Goal: Task Accomplishment & Management: Complete application form

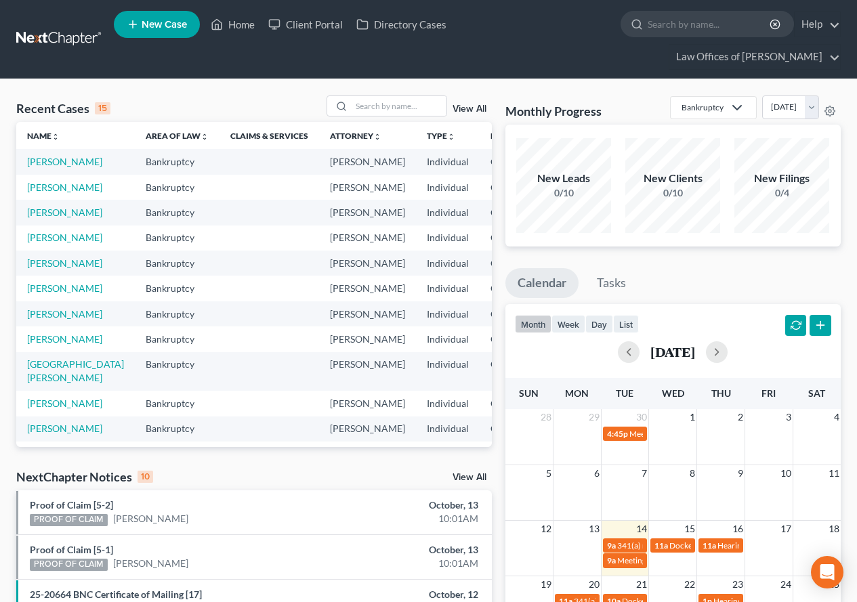
click at [211, 98] on div "Recent Cases 15 View All" at bounding box center [254, 109] width 476 height 26
click at [41, 167] on link "[PERSON_NAME]" at bounding box center [64, 162] width 75 height 12
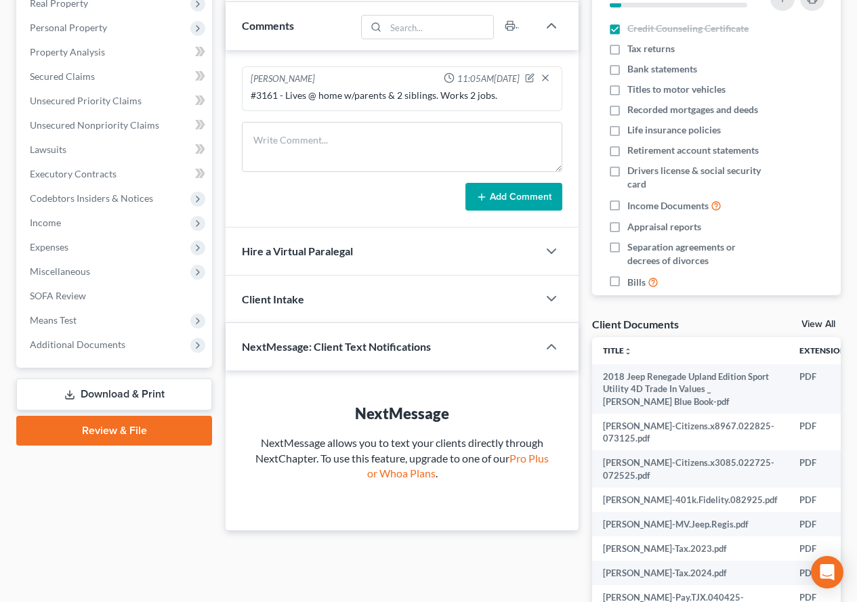
scroll to position [271, 0]
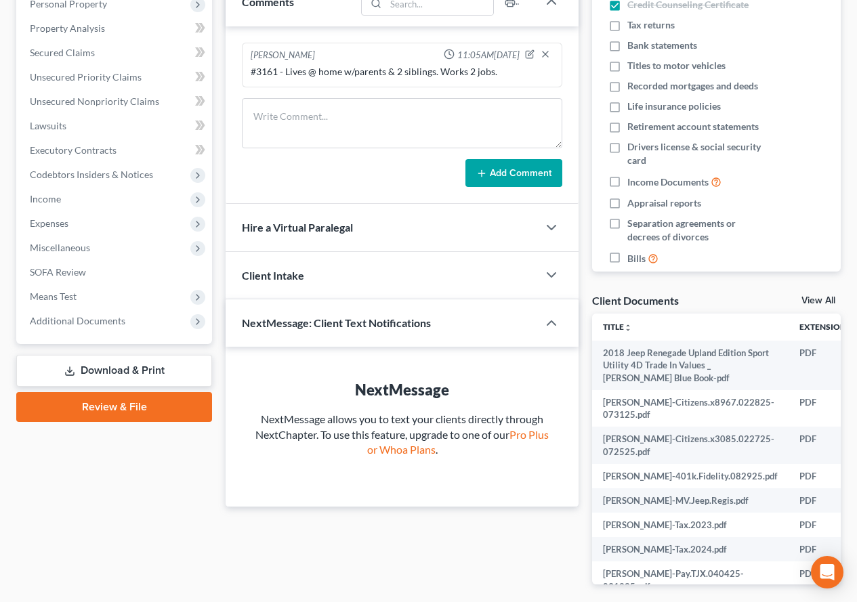
click at [100, 372] on link "Download & Print" at bounding box center [114, 371] width 196 height 32
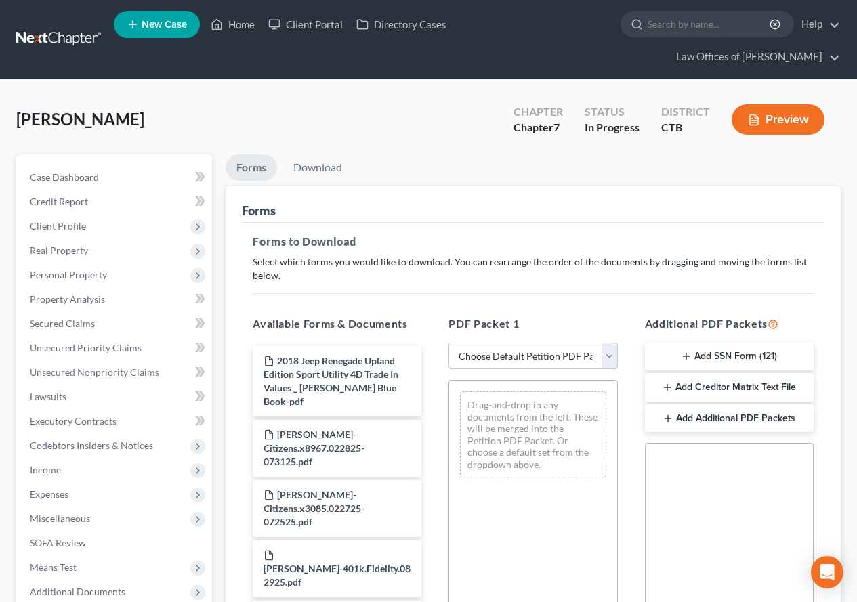
click at [610, 358] on select "Choose Default Petition PDF Packet Complete Bankruptcy Petition (all forms and …" at bounding box center [533, 356] width 169 height 27
select select "0"
click at [453, 343] on select "Choose Default Petition PDF Packet Complete Bankruptcy Petition (all forms and …" at bounding box center [533, 356] width 169 height 27
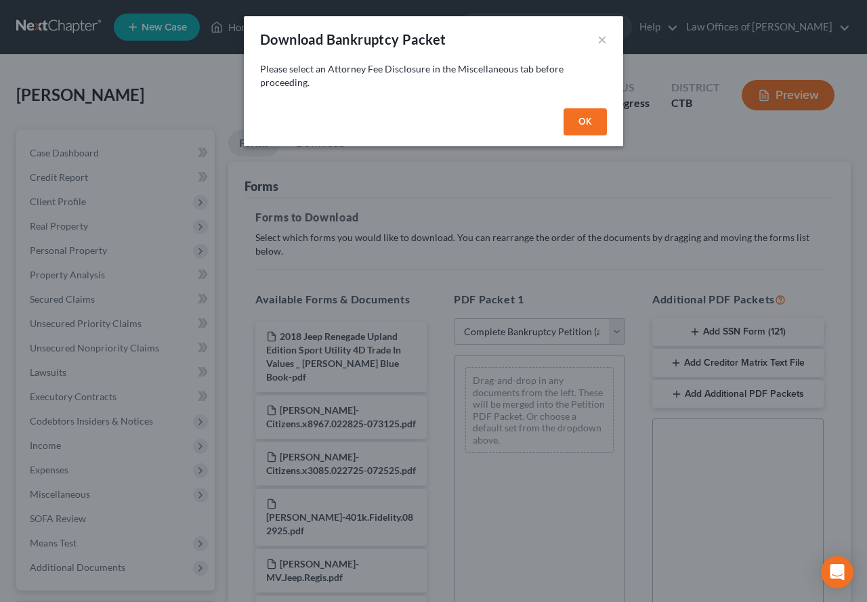
click at [602, 127] on button "OK" at bounding box center [585, 121] width 43 height 27
select select
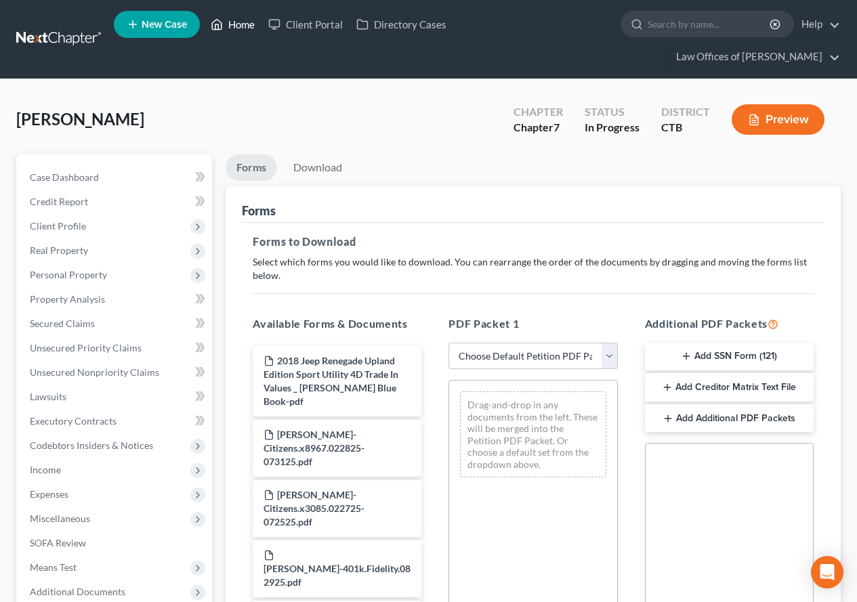
click at [235, 26] on link "Home" at bounding box center [233, 24] width 58 height 24
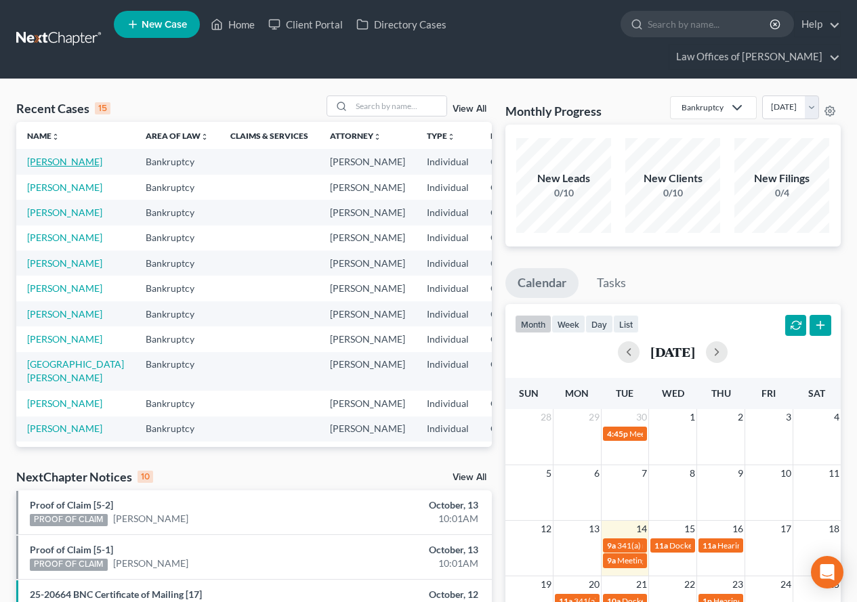
click at [39, 167] on link "[PERSON_NAME]" at bounding box center [64, 162] width 75 height 12
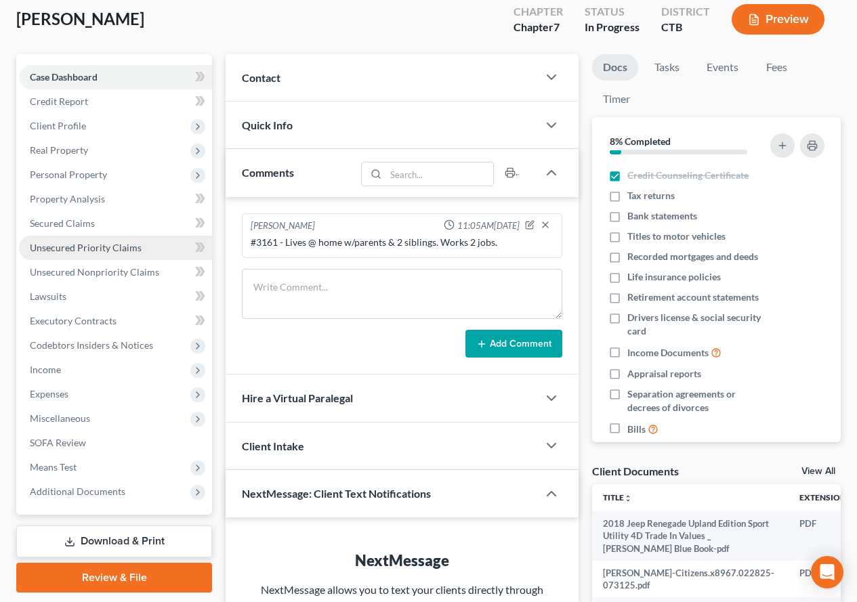
scroll to position [203, 0]
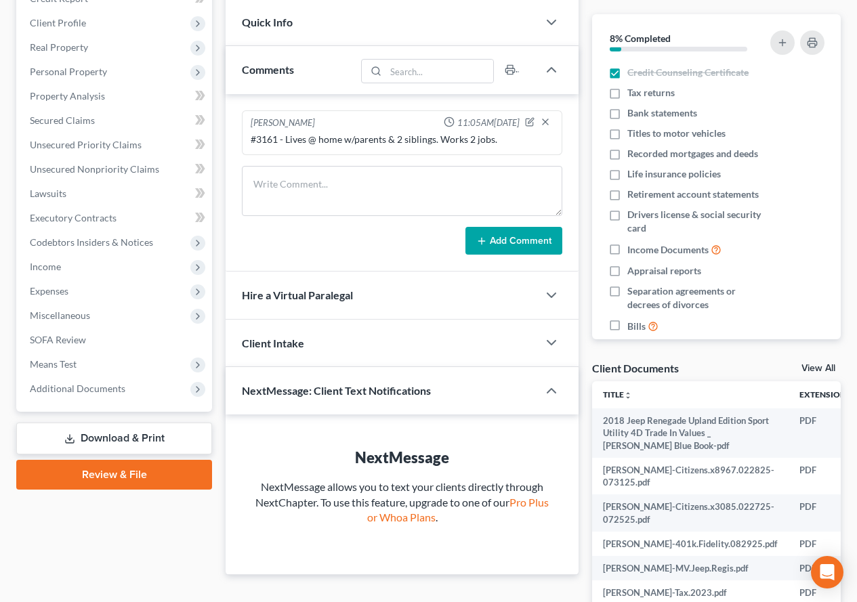
click at [125, 436] on link "Download & Print" at bounding box center [114, 439] width 196 height 32
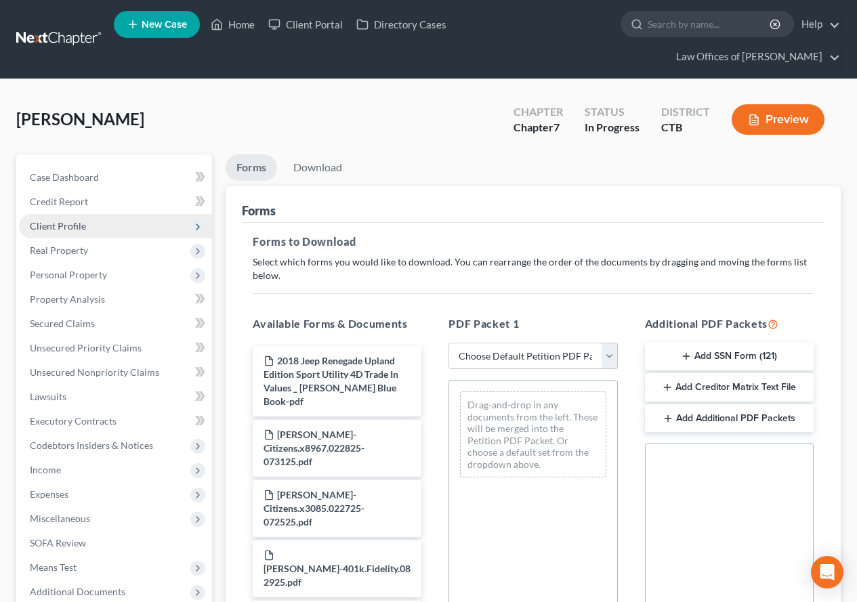
click at [59, 224] on span "Client Profile" at bounding box center [58, 226] width 56 height 12
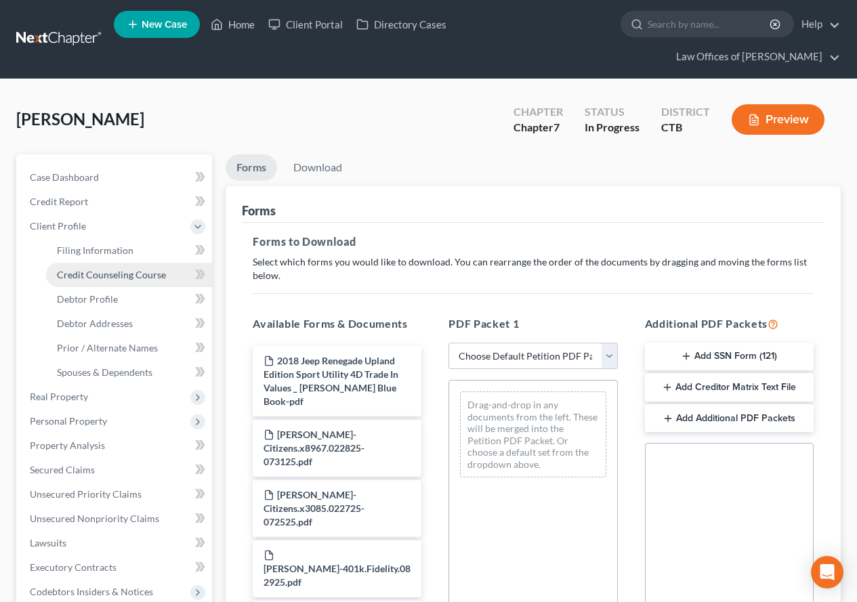
click at [115, 280] on link "Credit Counseling Course" at bounding box center [129, 275] width 166 height 24
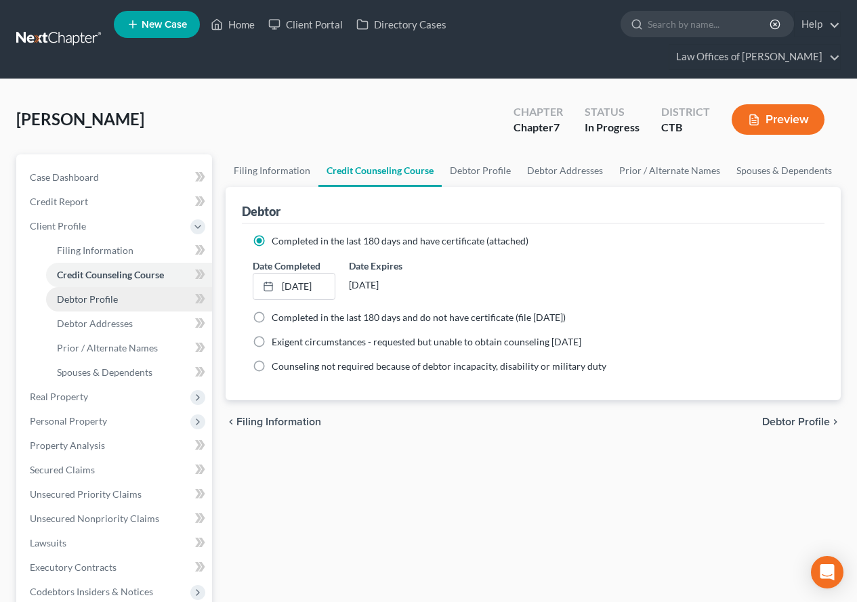
click at [111, 306] on link "Debtor Profile" at bounding box center [129, 299] width 166 height 24
select select "0"
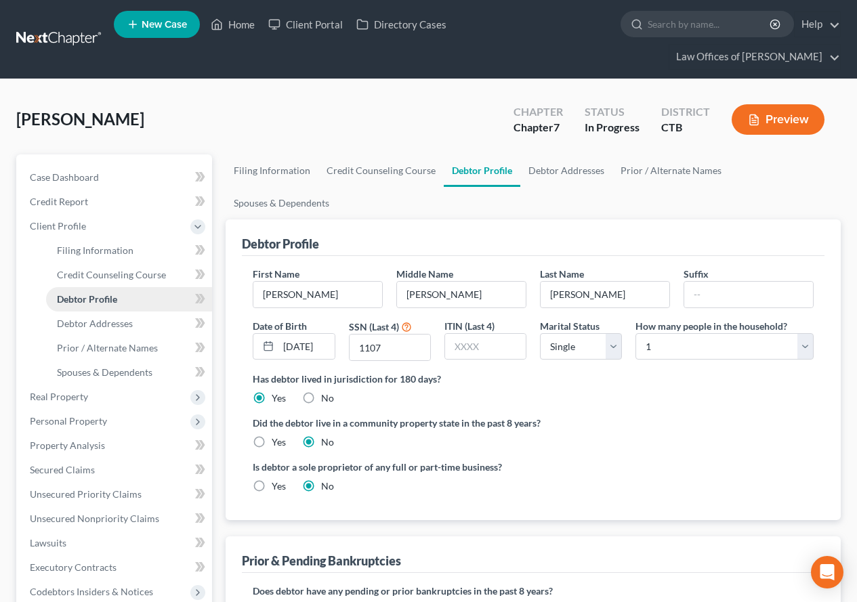
scroll to position [68, 0]
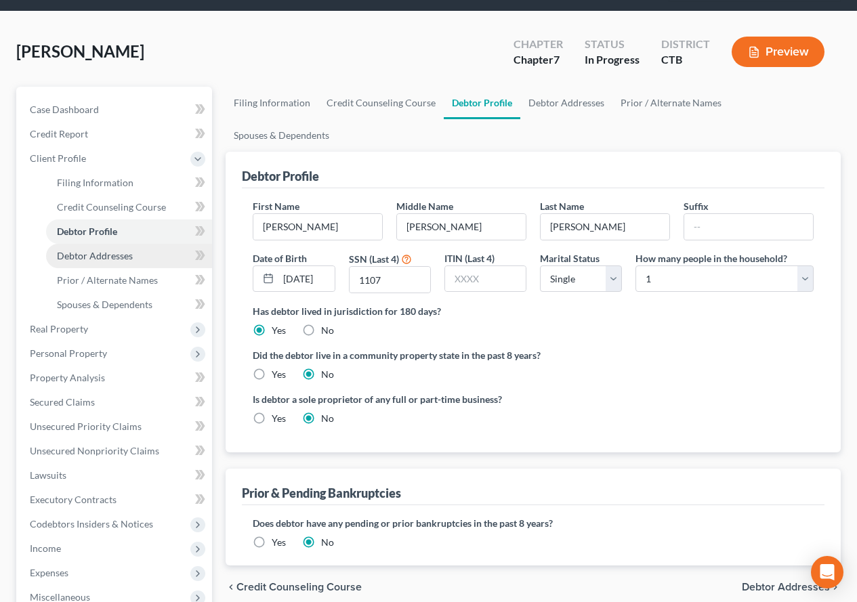
click at [83, 257] on span "Debtor Addresses" at bounding box center [95, 256] width 76 height 12
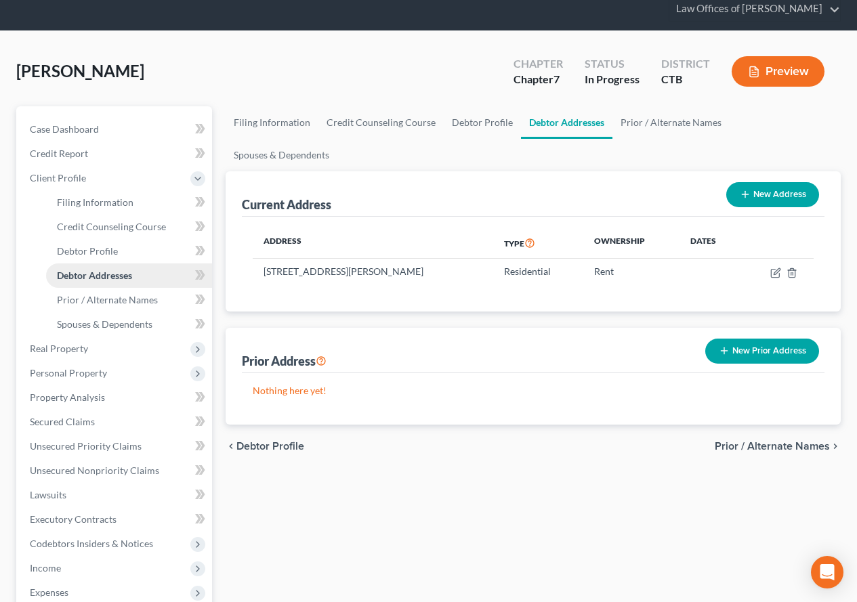
scroll to position [68, 0]
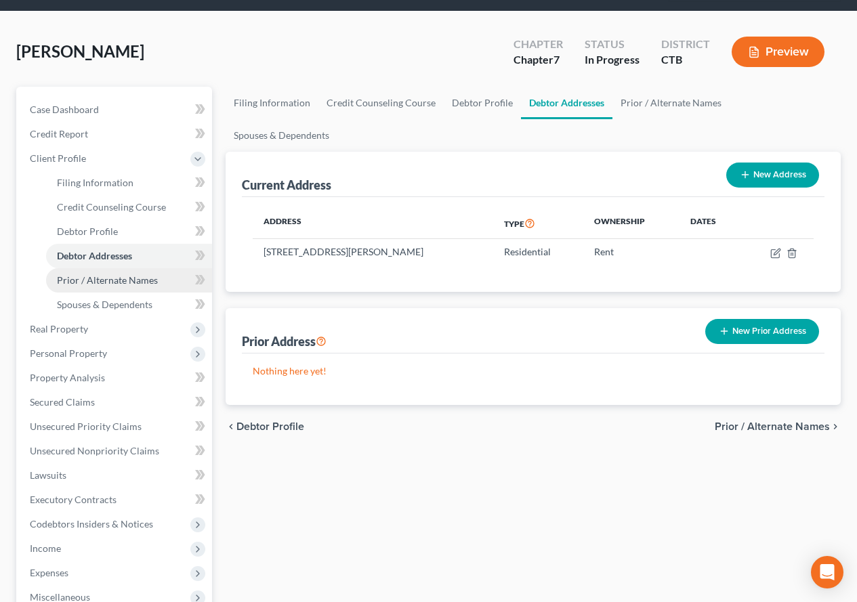
click at [100, 284] on span "Prior / Alternate Names" at bounding box center [107, 280] width 101 height 12
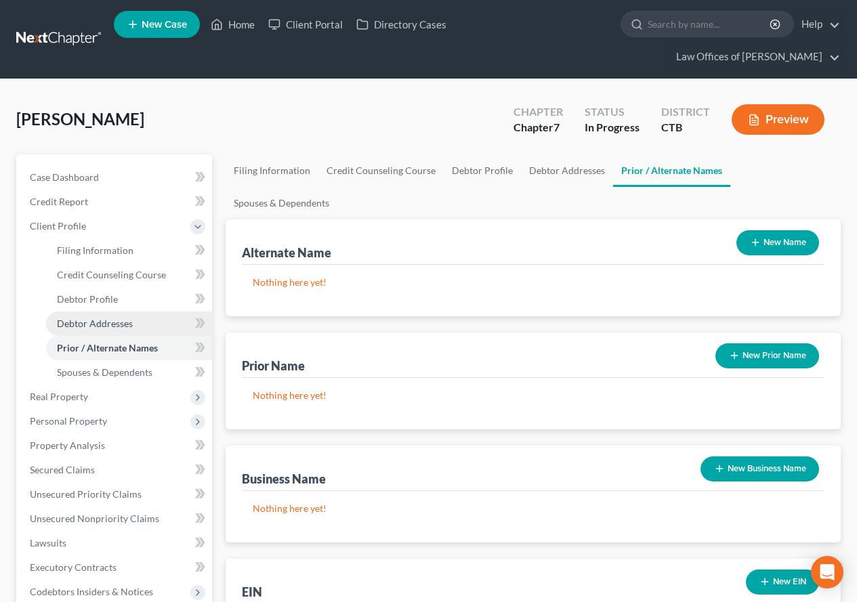
click at [101, 322] on span "Debtor Addresses" at bounding box center [95, 324] width 76 height 12
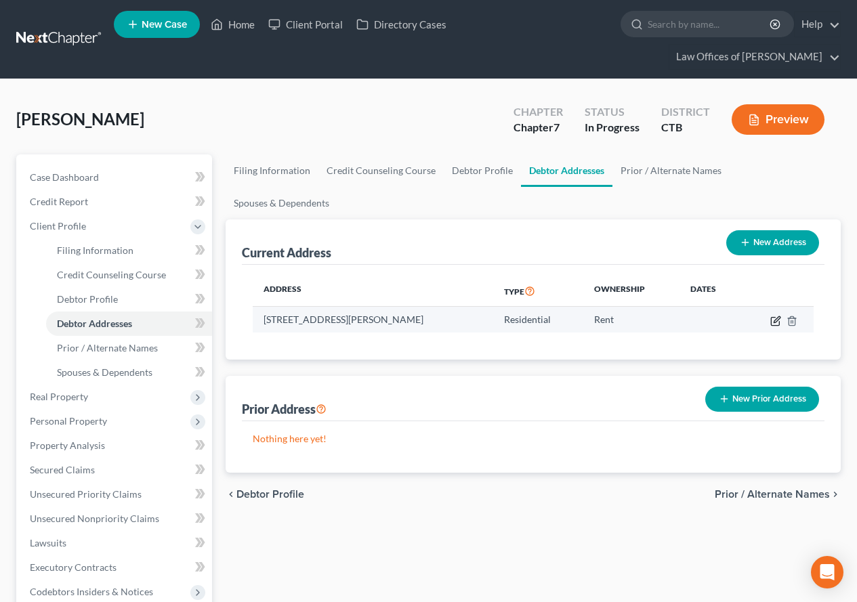
click at [775, 316] on icon "button" at bounding box center [777, 319] width 6 height 6
select select "6"
select select "5"
select select "7"
select select "0"
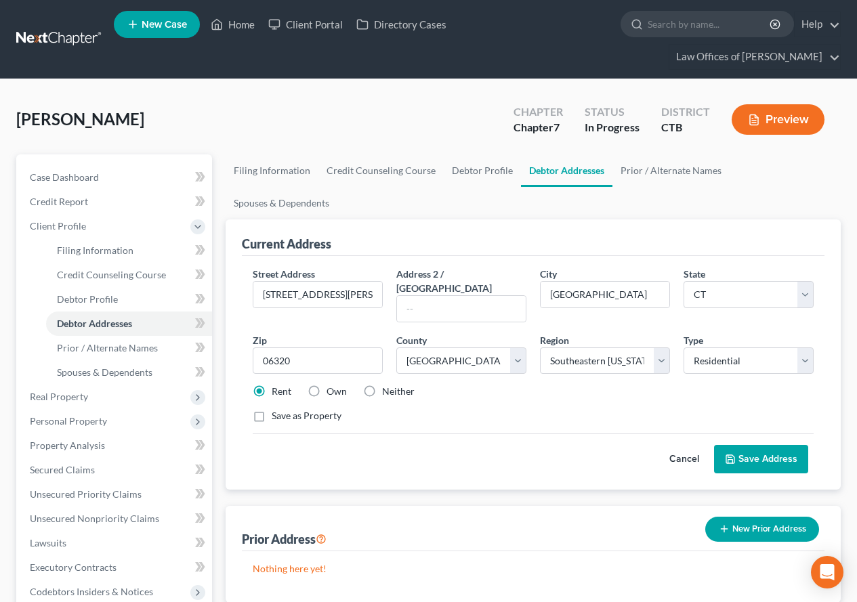
click at [382, 385] on label "Neither" at bounding box center [398, 392] width 33 height 14
click at [388, 385] on input "Neither" at bounding box center [392, 389] width 9 height 9
radio input "true"
click at [742, 445] on button "Save Address" at bounding box center [761, 459] width 94 height 28
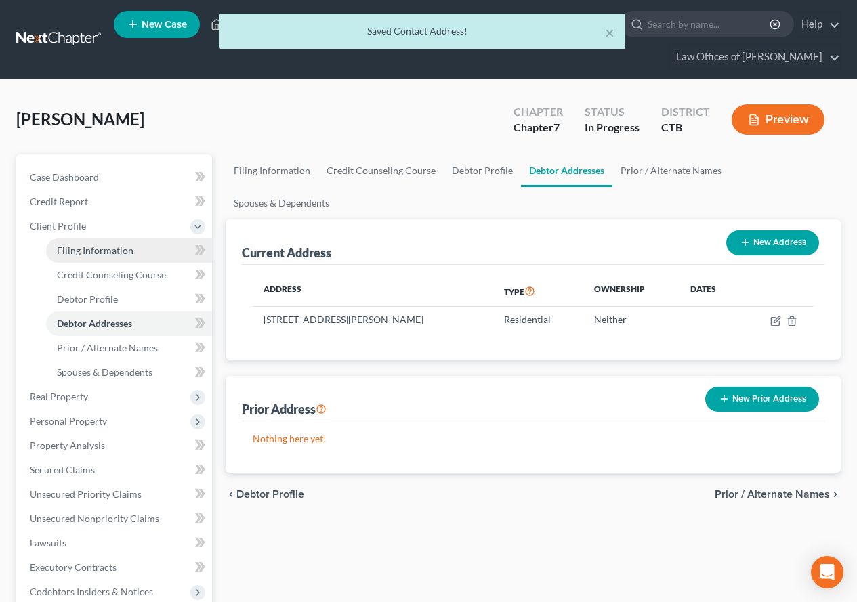
click at [75, 248] on span "Filing Information" at bounding box center [95, 251] width 77 height 12
select select "1"
select select "0"
select select "12"
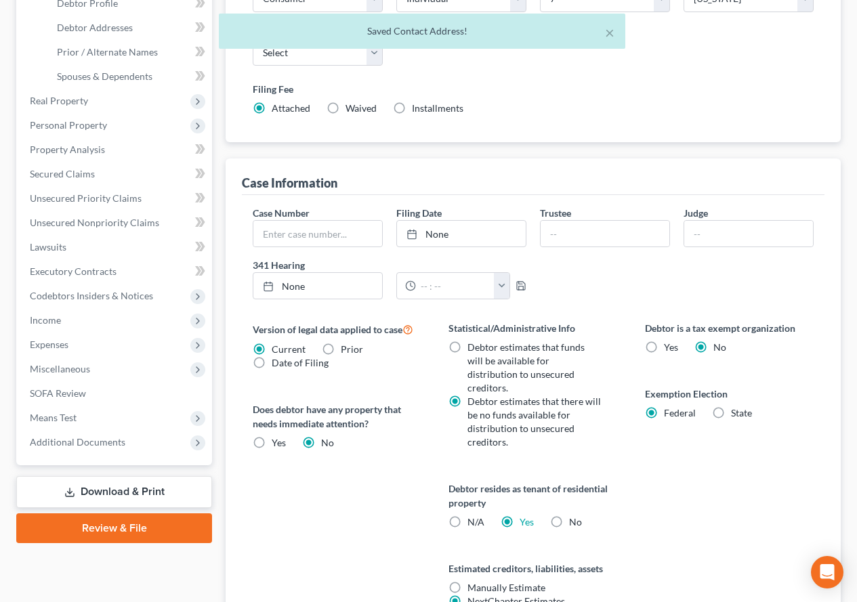
scroll to position [339, 0]
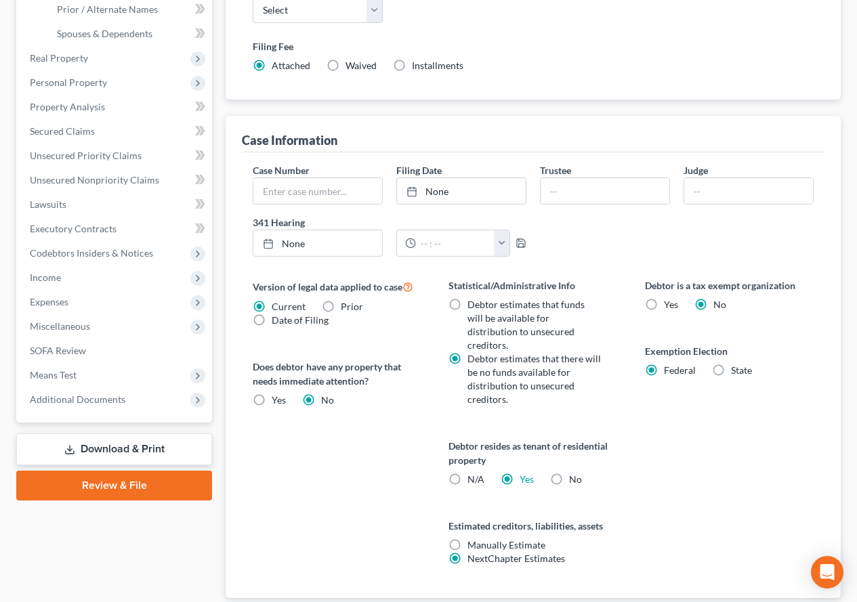
click at [467, 473] on label "N/A" at bounding box center [475, 480] width 17 height 14
click at [473, 473] on input "N/A" at bounding box center [477, 477] width 9 height 9
radio input "true"
radio input "false"
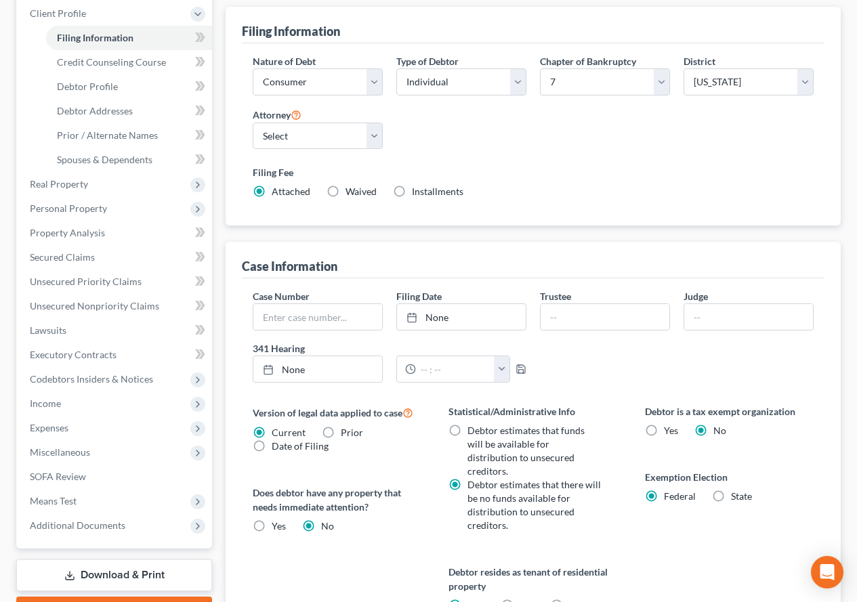
scroll to position [180, 0]
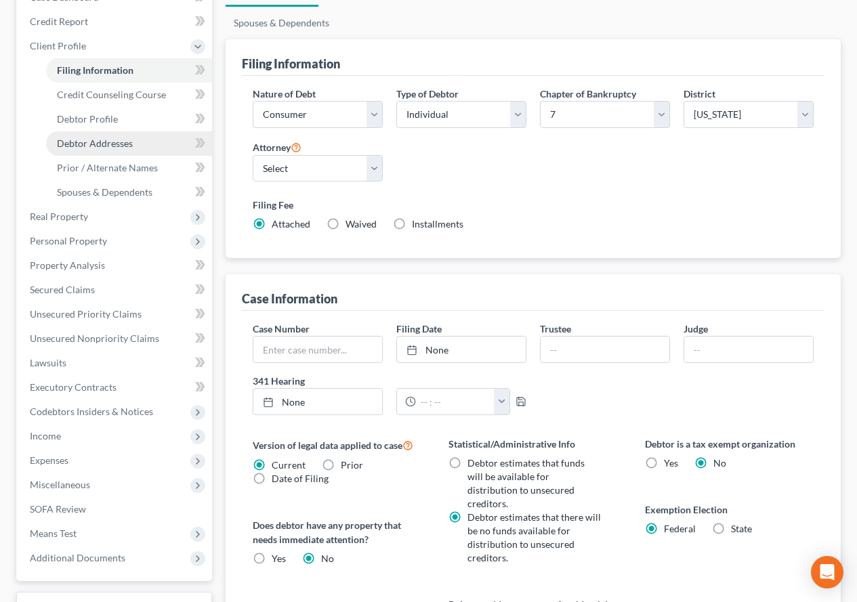
click at [67, 147] on span "Debtor Addresses" at bounding box center [95, 144] width 76 height 12
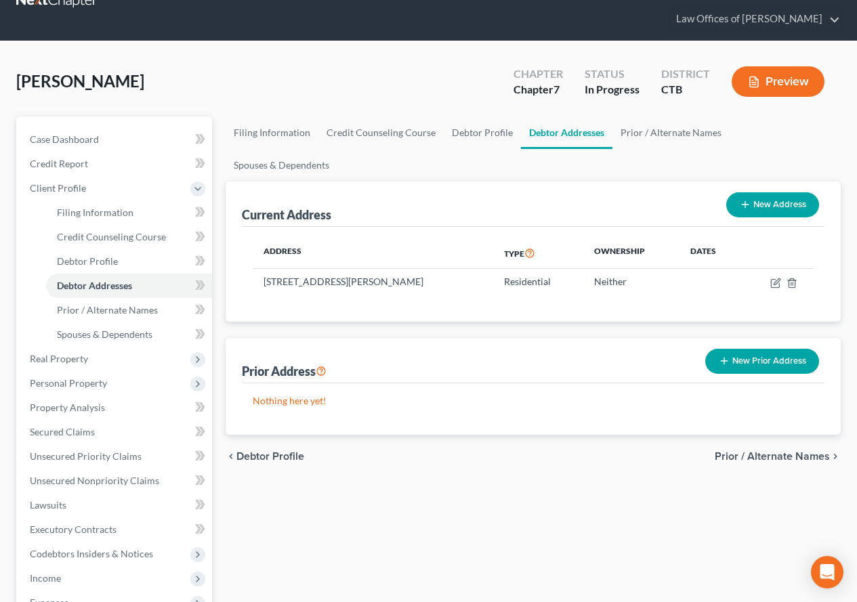
scroll to position [68, 0]
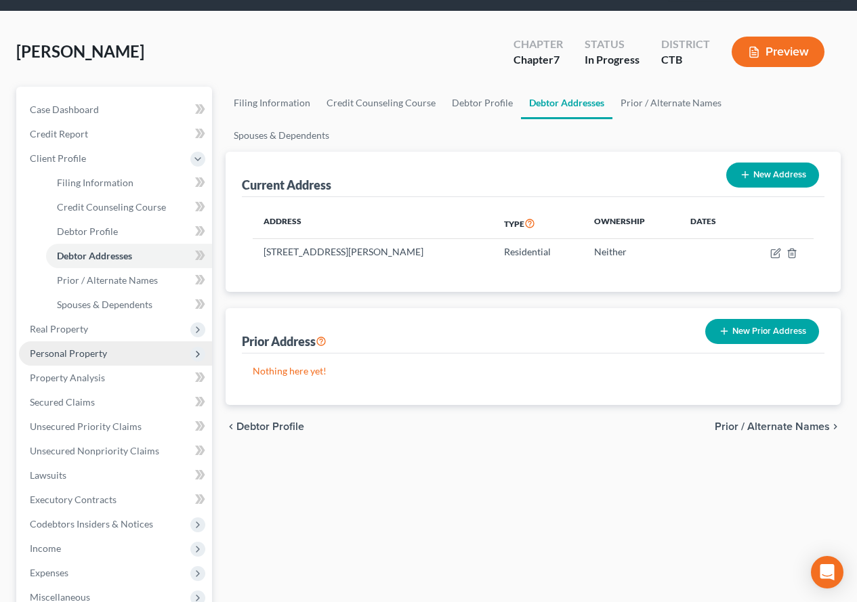
click at [62, 357] on span "Personal Property" at bounding box center [68, 354] width 77 height 12
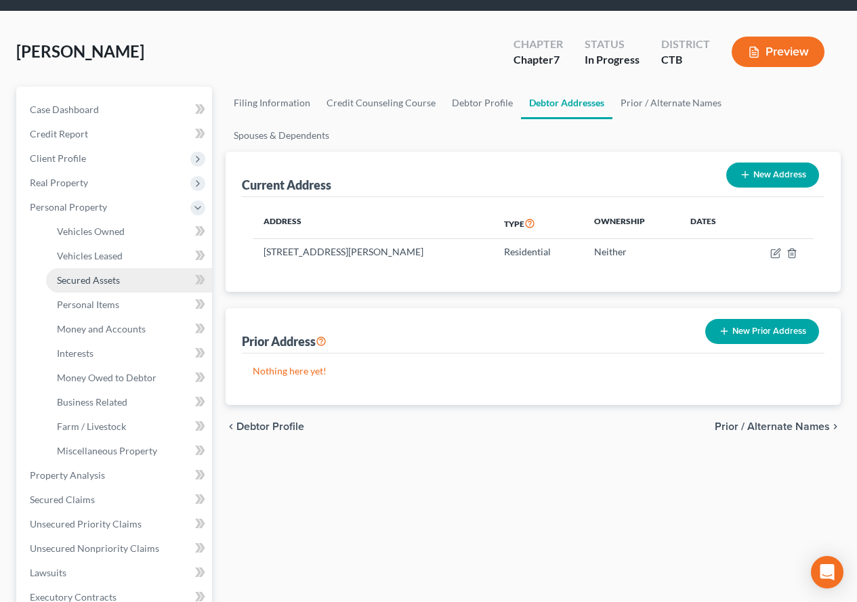
scroll to position [136, 0]
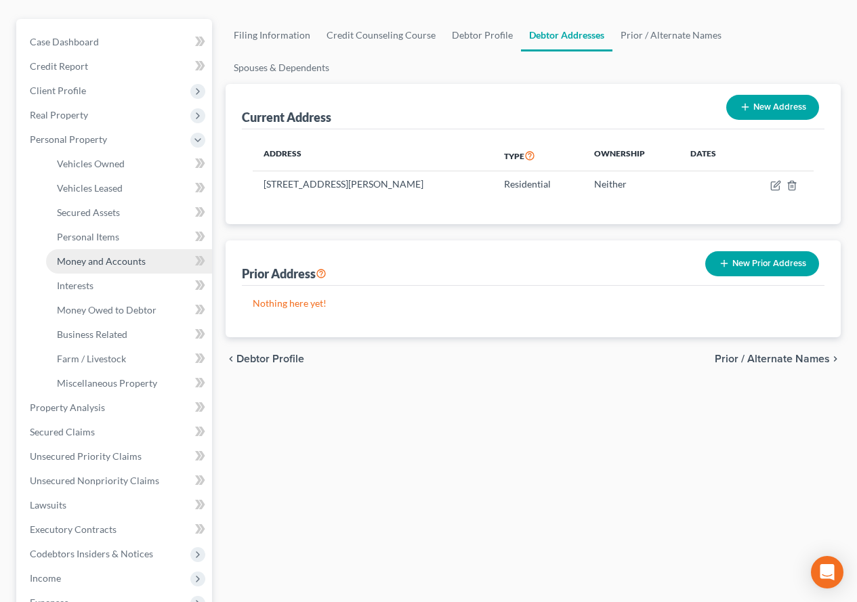
click at [71, 264] on span "Money and Accounts" at bounding box center [101, 261] width 89 height 12
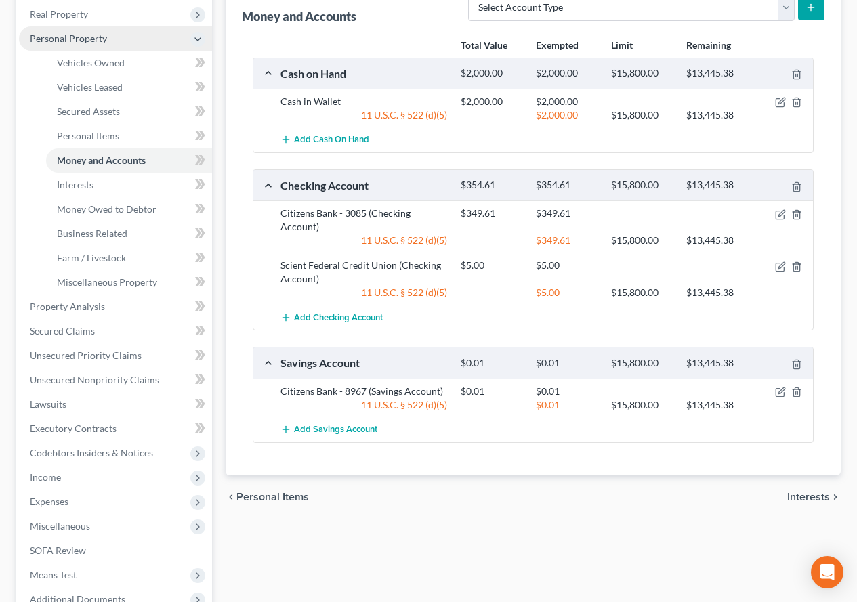
scroll to position [271, 0]
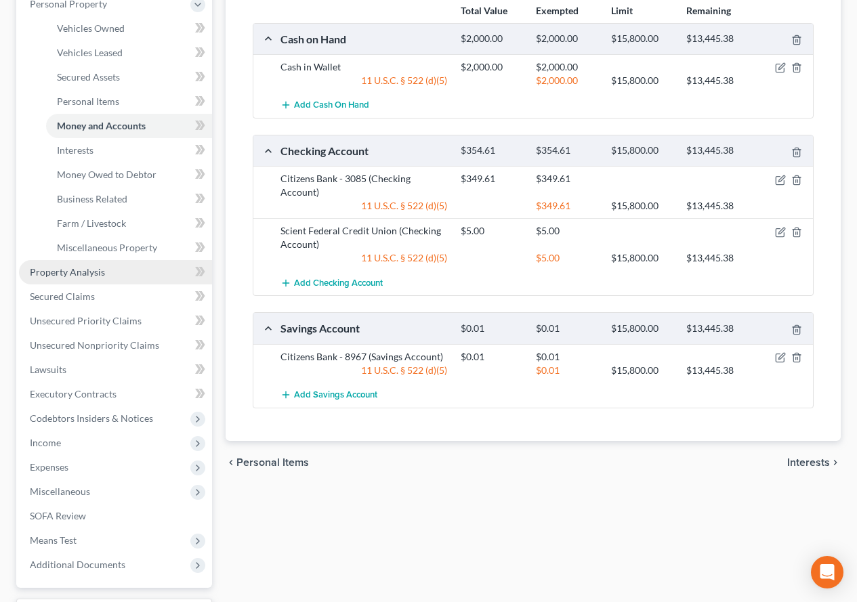
click at [33, 276] on span "Property Analysis" at bounding box center [67, 272] width 75 height 12
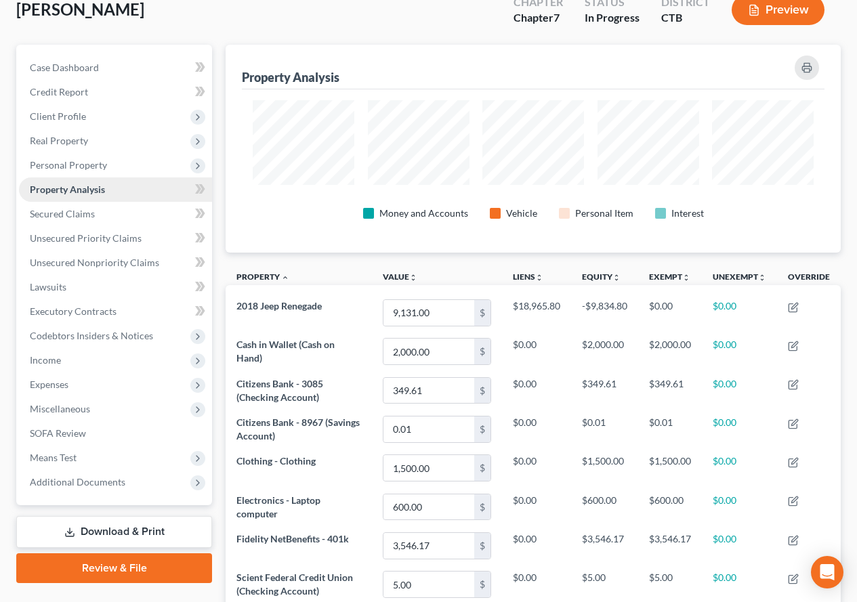
scroll to position [136, 0]
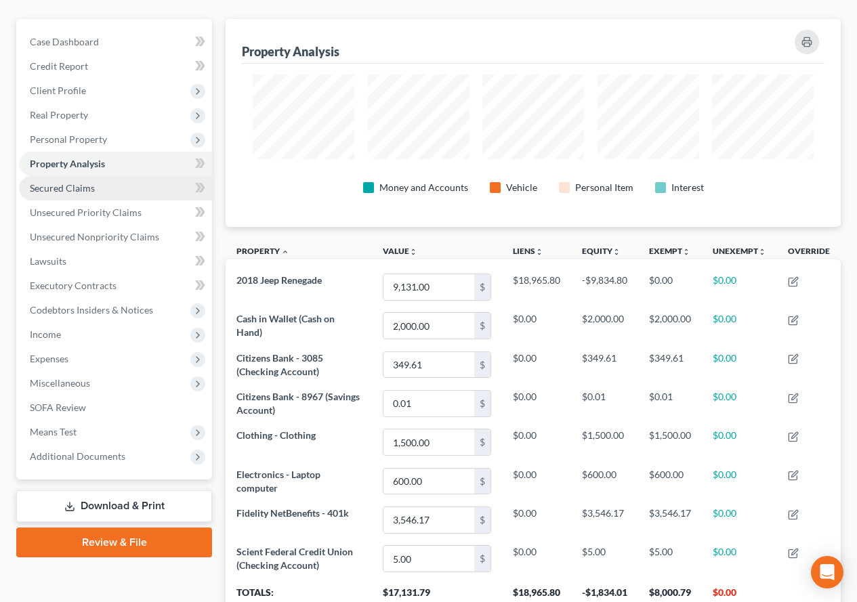
click at [55, 188] on span "Secured Claims" at bounding box center [62, 188] width 65 height 12
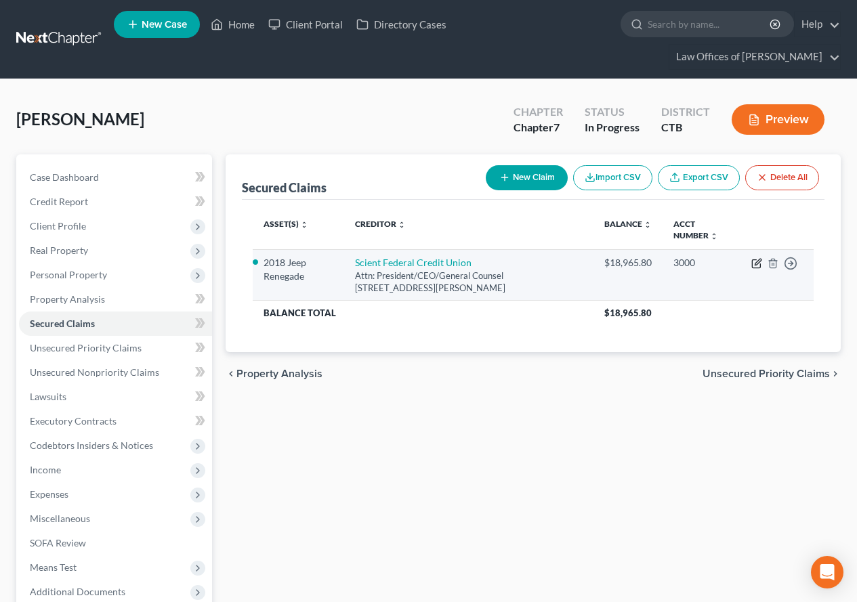
click at [753, 264] on icon "button" at bounding box center [756, 264] width 8 height 8
select select "6"
select select "0"
select select "3"
select select "4"
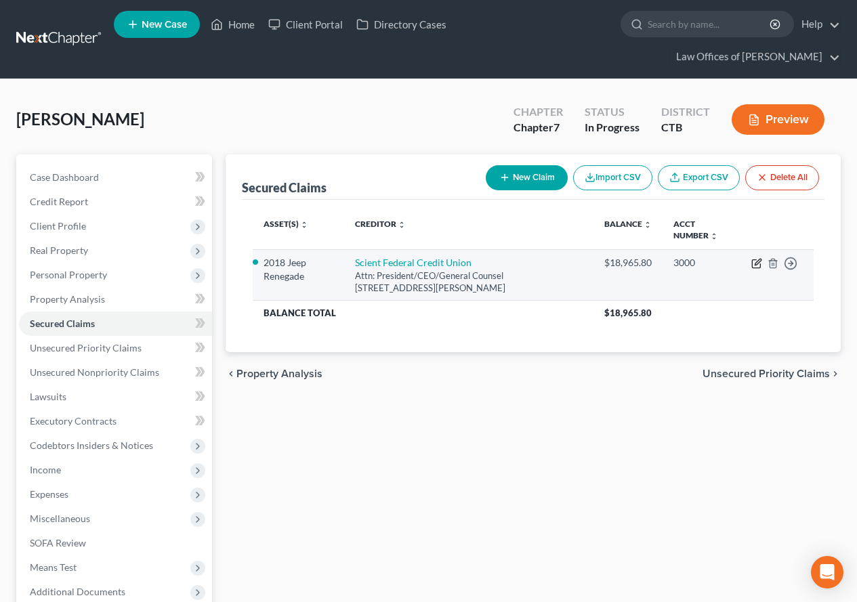
select select "0"
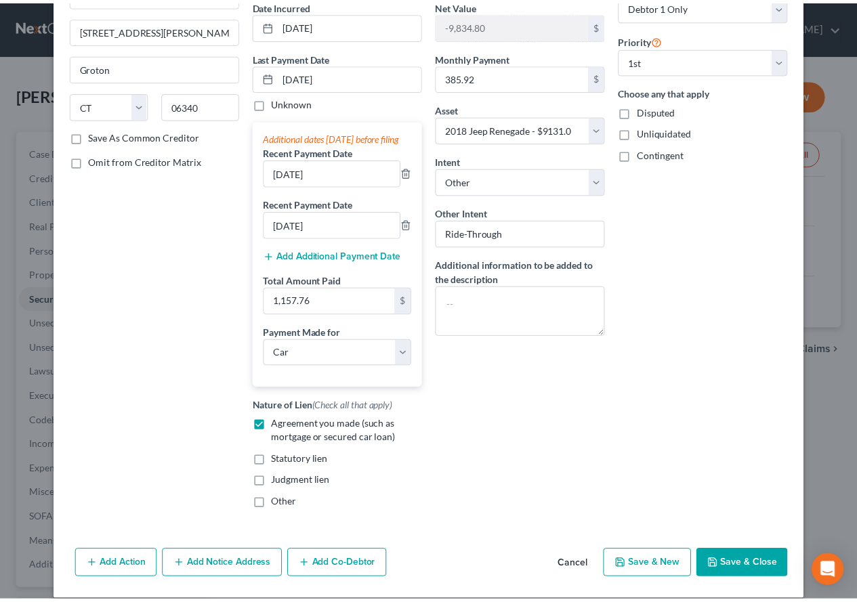
scroll to position [165, 0]
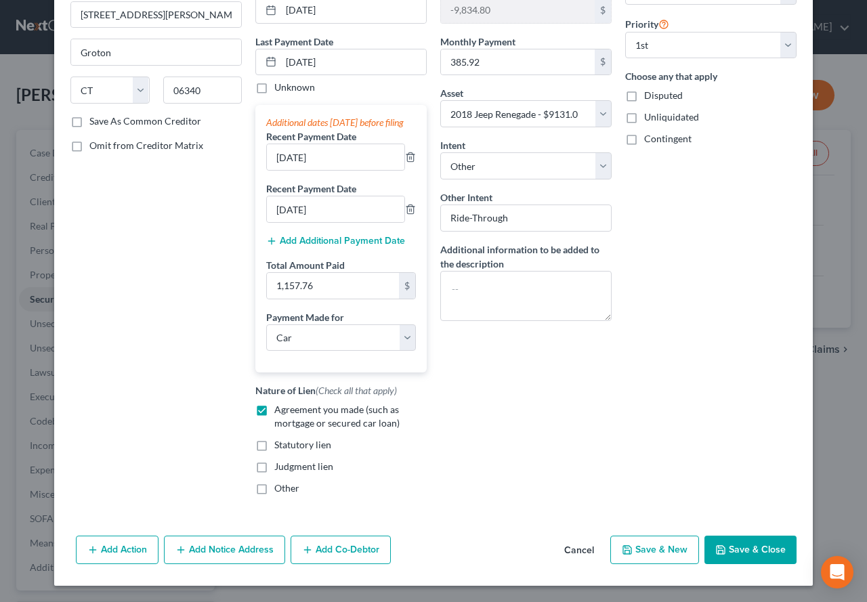
click at [724, 548] on button "Save & Close" at bounding box center [751, 550] width 92 height 28
select select "3"
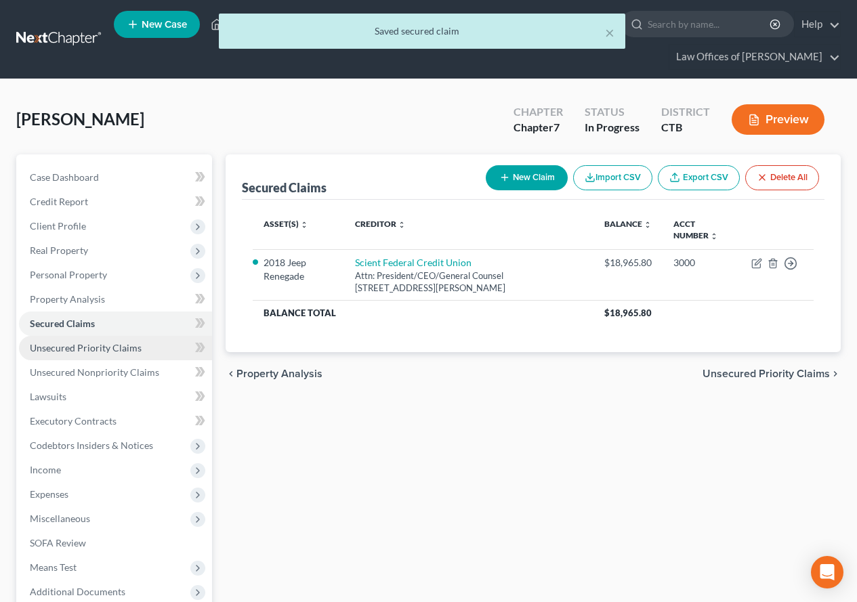
click at [45, 350] on span "Unsecured Priority Claims" at bounding box center [86, 348] width 112 height 12
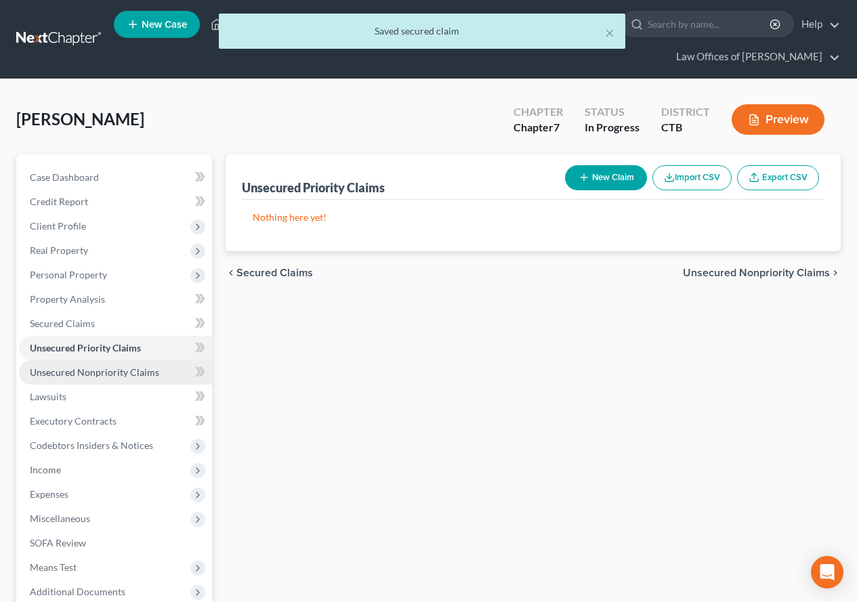
click at [51, 372] on span "Unsecured Nonpriority Claims" at bounding box center [94, 373] width 129 height 12
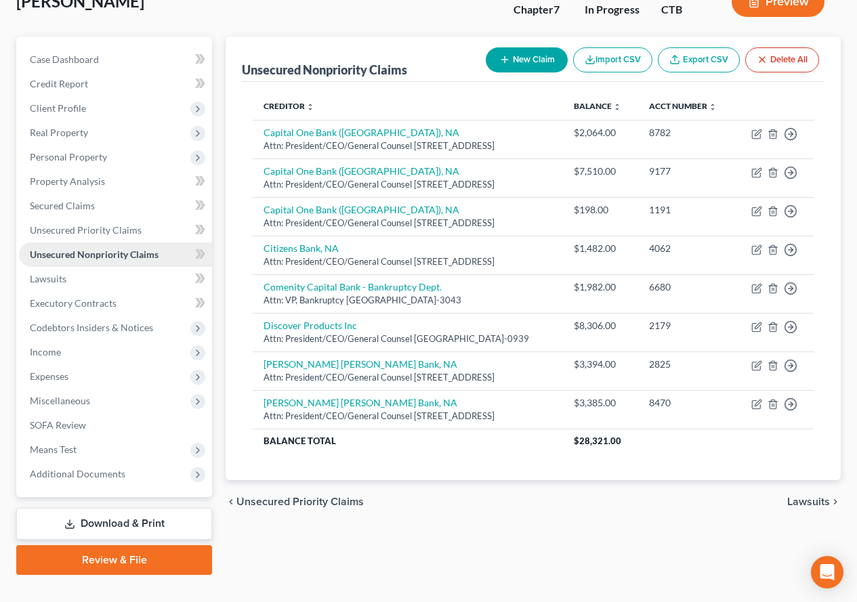
scroll to position [136, 0]
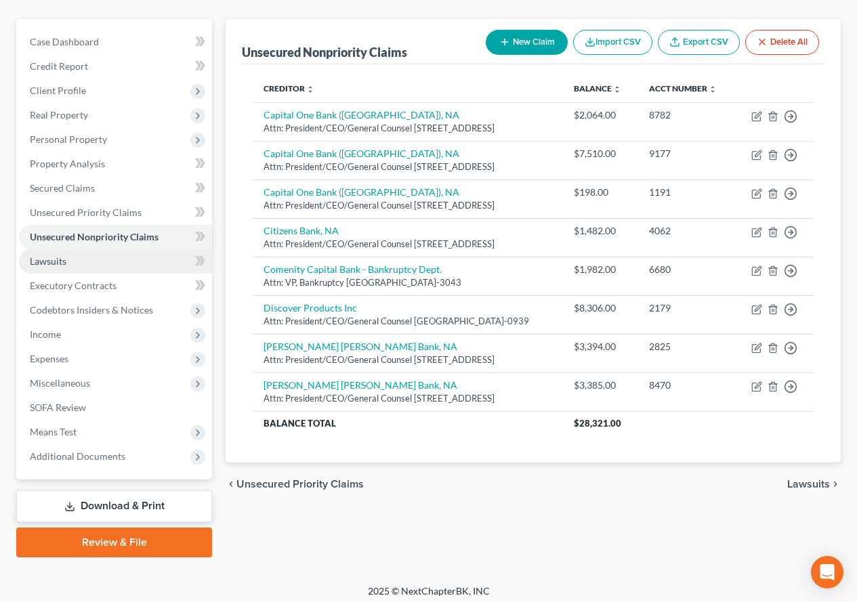
click at [34, 263] on span "Lawsuits" at bounding box center [48, 261] width 37 height 12
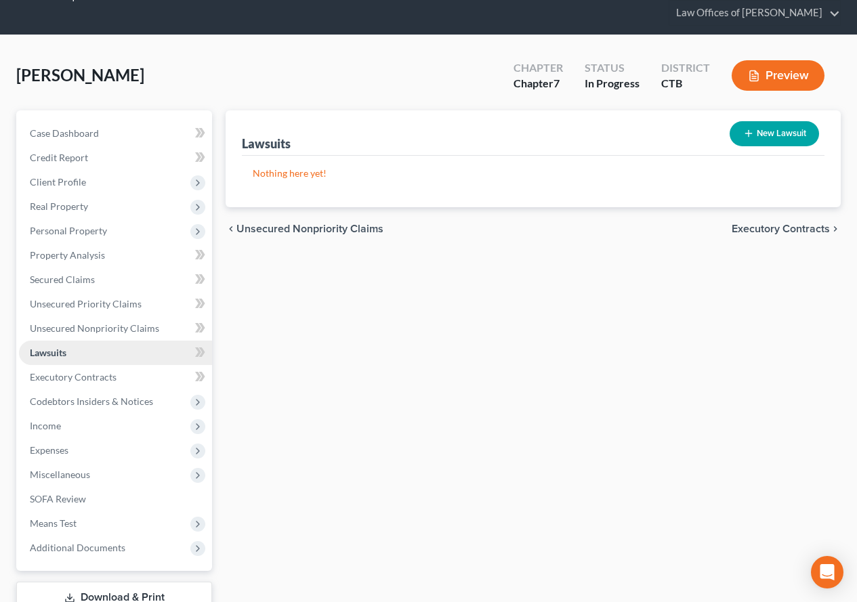
scroll to position [68, 0]
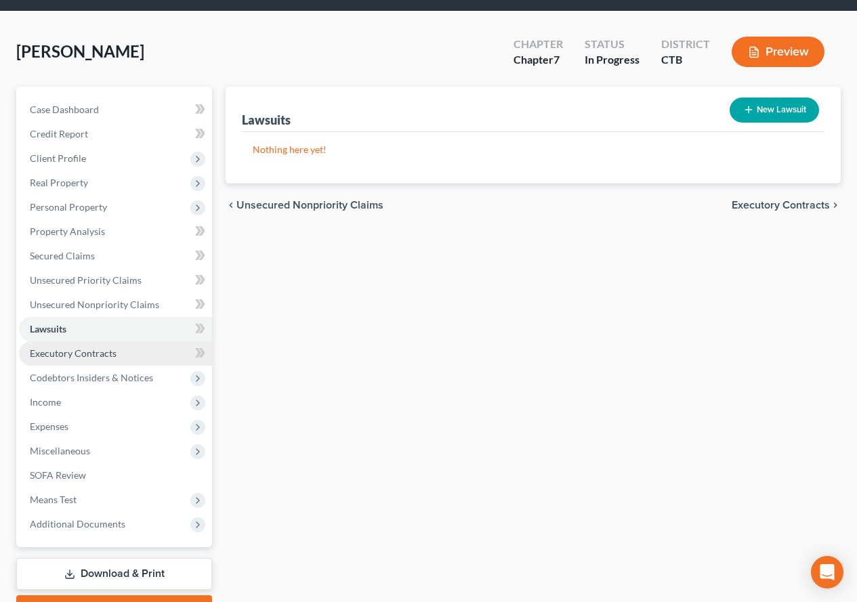
click at [49, 353] on span "Executory Contracts" at bounding box center [73, 354] width 87 height 12
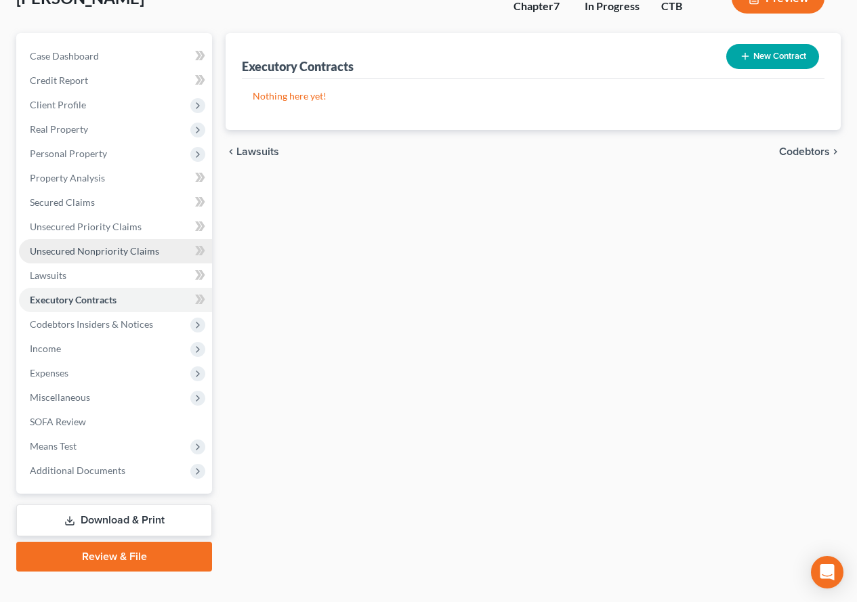
scroll to position [136, 0]
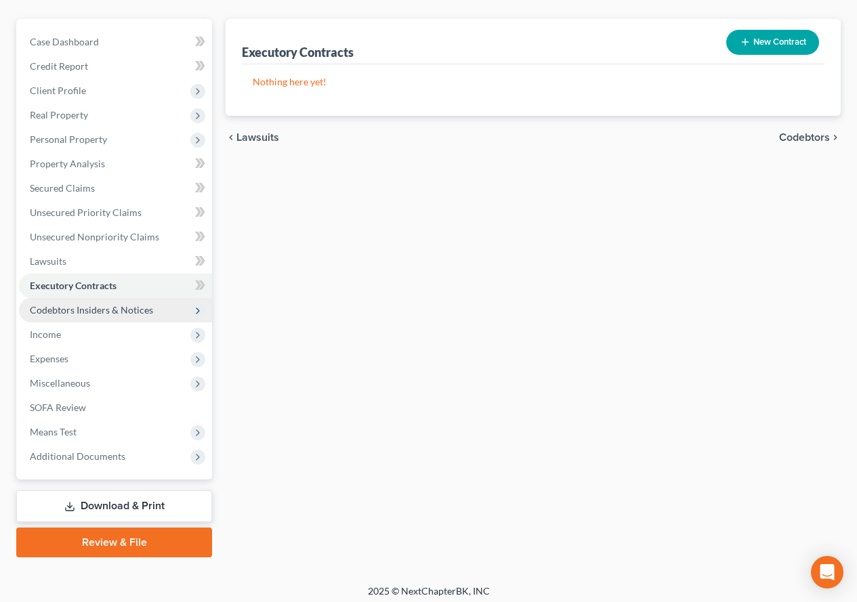
click at [94, 310] on span "Codebtors Insiders & Notices" at bounding box center [91, 310] width 123 height 12
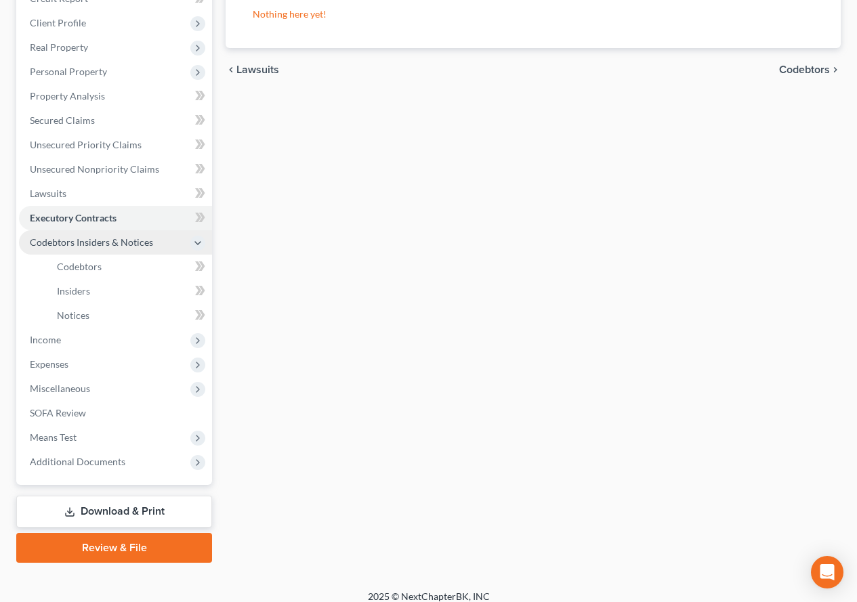
scroll to position [215, 0]
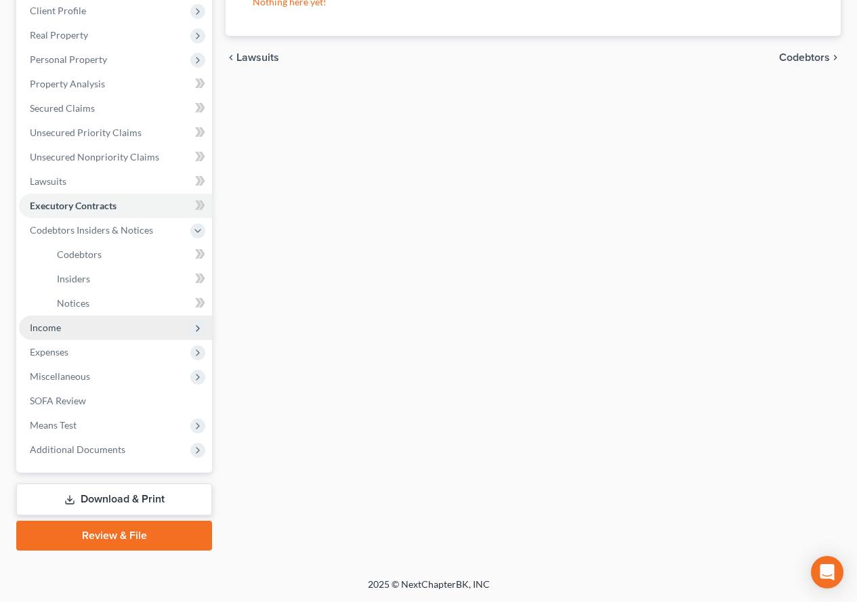
click at [41, 325] on span "Income" at bounding box center [45, 328] width 31 height 12
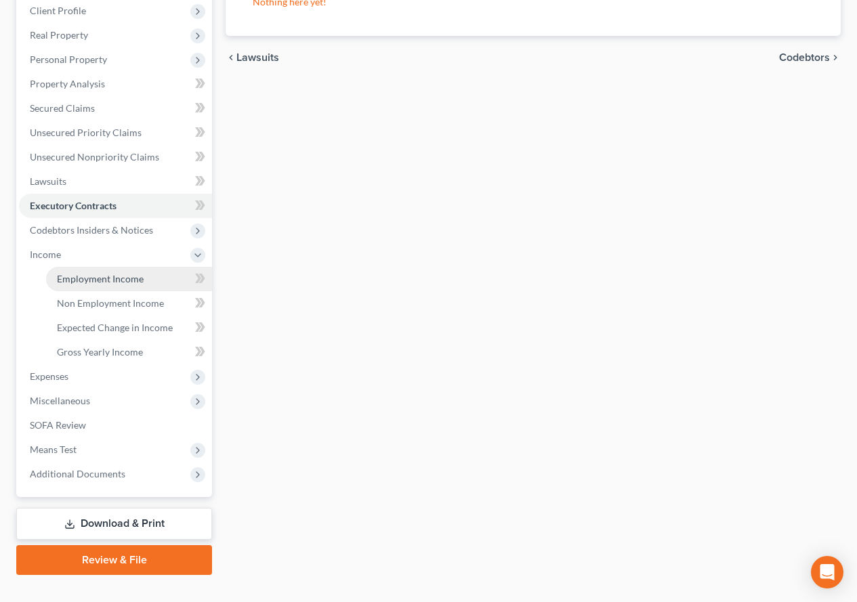
click at [93, 278] on span "Employment Income" at bounding box center [100, 279] width 87 height 12
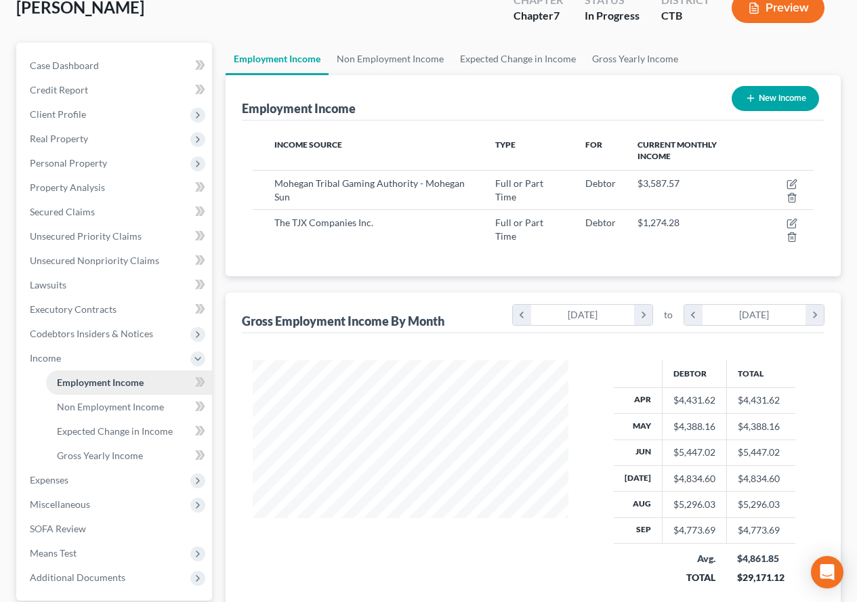
scroll to position [136, 0]
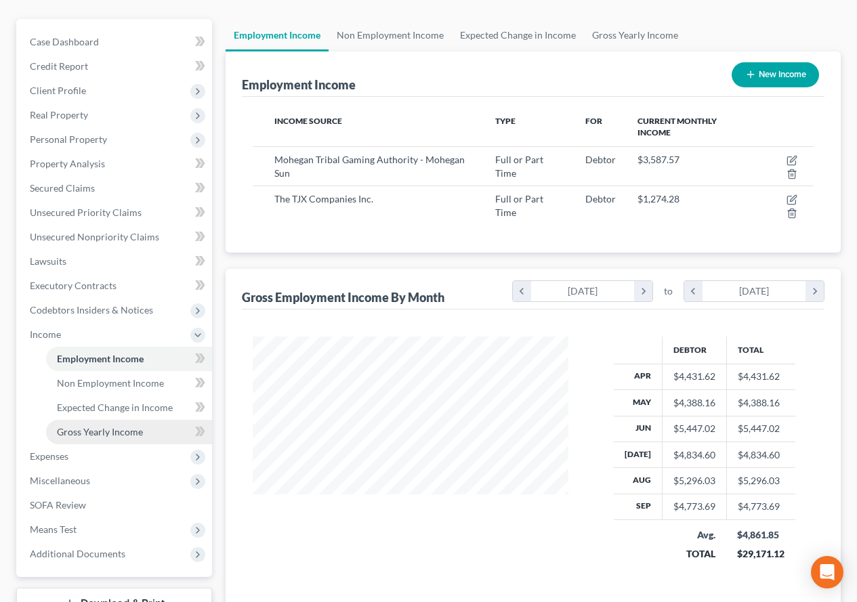
click at [91, 431] on span "Gross Yearly Income" at bounding box center [100, 432] width 86 height 12
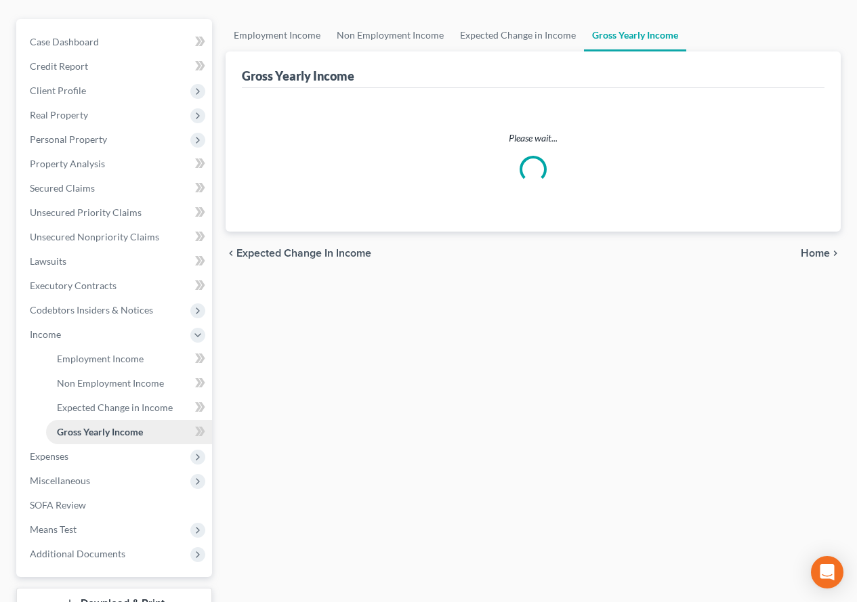
scroll to position [8, 0]
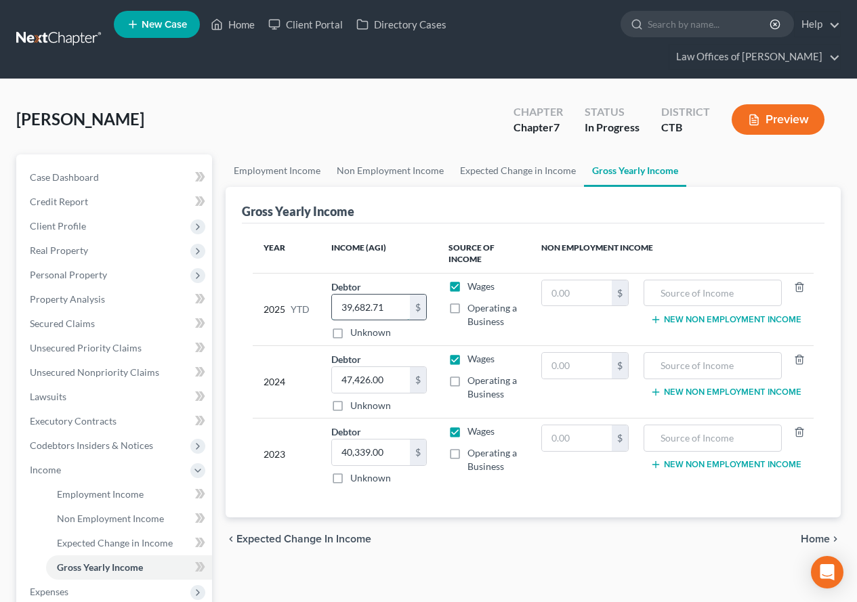
click at [392, 317] on input "39,682.71" at bounding box center [370, 308] width 77 height 26
type input "44,654.00"
click at [491, 526] on div "chevron_left Expected Change in Income Home chevron_right" at bounding box center [533, 539] width 615 height 43
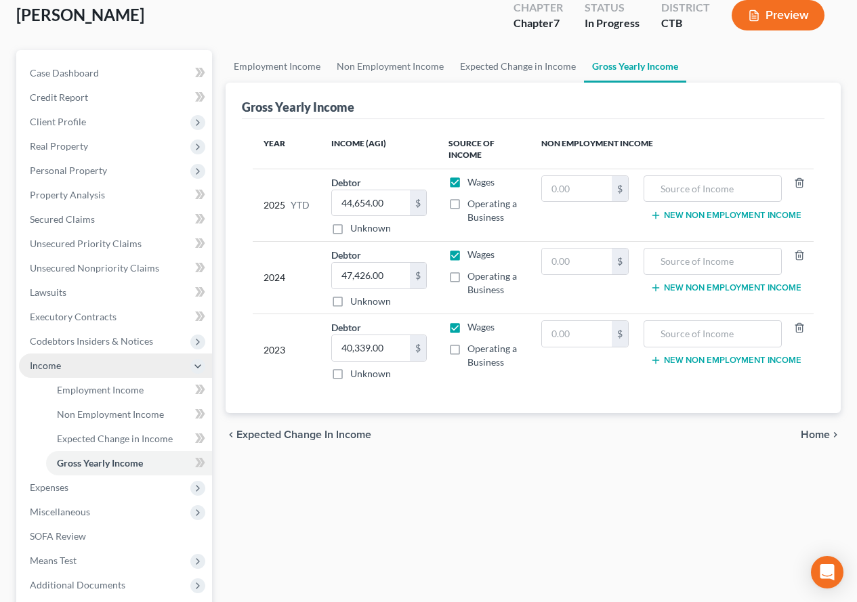
scroll to position [136, 0]
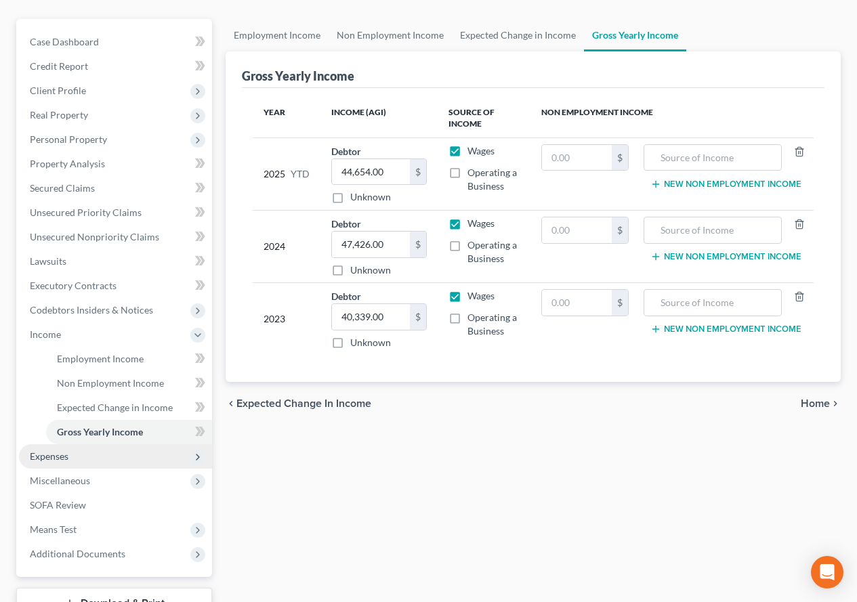
click at [54, 459] on span "Expenses" at bounding box center [49, 457] width 39 height 12
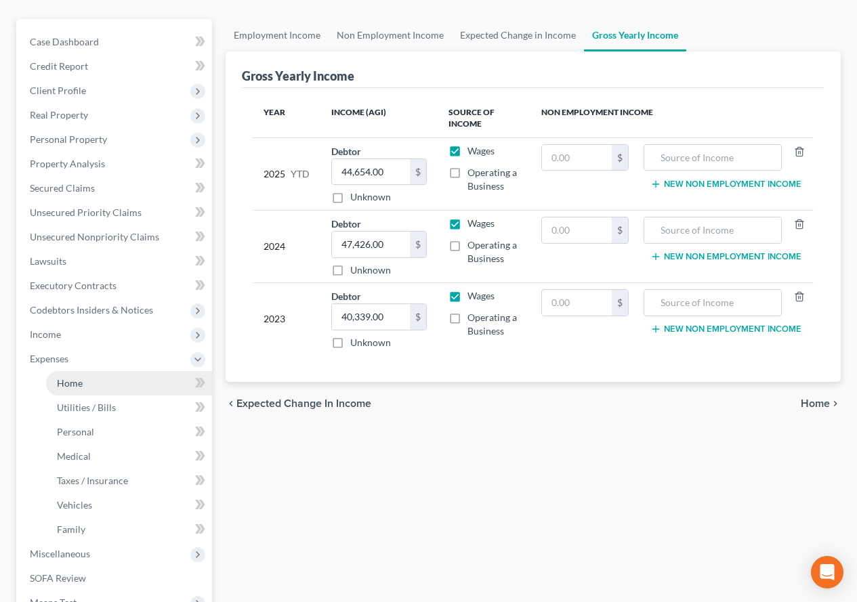
click at [81, 384] on span "Home" at bounding box center [70, 383] width 26 height 12
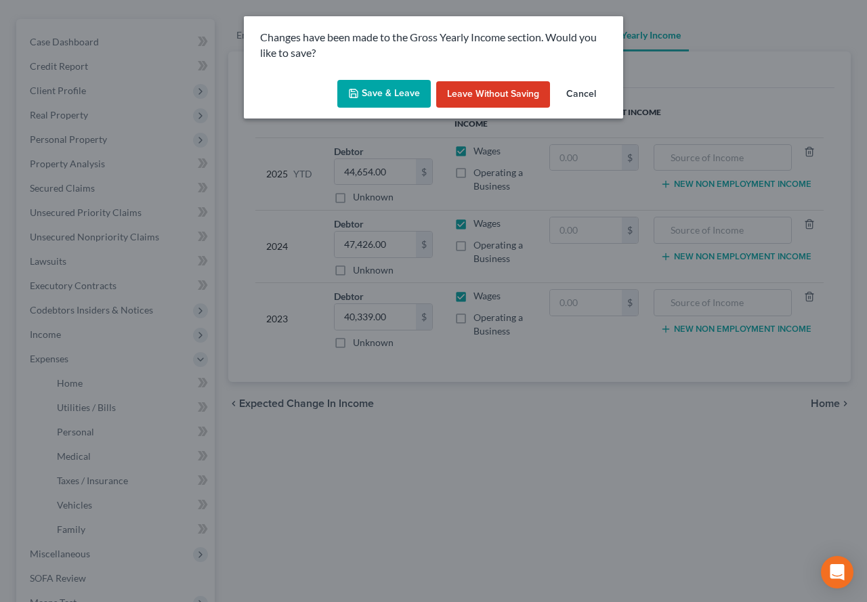
click at [368, 92] on button "Save & Leave" at bounding box center [383, 94] width 93 height 28
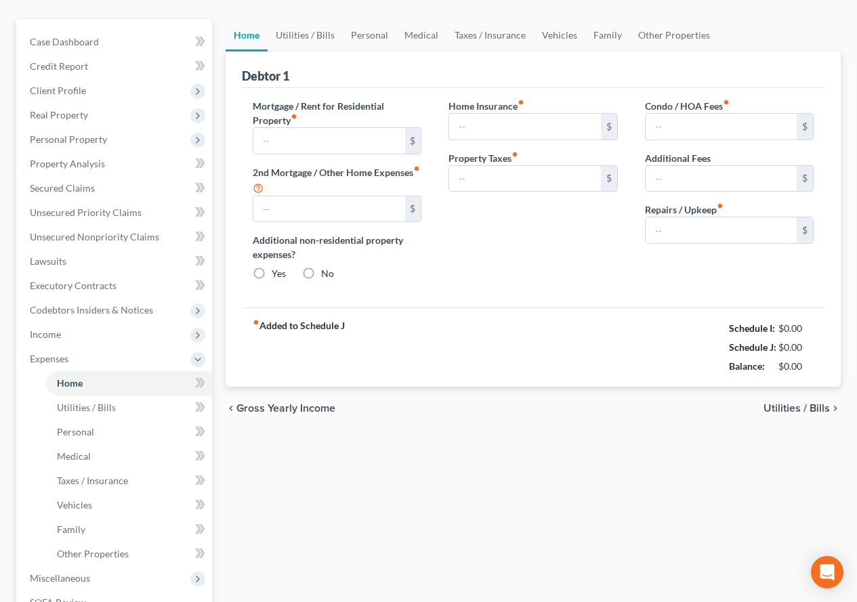
type input "0.00"
radio input "true"
type input "0.00"
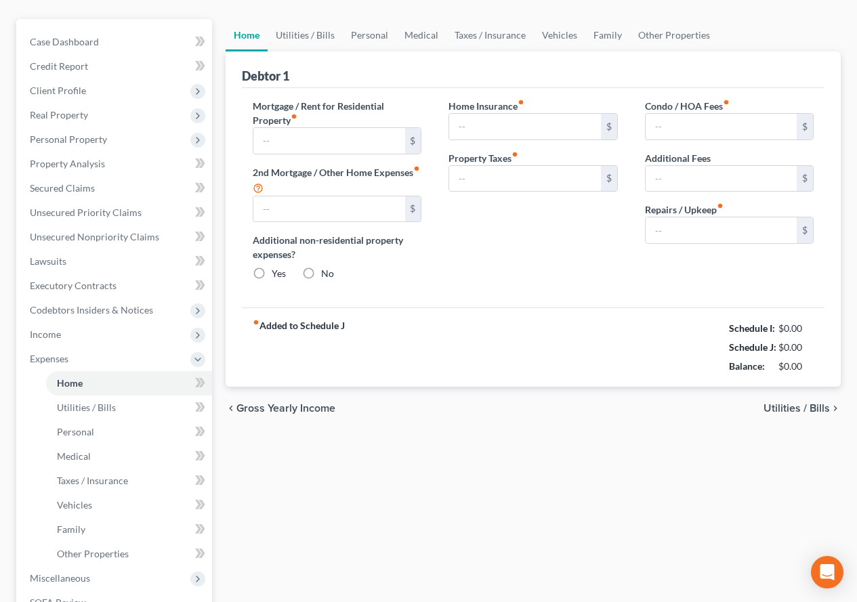
type input "0.00"
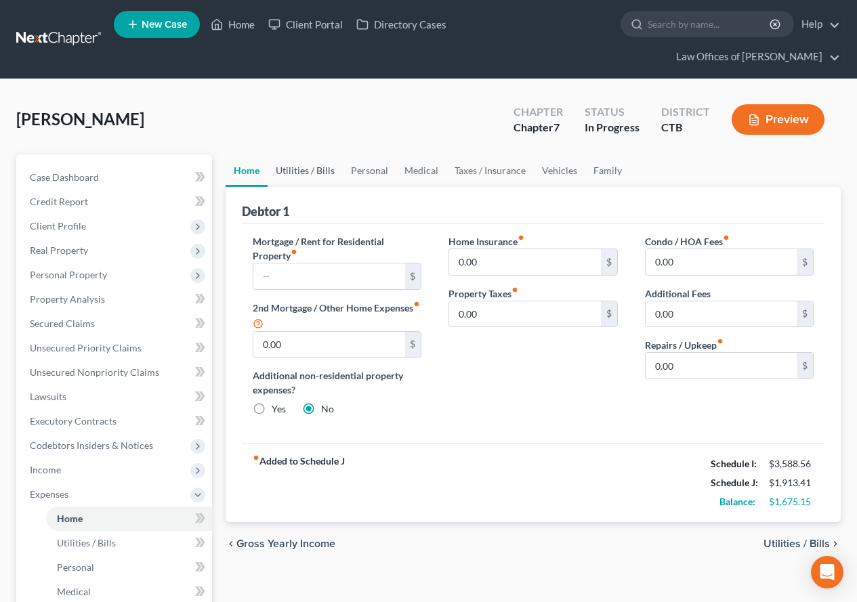
click at [292, 172] on link "Utilities / Bills" at bounding box center [305, 170] width 75 height 33
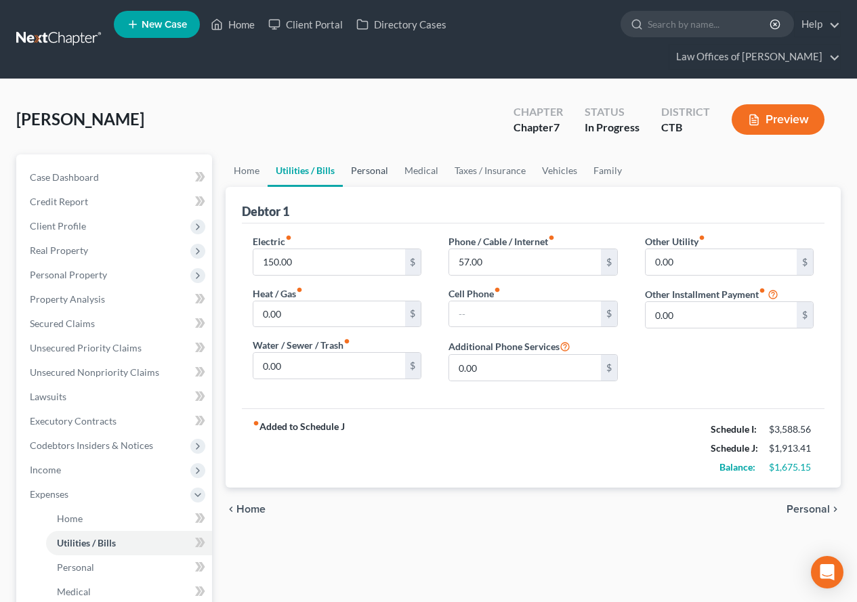
click at [365, 173] on link "Personal" at bounding box center [370, 170] width 54 height 33
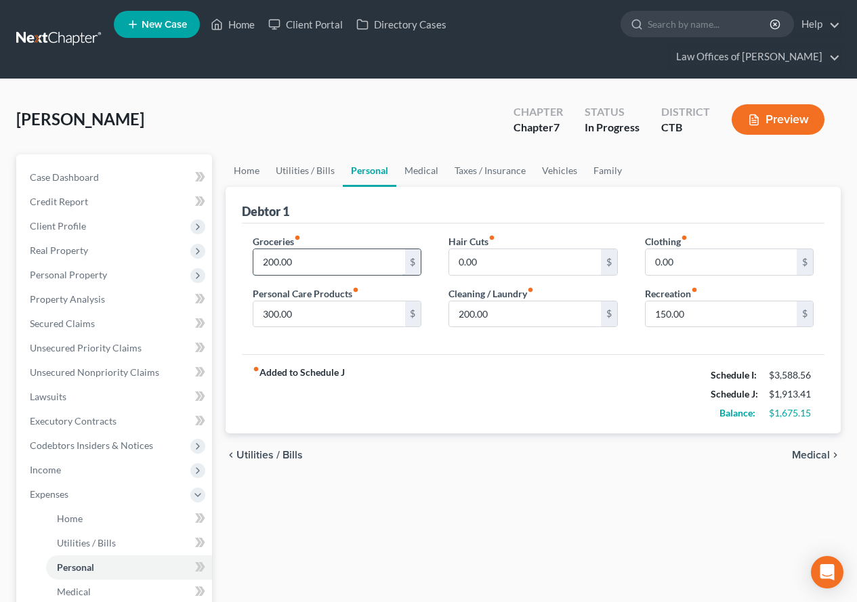
click at [270, 261] on input "200.00" at bounding box center [328, 262] width 151 height 26
type input "500.00"
click at [649, 264] on input "0.00" at bounding box center [721, 262] width 151 height 26
type input "100.00"
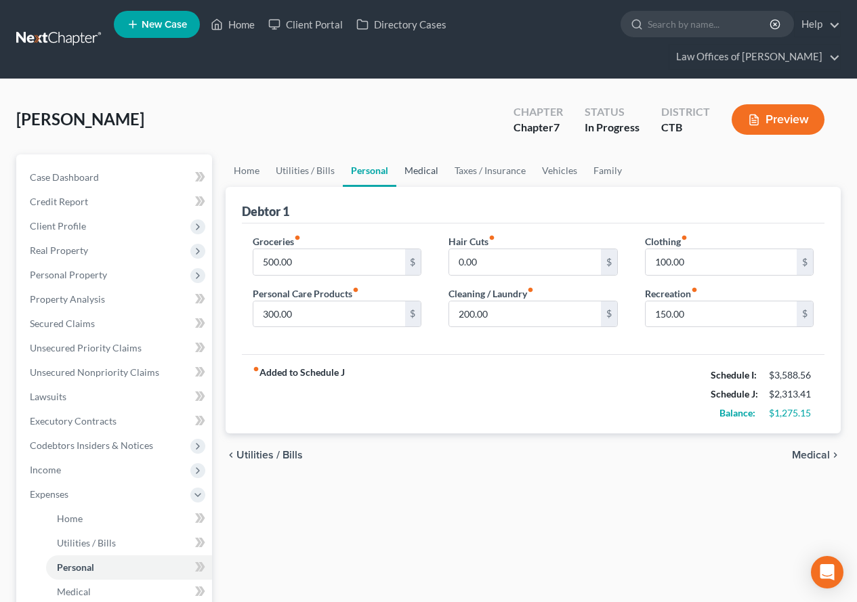
click at [418, 171] on link "Medical" at bounding box center [421, 170] width 50 height 33
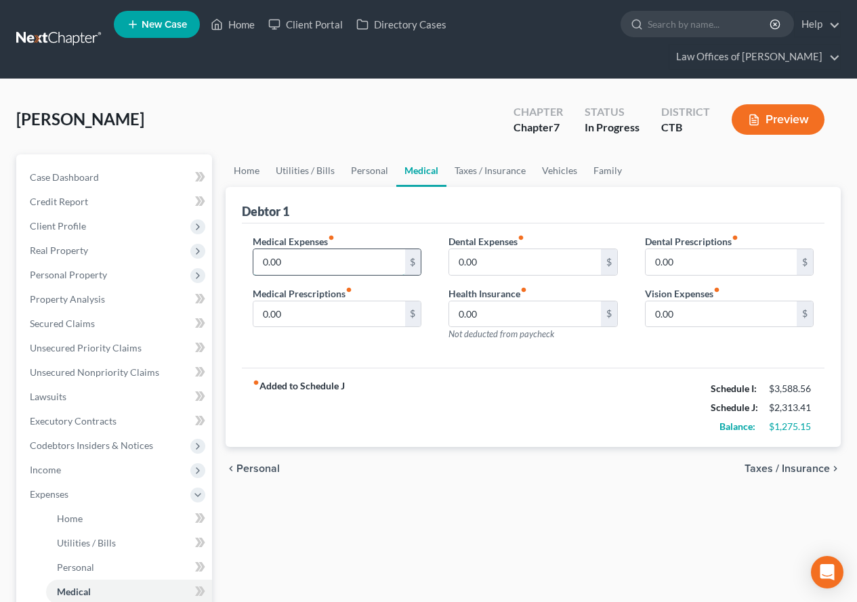
click at [264, 264] on input "0.00" at bounding box center [328, 262] width 151 height 26
type input "50.00"
click at [496, 173] on link "Taxes / Insurance" at bounding box center [489, 170] width 87 height 33
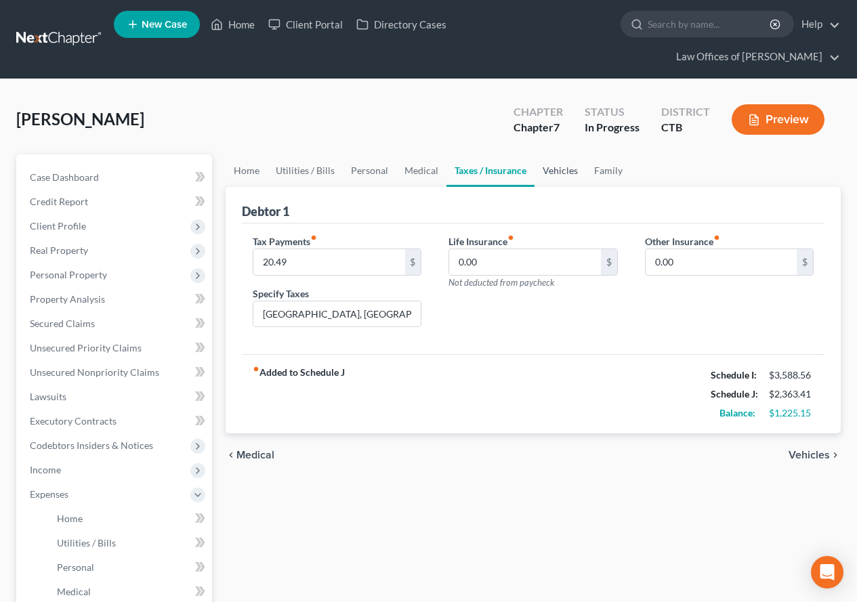
click at [560, 175] on link "Vehicles" at bounding box center [560, 170] width 51 height 33
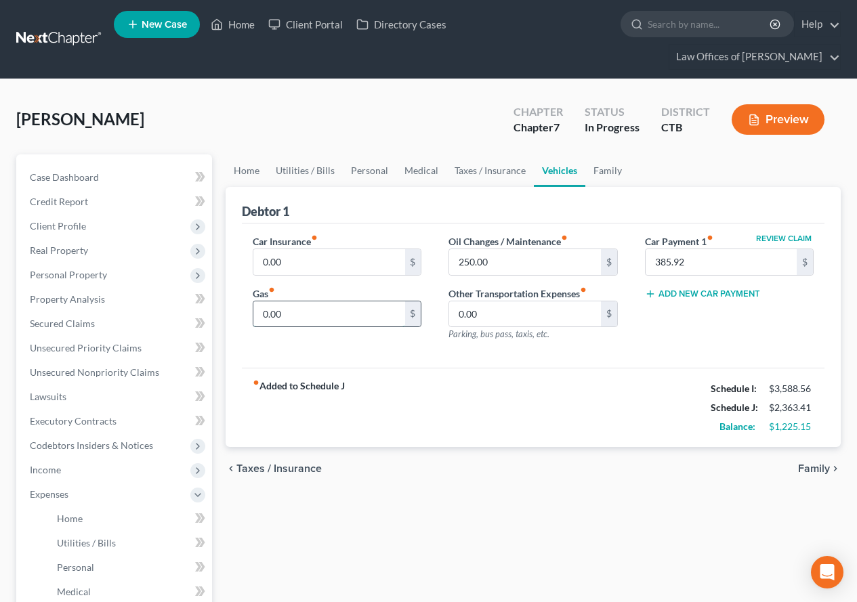
click at [290, 319] on input "0.00" at bounding box center [328, 314] width 151 height 26
type input "1"
type input "220.00"
click at [295, 266] on input "0.00" at bounding box center [328, 262] width 151 height 26
type input "160.00"
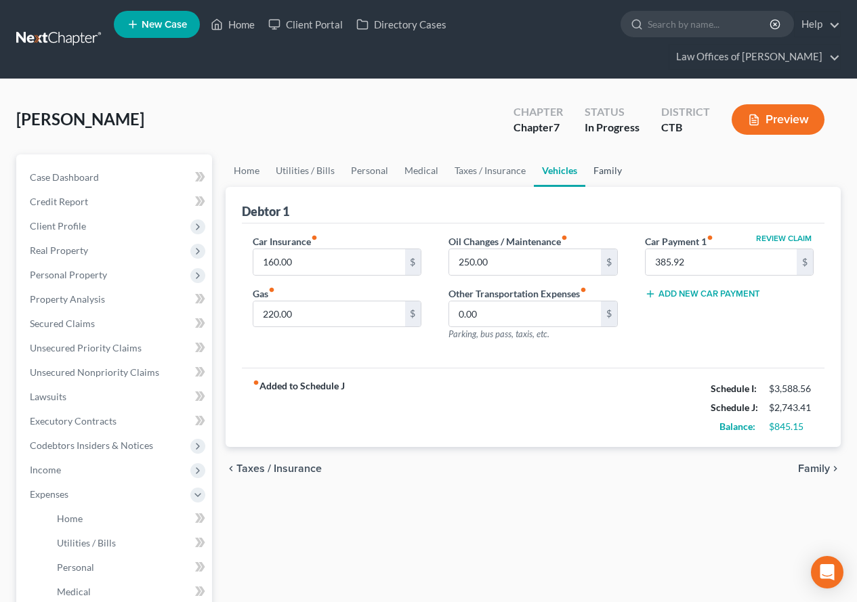
click at [597, 171] on link "Family" at bounding box center [607, 170] width 45 height 33
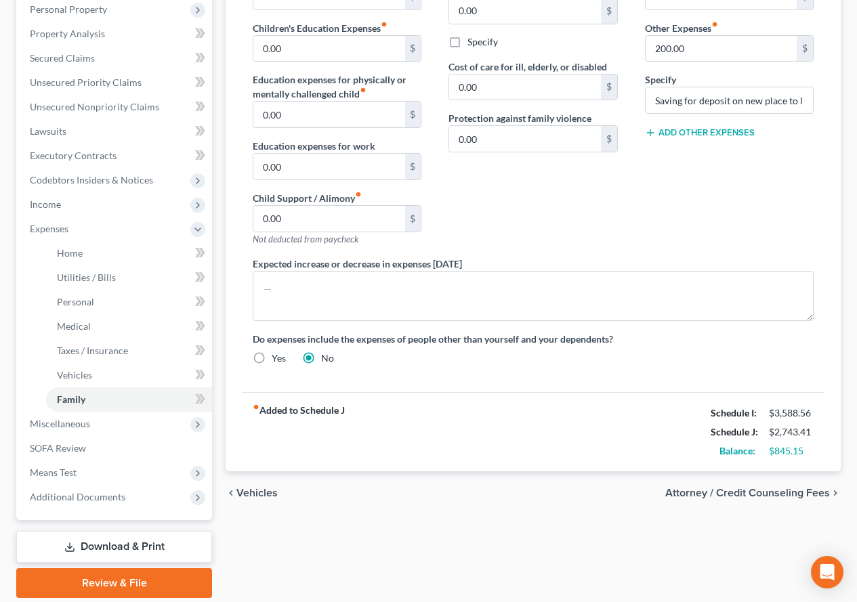
scroll to position [271, 0]
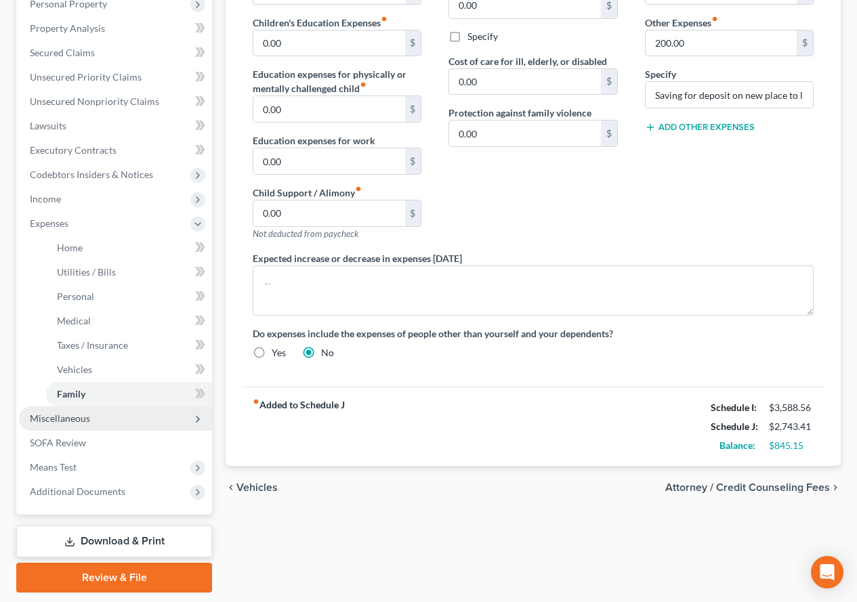
click at [52, 418] on span "Miscellaneous" at bounding box center [60, 419] width 60 height 12
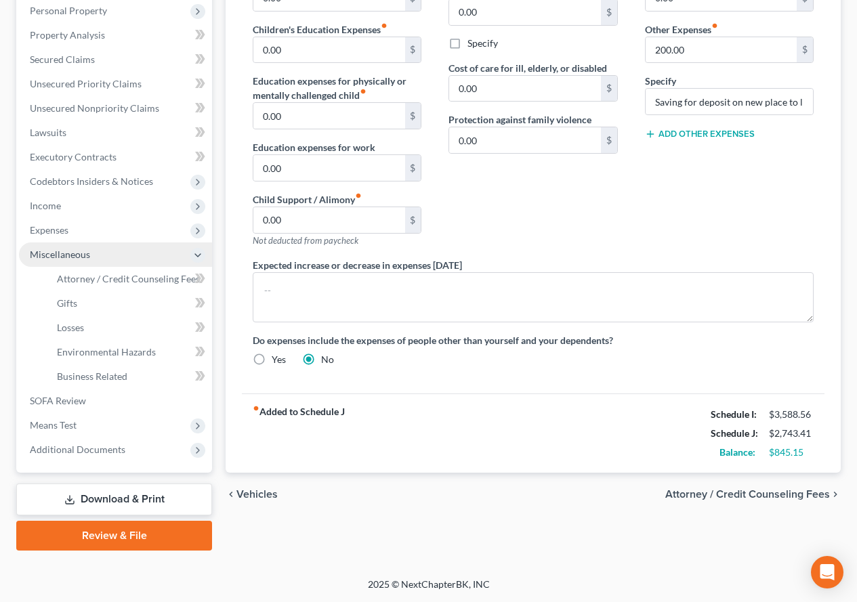
scroll to position [264, 0]
click at [93, 280] on span "Attorney / Credit Counseling Fees" at bounding box center [128, 279] width 143 height 12
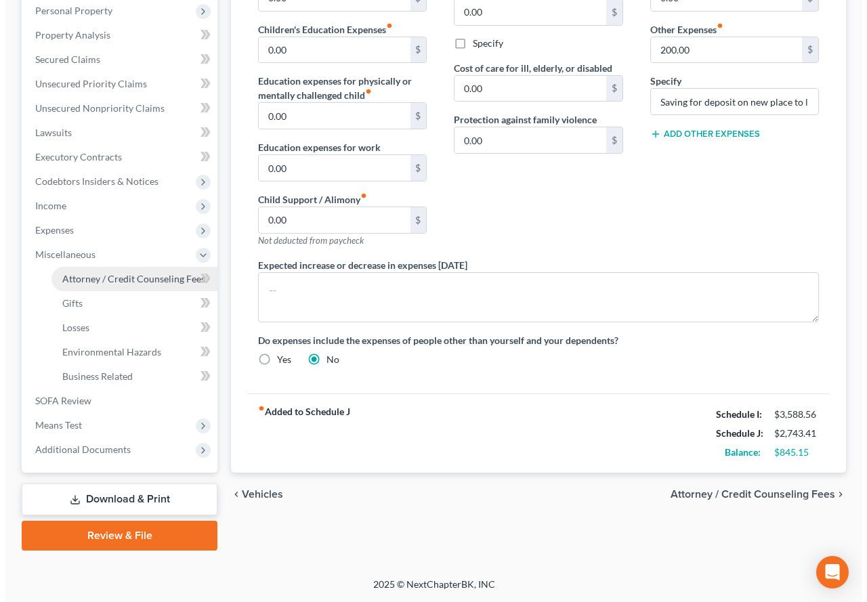
scroll to position [240, 0]
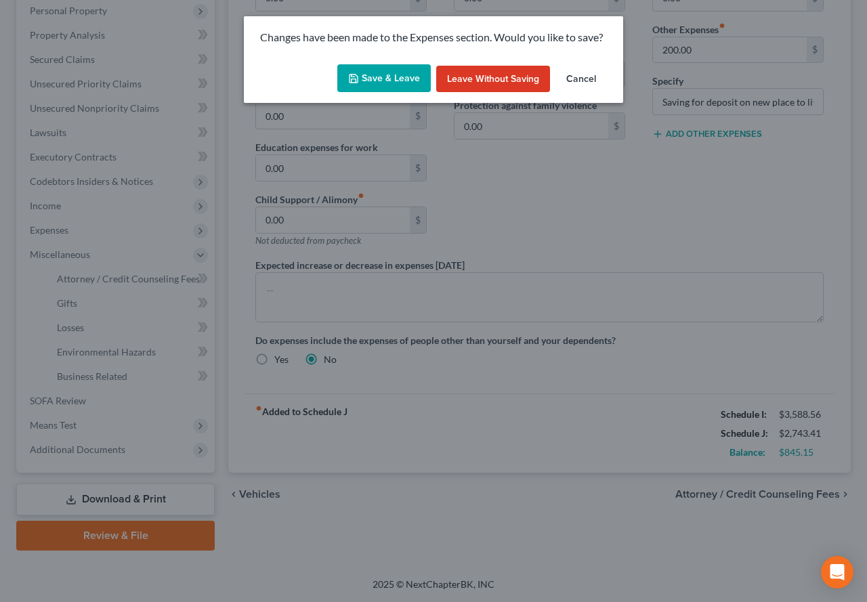
click at [356, 79] on polyline "button" at bounding box center [354, 80] width 5 height 3
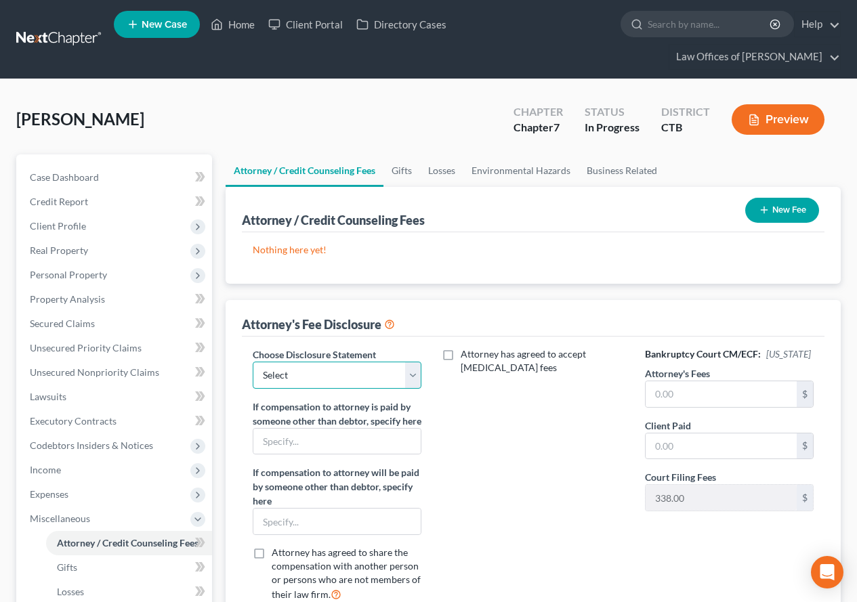
click at [412, 372] on select "Select ." at bounding box center [337, 375] width 169 height 27
select select "0"
click at [253, 362] on select "Select ." at bounding box center [337, 375] width 169 height 27
click at [520, 538] on div "Attorney has agreed to accept [MEDICAL_DATA] fees" at bounding box center [533, 481] width 196 height 266
click at [785, 213] on button "New Fee" at bounding box center [782, 210] width 74 height 25
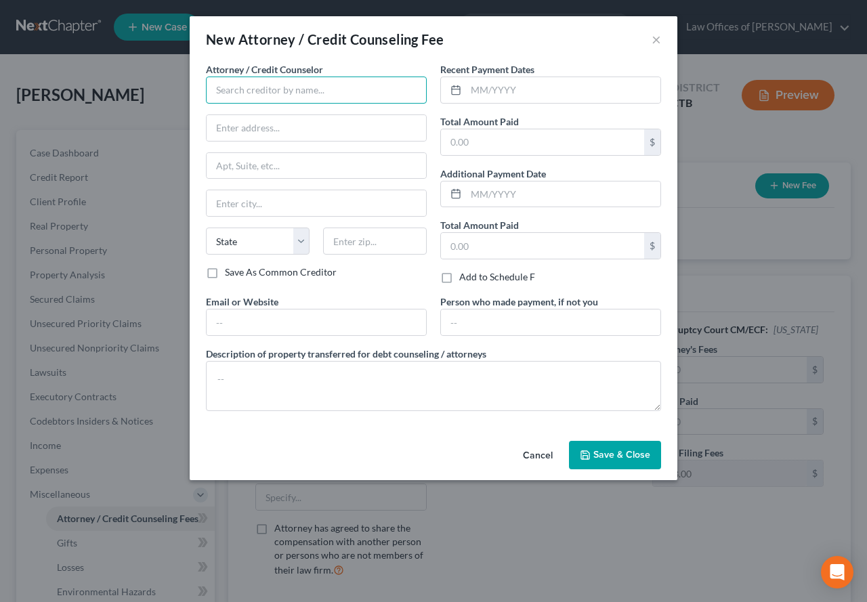
click at [293, 89] on input "text" at bounding box center [316, 90] width 221 height 27
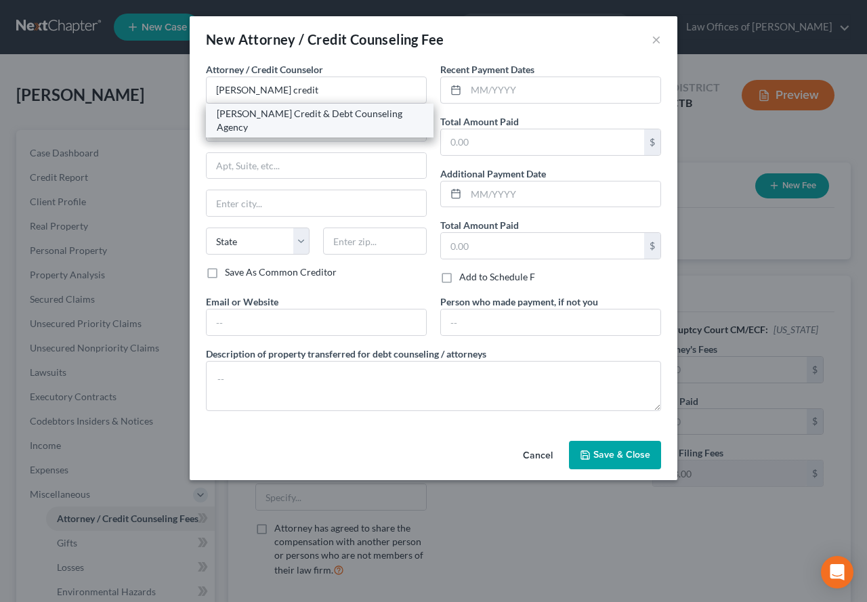
click at [280, 114] on div "[PERSON_NAME] Credit & Debt Counseling Agency" at bounding box center [320, 120] width 206 height 27
type input "[PERSON_NAME] Credit & Debt Counseling Agency"
type input "Attn: President/CEO/General Counsel"
type input "[STREET_ADDRESS] S"
type input "Huron"
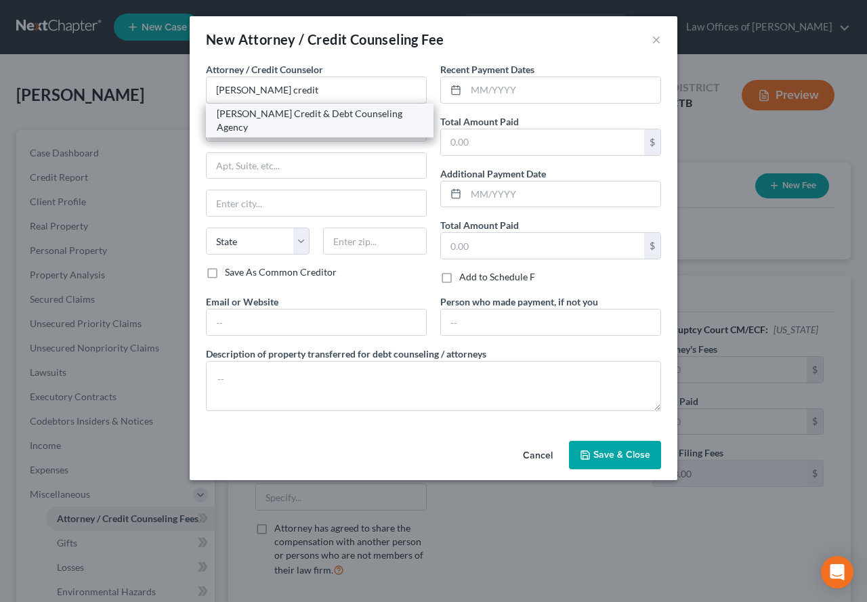
select select "43"
type input "57350-4024"
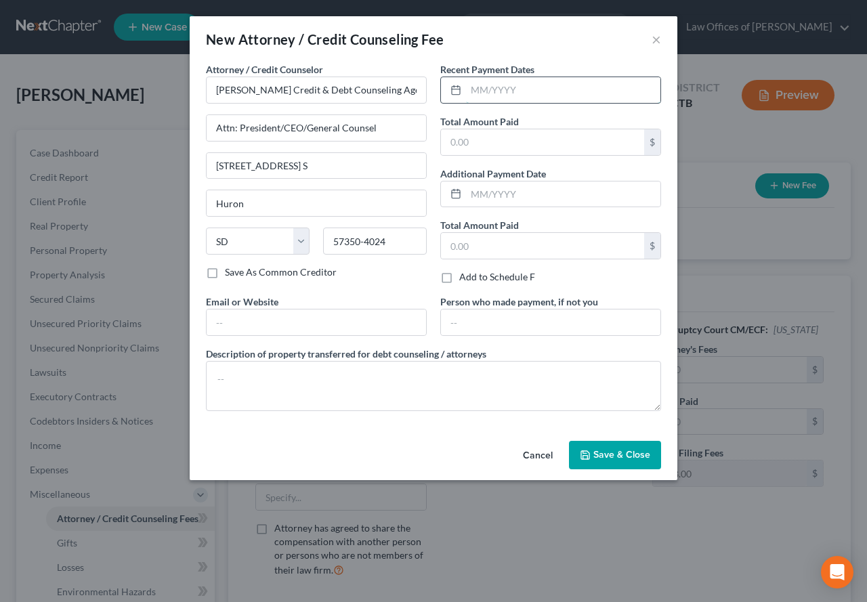
click at [494, 94] on input "text" at bounding box center [563, 90] width 194 height 26
type input "[DATE]"
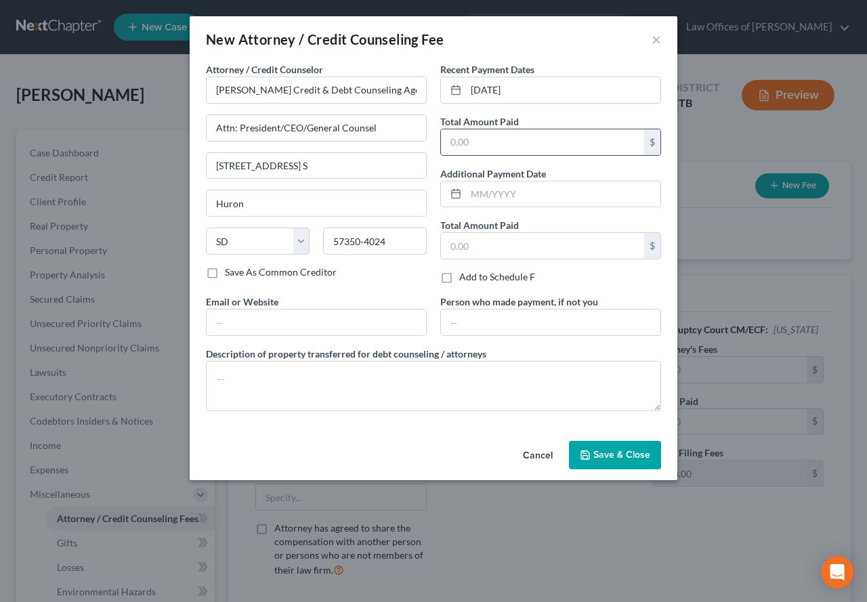
click at [476, 139] on input "text" at bounding box center [542, 142] width 203 height 26
type input "25.00"
click at [609, 457] on span "Save & Close" at bounding box center [621, 455] width 57 height 12
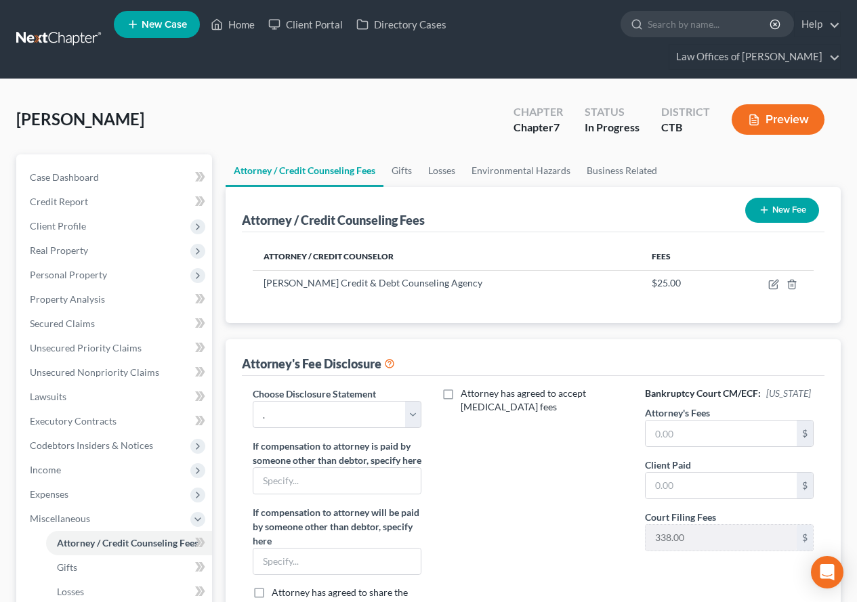
click at [786, 217] on button "New Fee" at bounding box center [782, 210] width 74 height 25
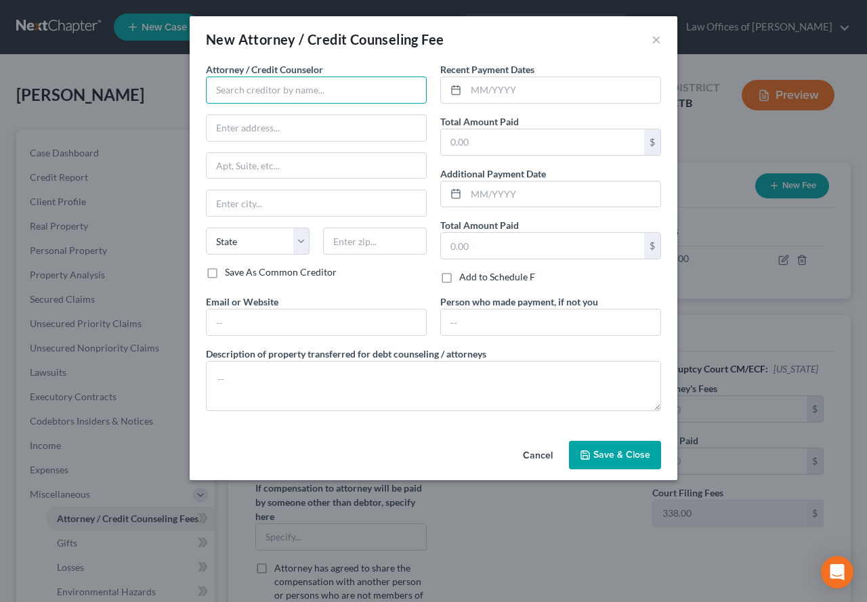
click at [272, 92] on input "text" at bounding box center [316, 90] width 221 height 27
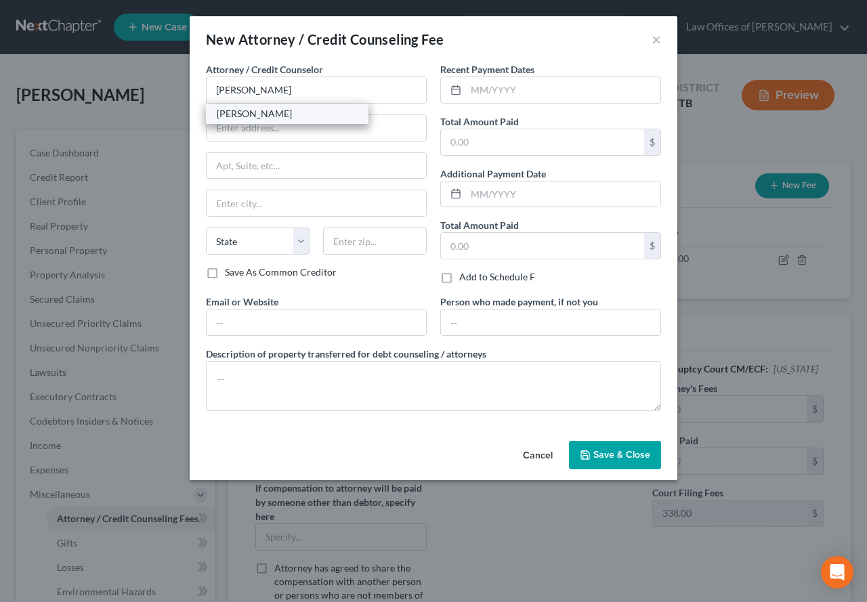
click at [263, 112] on div "[PERSON_NAME]" at bounding box center [287, 114] width 141 height 14
type input "[PERSON_NAME]"
type input "[STREET_ADDRESS][PERSON_NAME]"
type input "[GEOGRAPHIC_DATA]"
select select "6"
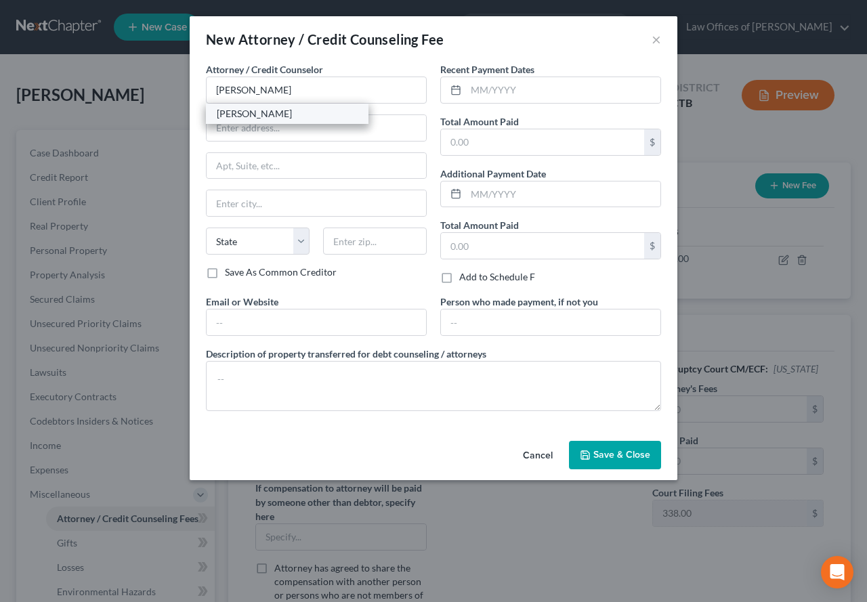
type input "06320"
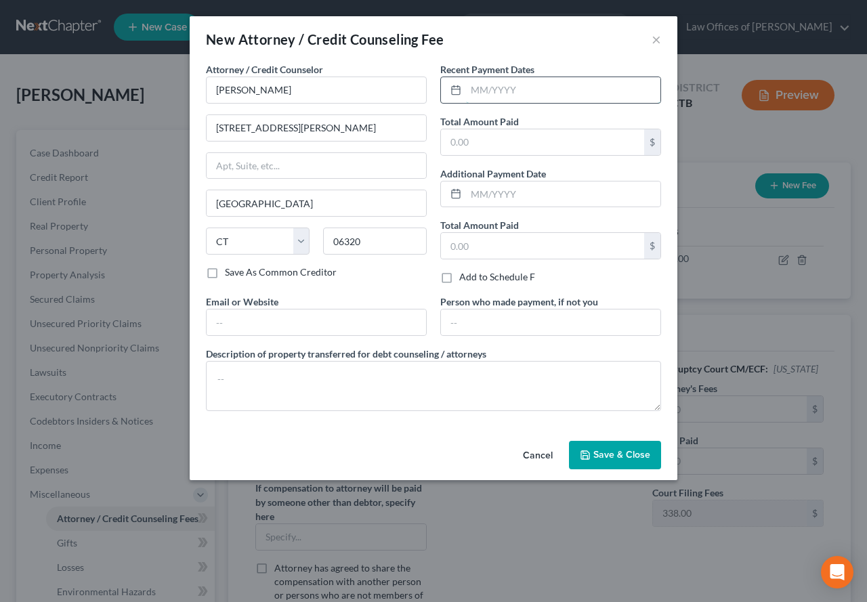
click at [522, 89] on input "text" at bounding box center [563, 90] width 194 height 26
type input "[DATE]"
click at [488, 150] on input "text" at bounding box center [542, 142] width 203 height 26
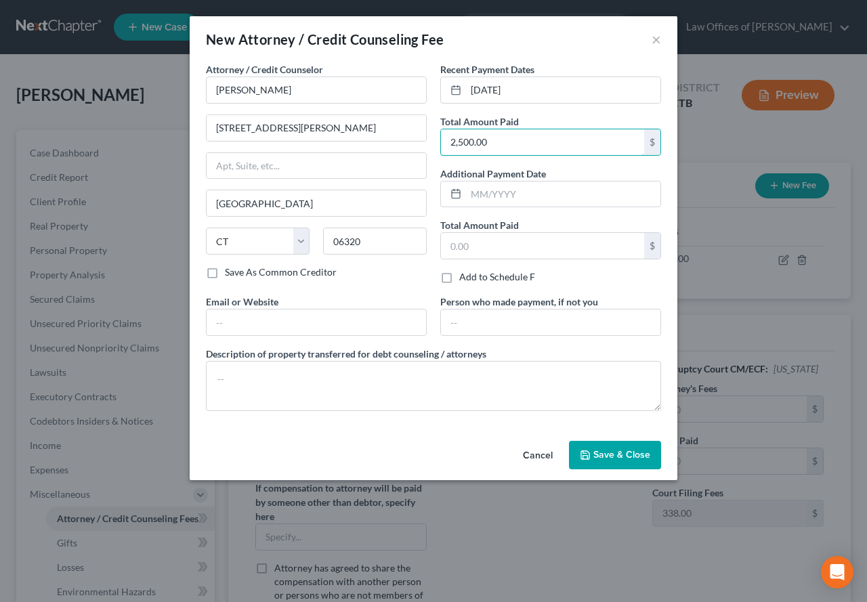
type input "2,500.00"
click at [605, 457] on span "Save & Close" at bounding box center [621, 455] width 57 height 12
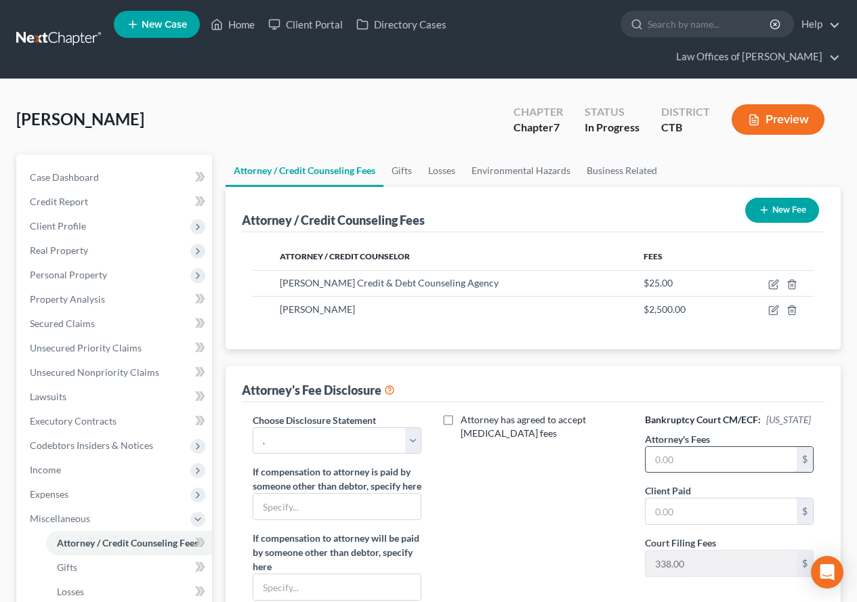
click at [666, 468] on input "text" at bounding box center [721, 460] width 151 height 26
type input "2,500.00"
click at [703, 524] on input "text" at bounding box center [721, 512] width 151 height 26
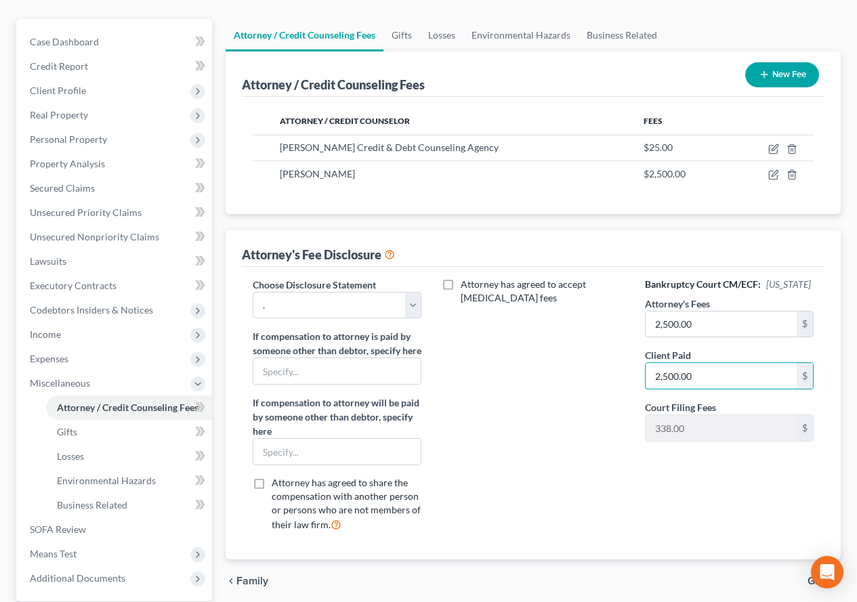
scroll to position [203, 0]
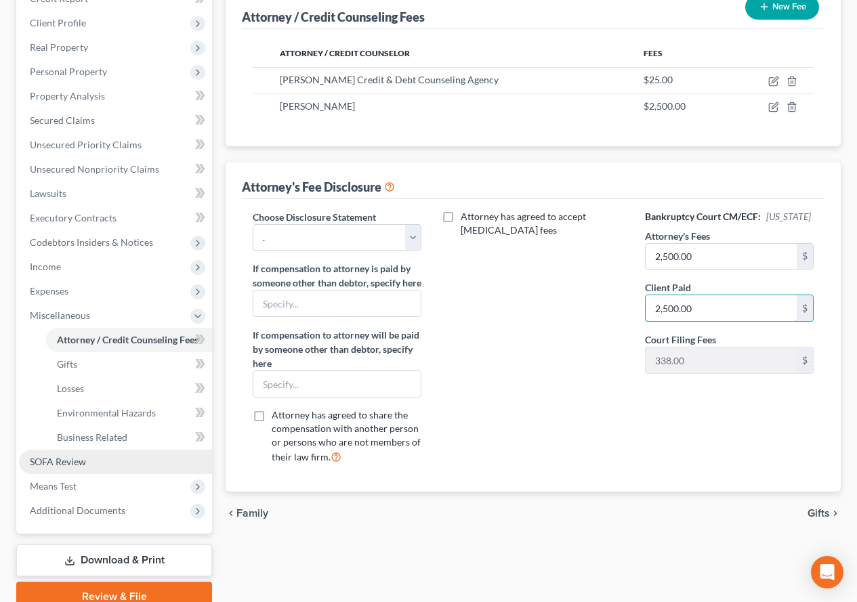
type input "2,500.00"
click at [49, 462] on span "SOFA Review" at bounding box center [58, 462] width 56 height 12
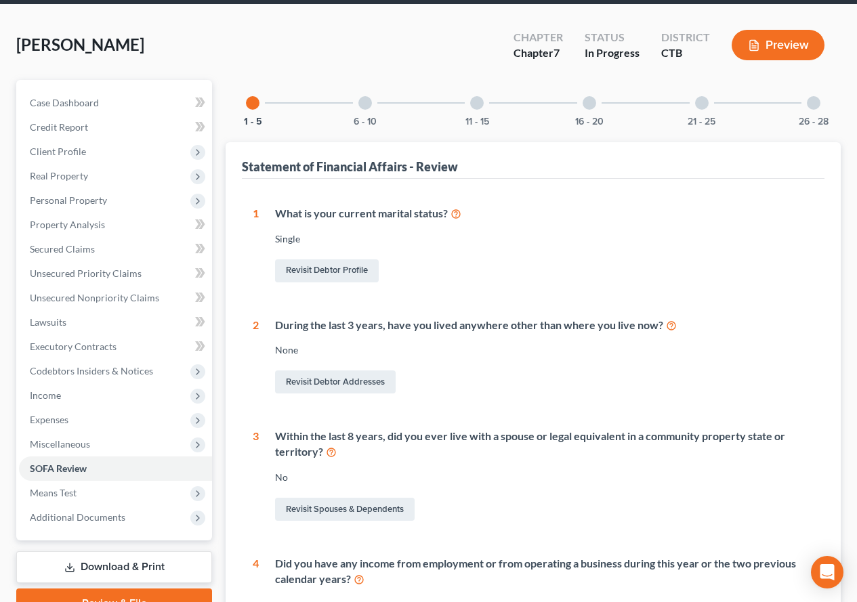
scroll to position [66, 0]
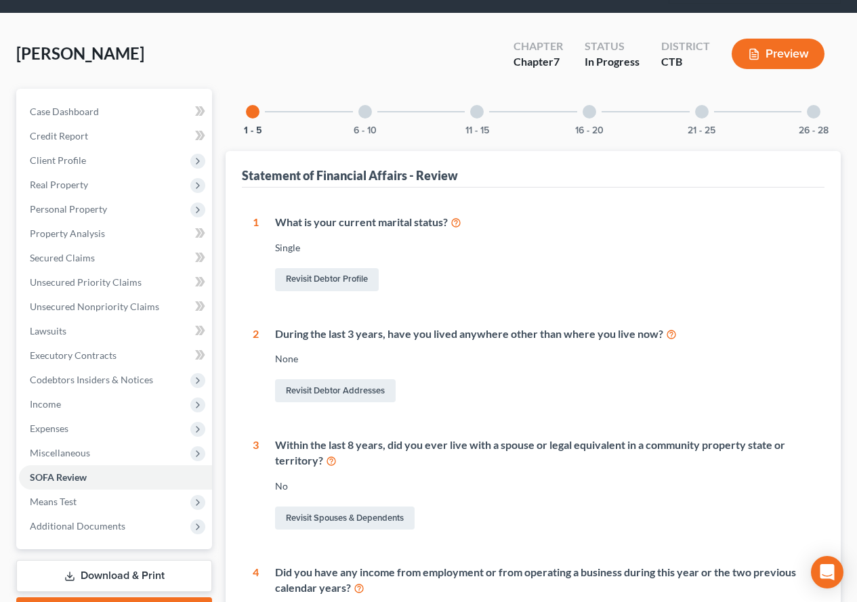
click at [367, 110] on div at bounding box center [365, 112] width 14 height 14
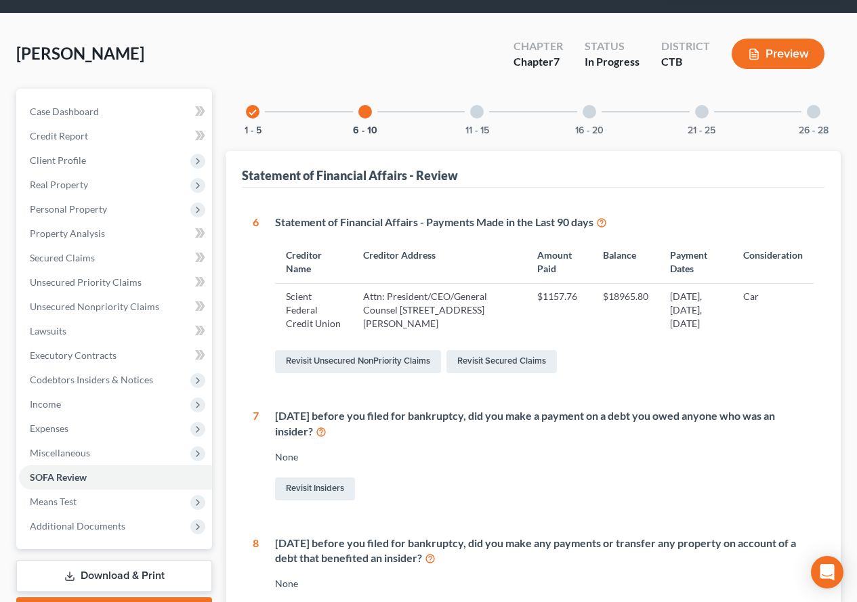
click at [474, 113] on div at bounding box center [477, 112] width 14 height 14
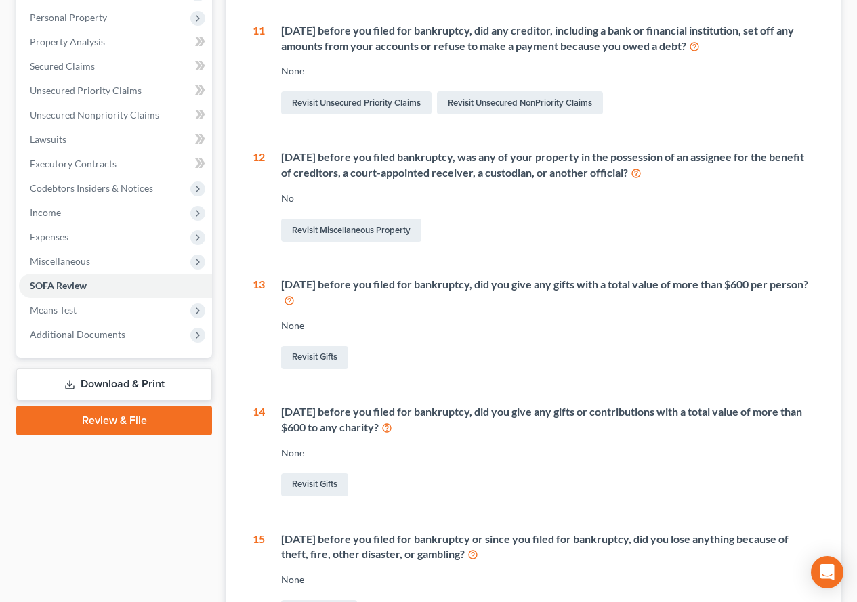
scroll to position [133, 0]
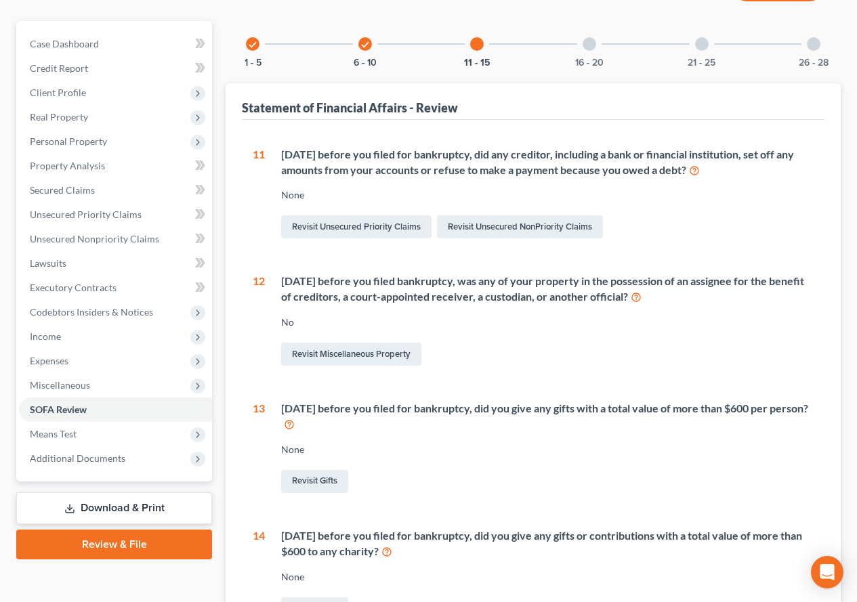
click at [589, 48] on div at bounding box center [590, 44] width 14 height 14
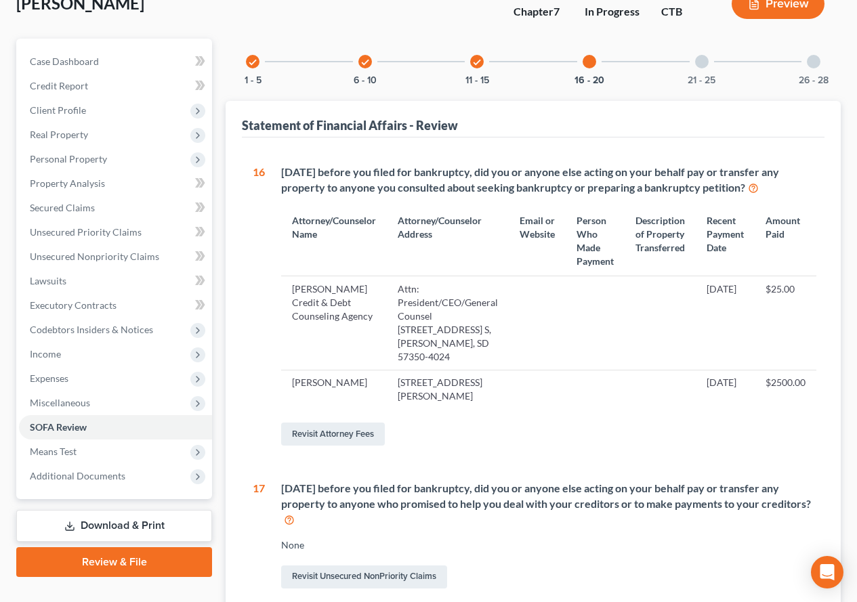
scroll to position [0, 0]
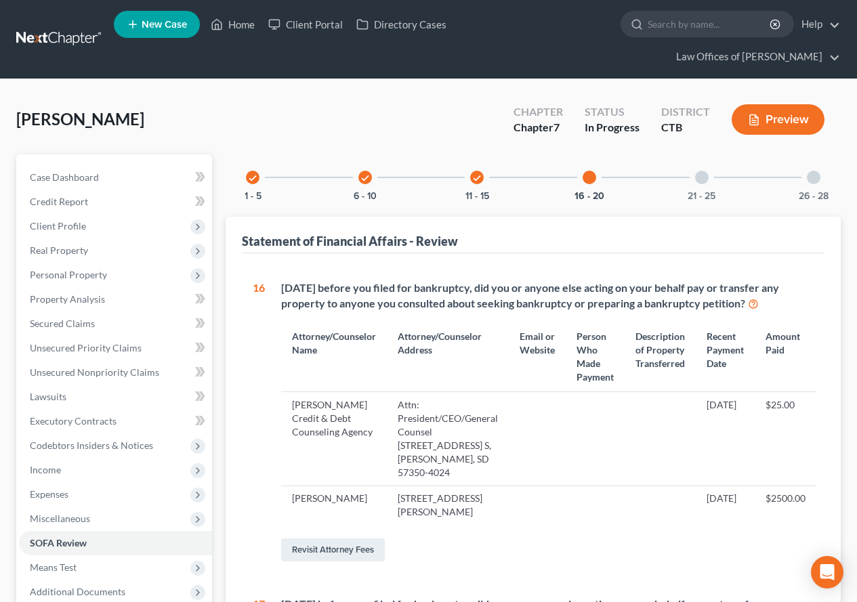
click at [701, 176] on div at bounding box center [702, 178] width 14 height 14
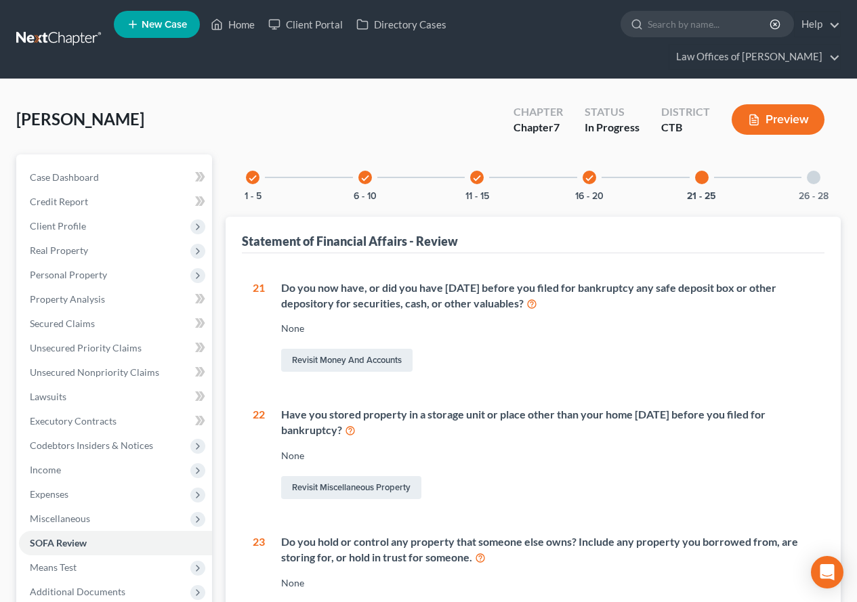
click at [813, 173] on div at bounding box center [814, 178] width 14 height 14
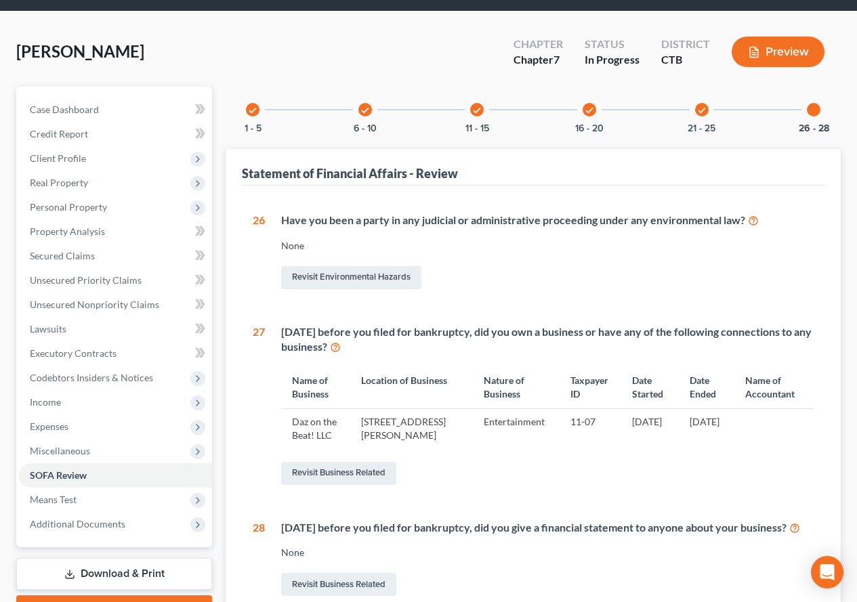
scroll to position [136, 0]
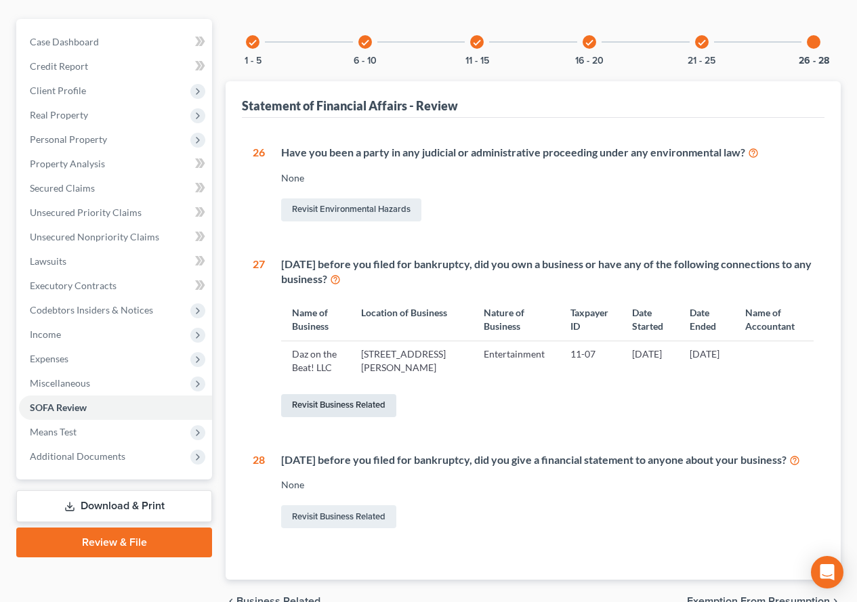
click at [342, 416] on link "Revisit Business Related" at bounding box center [338, 405] width 115 height 23
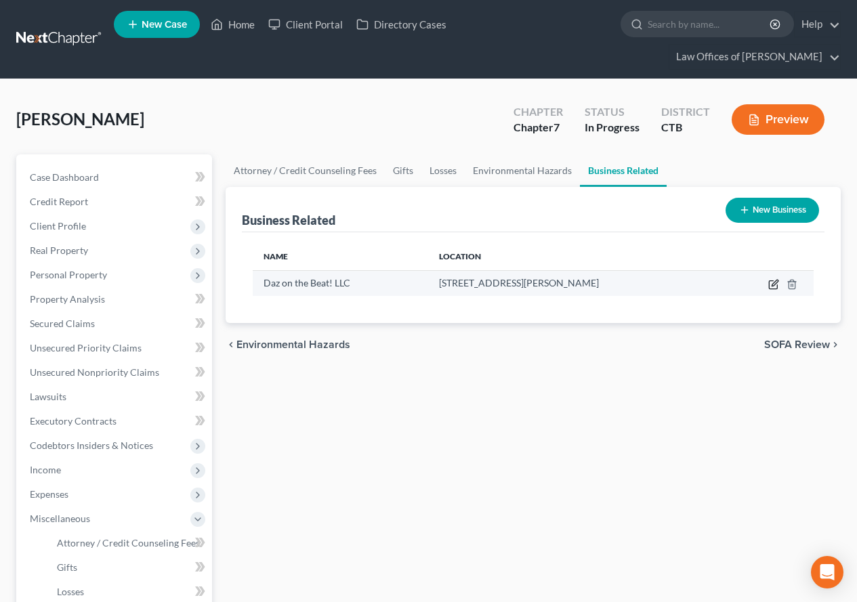
click at [772, 284] on icon "button" at bounding box center [773, 284] width 11 height 11
select select "member"
select select "6"
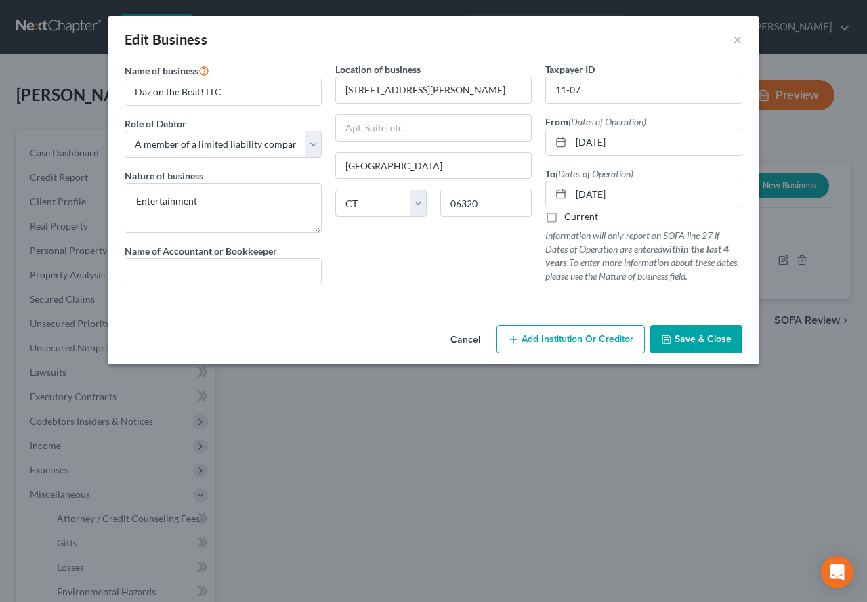
drag, startPoint x: 441, startPoint y: 39, endPoint x: 466, endPoint y: 55, distance: 29.5
click at [441, 39] on div "Edit Business ×" at bounding box center [433, 39] width 650 height 46
drag, startPoint x: 595, startPoint y: 92, endPoint x: 530, endPoint y: 89, distance: 65.1
click at [530, 89] on div "Name of business * Daz on the Beat! LLC Role of Debtor * Select A member of a l…" at bounding box center [433, 184] width 631 height 244
click at [151, 93] on input "Daz on the Beat! LLC" at bounding box center [223, 92] width 196 height 26
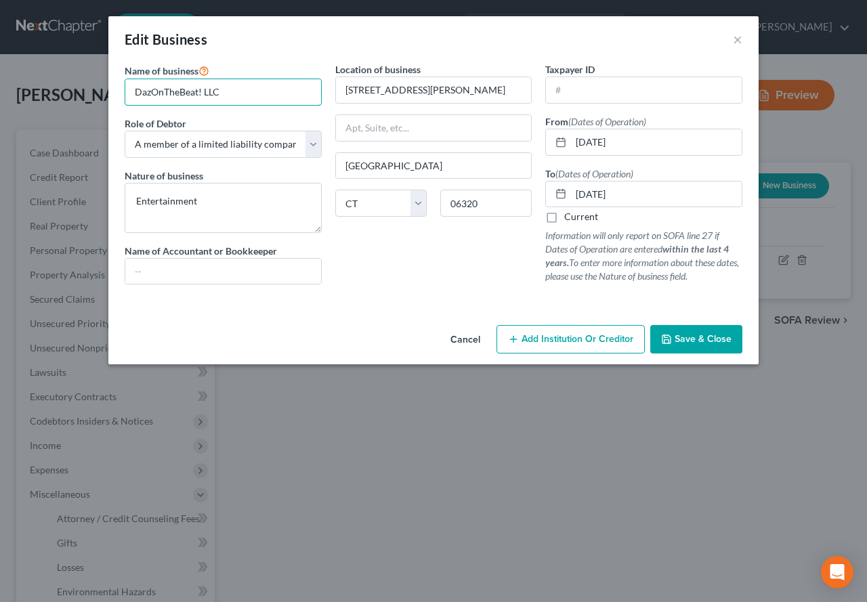
type input "DazOnTheBeat! LLC"
click at [682, 339] on span "Save & Close" at bounding box center [703, 339] width 57 height 12
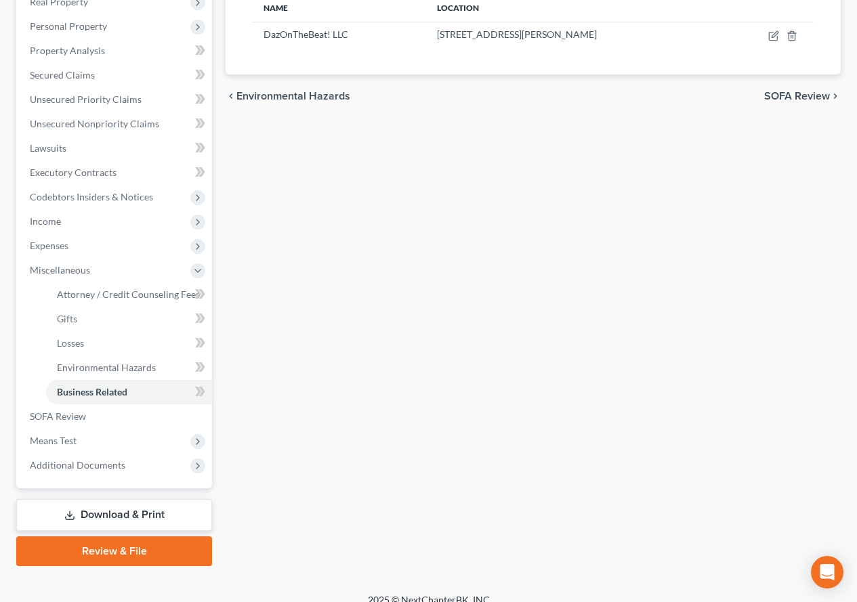
scroll to position [264, 0]
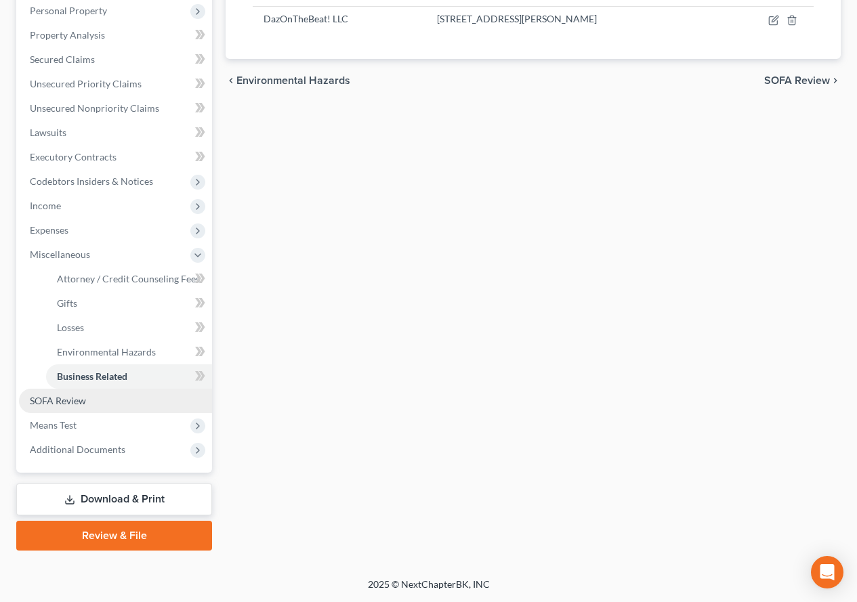
click at [47, 403] on span "SOFA Review" at bounding box center [58, 401] width 56 height 12
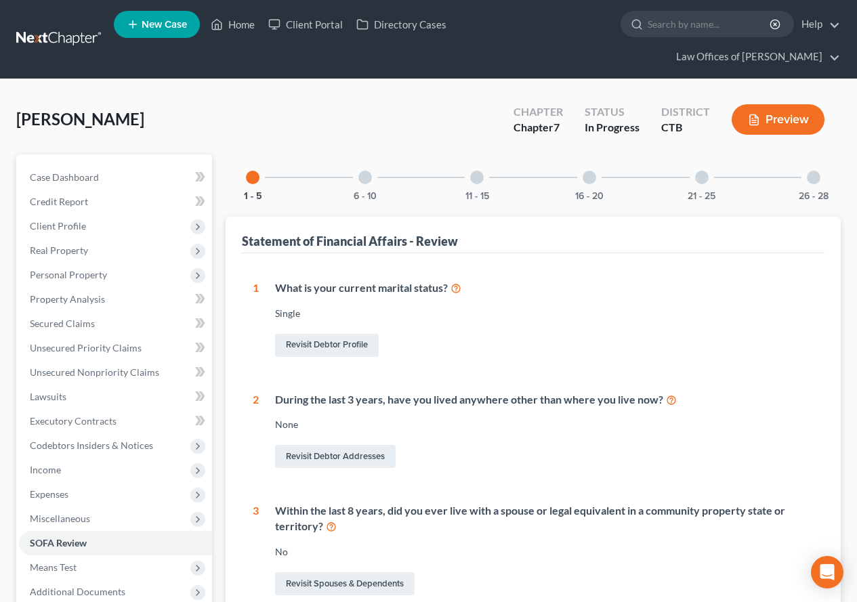
click at [815, 178] on div at bounding box center [814, 178] width 14 height 14
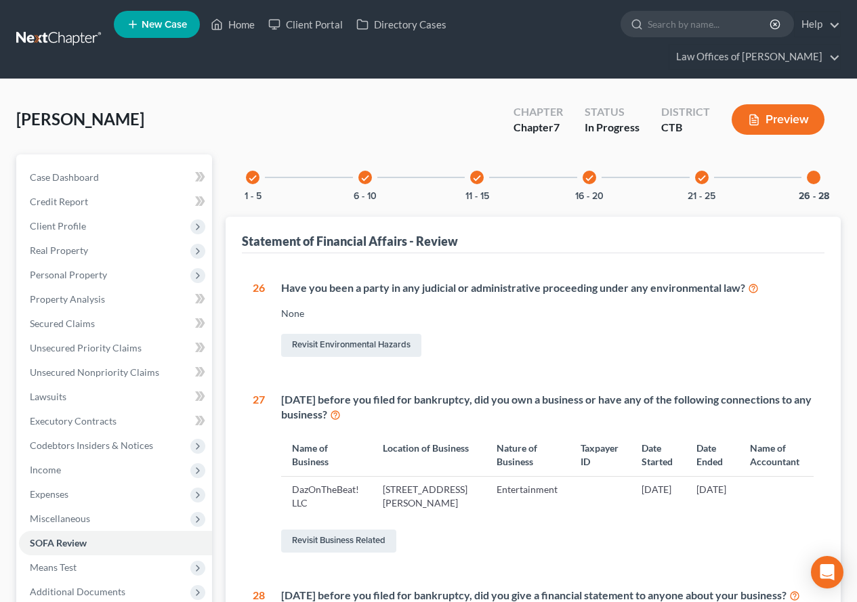
click at [697, 175] on icon "check" at bounding box center [701, 177] width 9 height 9
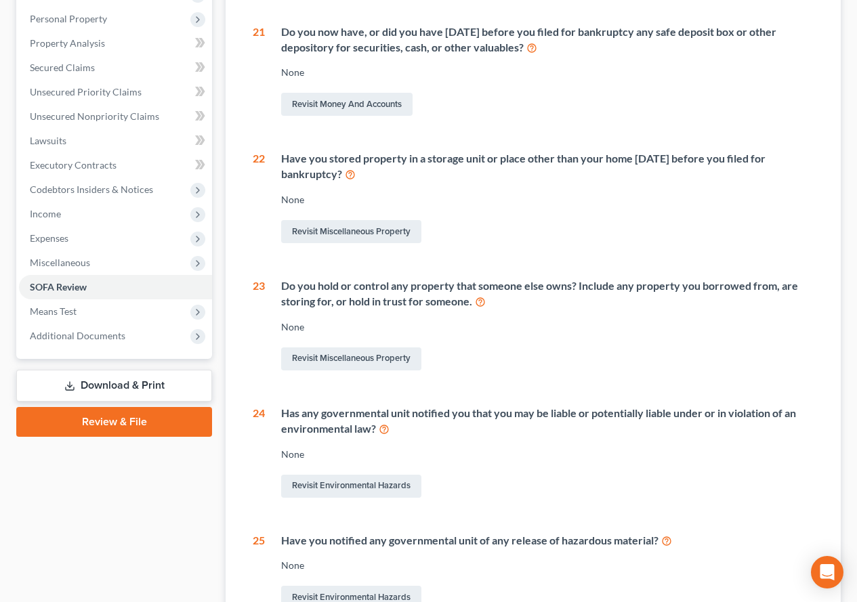
scroll to position [136, 0]
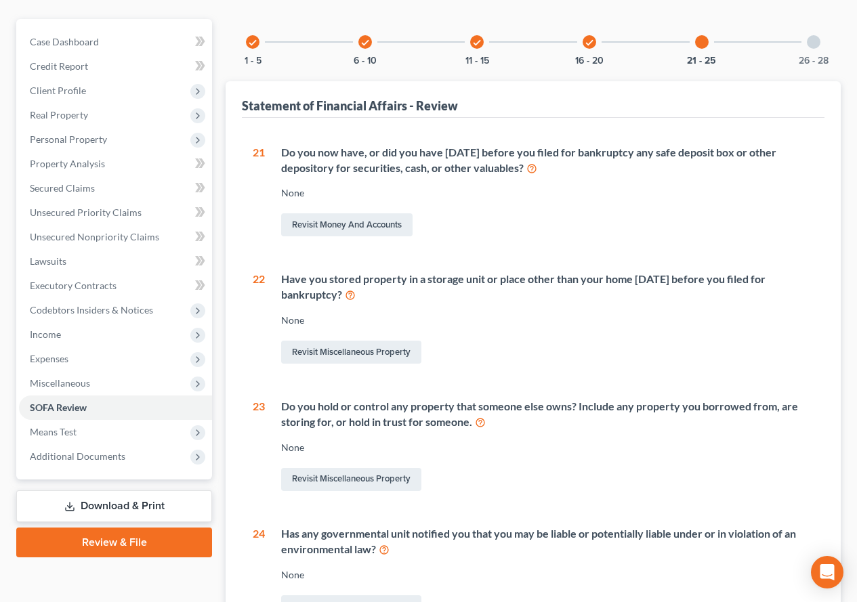
click at [587, 39] on icon "check" at bounding box center [589, 42] width 9 height 9
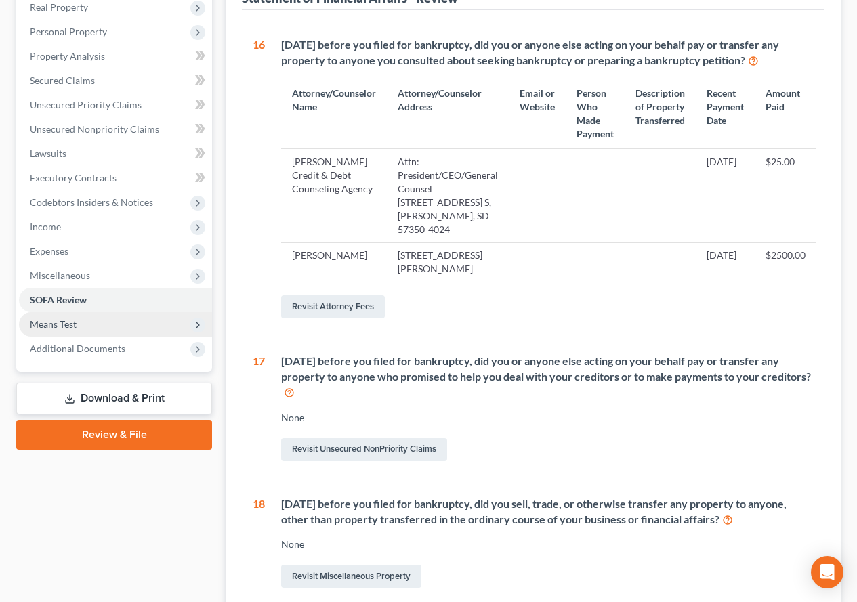
scroll to position [271, 0]
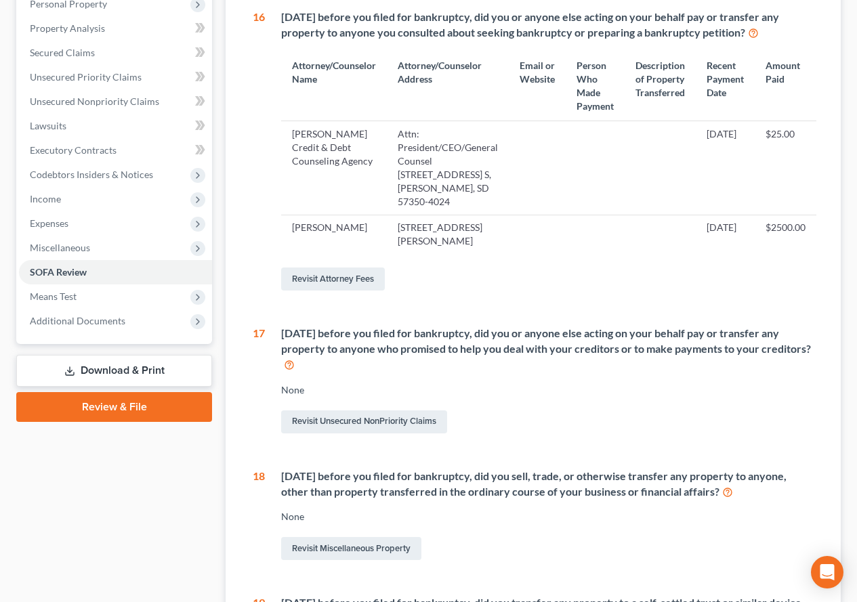
click at [94, 370] on link "Download & Print" at bounding box center [114, 371] width 196 height 32
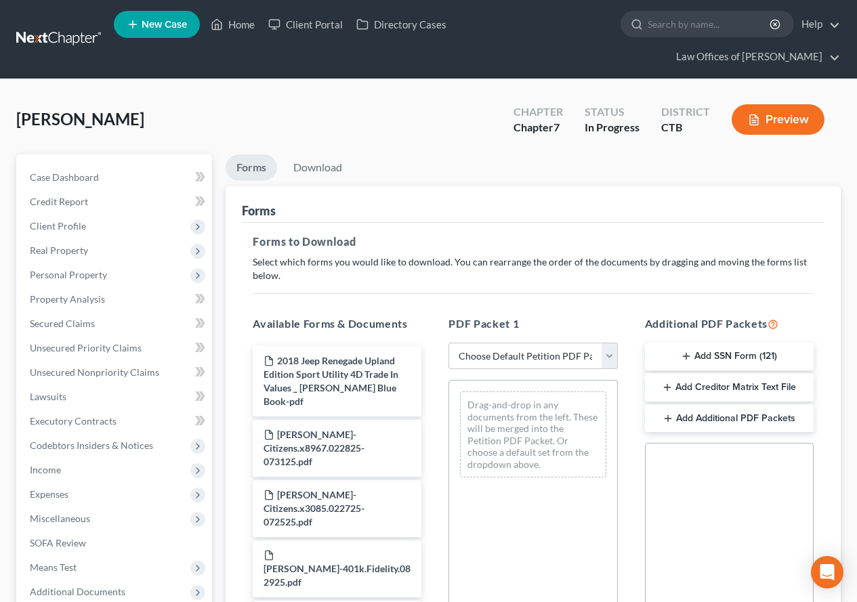
click at [614, 357] on select "Choose Default Petition PDF Packet Complete Bankruptcy Petition (all forms and …" at bounding box center [533, 356] width 169 height 27
select select "0"
click at [449, 343] on select "Choose Default Petition PDF Packet Complete Bankruptcy Petition (all forms and …" at bounding box center [533, 356] width 169 height 27
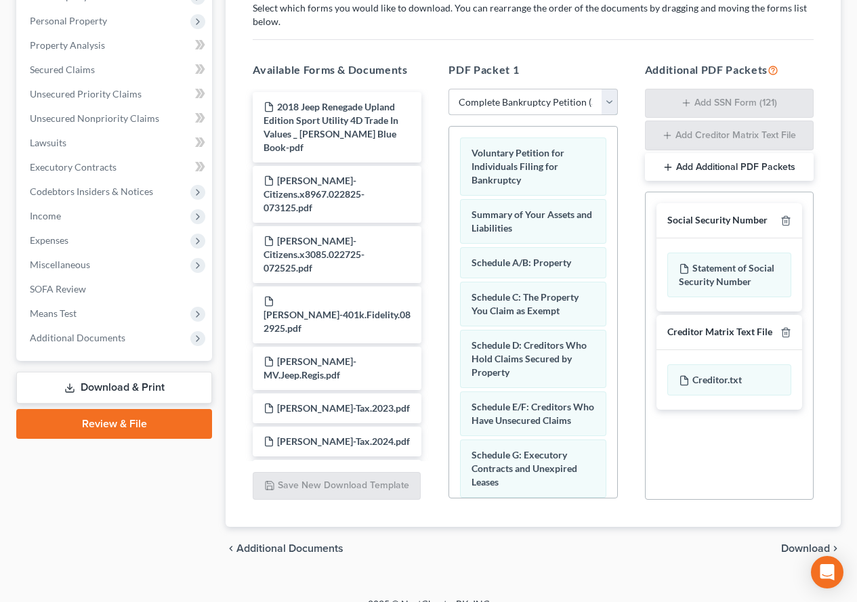
scroll to position [258, 0]
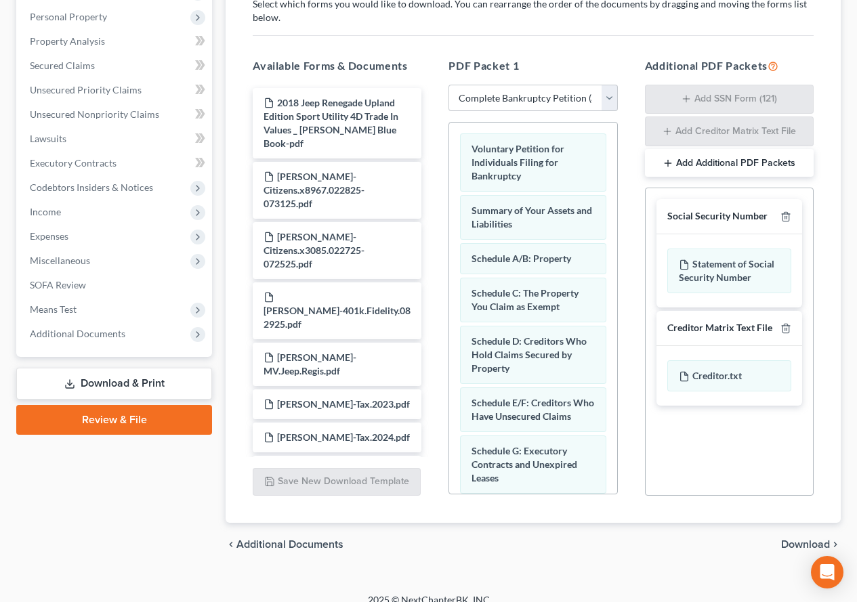
click at [794, 542] on span "Download" at bounding box center [805, 544] width 49 height 11
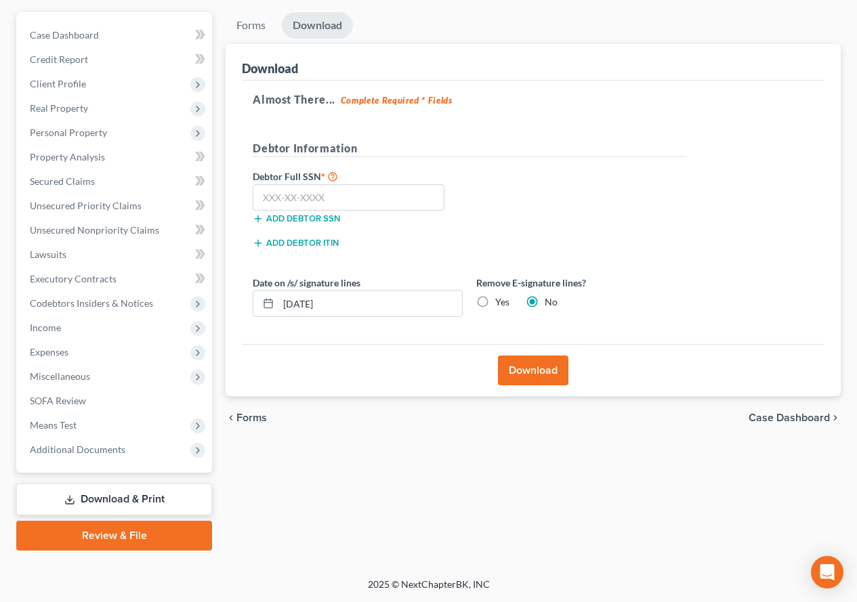
scroll to position [142, 0]
click at [495, 302] on label "Yes" at bounding box center [502, 302] width 14 height 14
click at [501, 302] on input "Yes" at bounding box center [505, 299] width 9 height 9
radio input "true"
radio input "false"
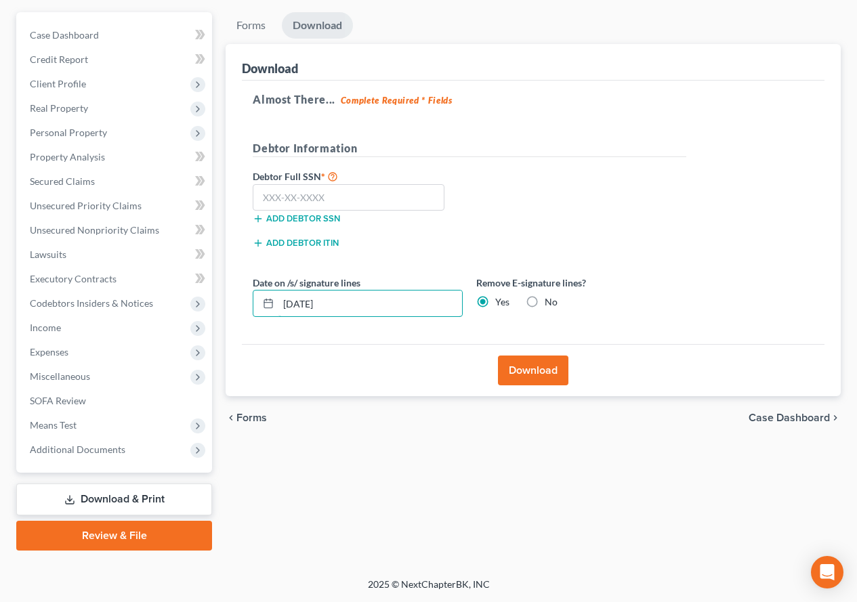
drag, startPoint x: 352, startPoint y: 308, endPoint x: 249, endPoint y: 306, distance: 102.3
click at [249, 306] on div "Date on /s/ signature lines [DATE]" at bounding box center [358, 296] width 224 height 41
paste input "177-53-1107"
type input "177-53-1107"
click at [380, 356] on div "Download" at bounding box center [533, 370] width 583 height 52
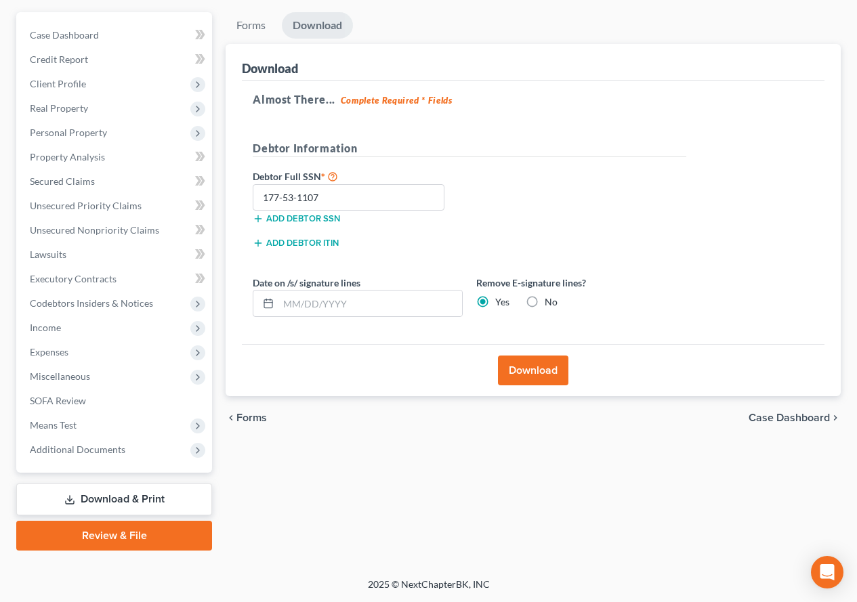
click at [531, 371] on button "Download" at bounding box center [533, 371] width 70 height 30
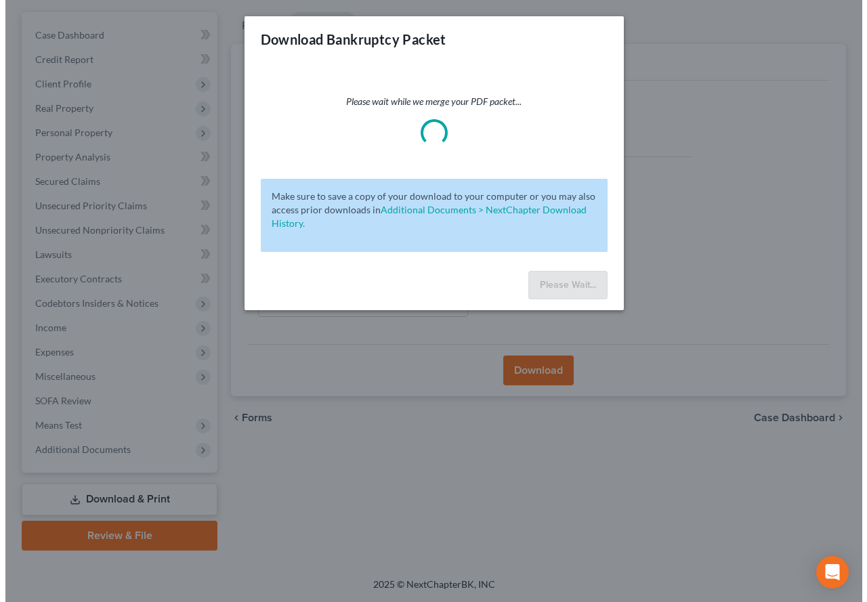
scroll to position [118, 0]
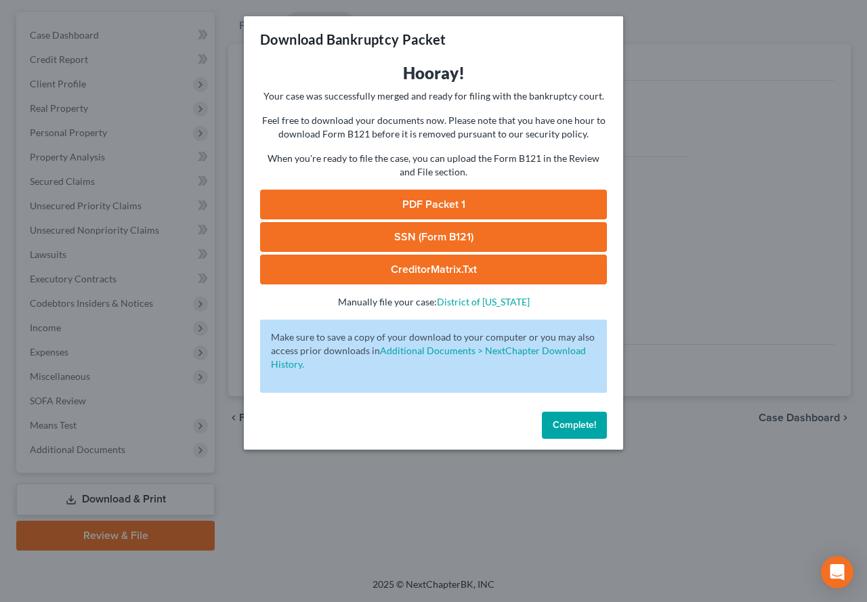
click at [345, 235] on link "SSN (Form B121)" at bounding box center [433, 237] width 347 height 30
click at [402, 274] on link "CreditorMatrix.txt" at bounding box center [433, 270] width 347 height 30
click at [407, 207] on link "PDF Packet 1" at bounding box center [433, 205] width 347 height 30
click at [568, 430] on span "Complete!" at bounding box center [574, 425] width 43 height 12
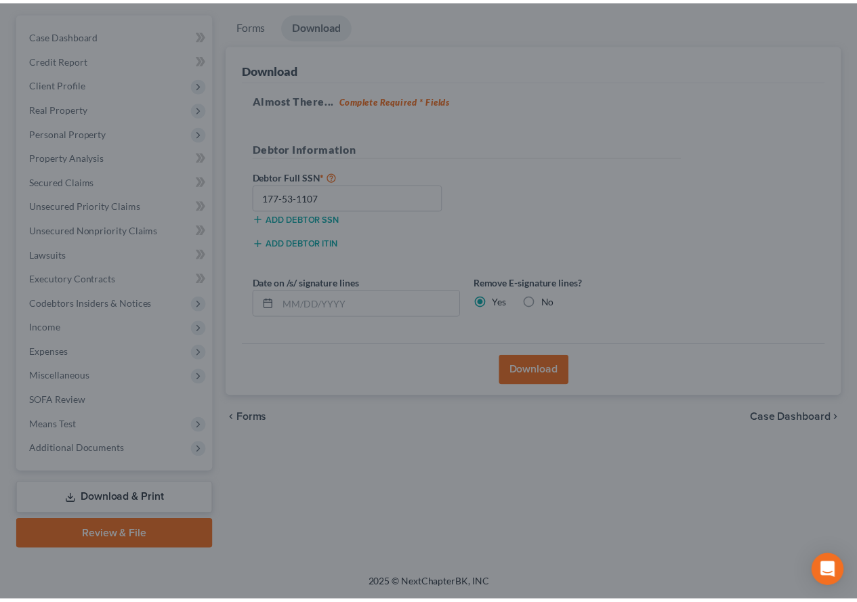
scroll to position [142, 0]
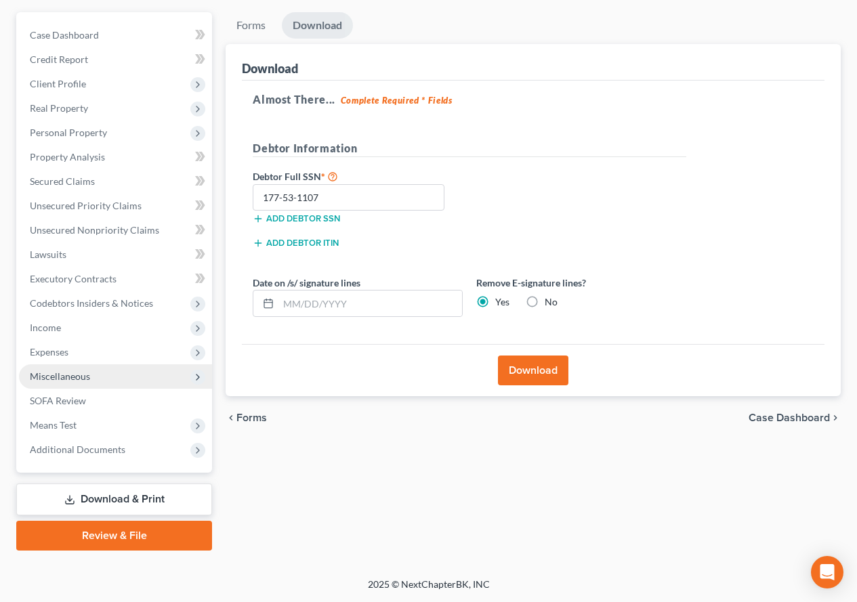
click at [62, 379] on span "Miscellaneous" at bounding box center [60, 377] width 60 height 12
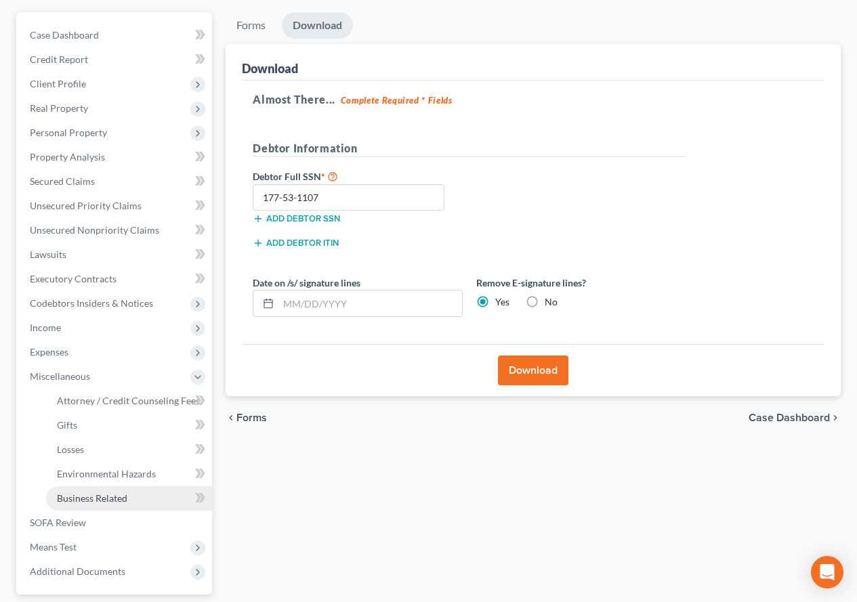
click at [85, 497] on span "Business Related" at bounding box center [92, 499] width 70 height 12
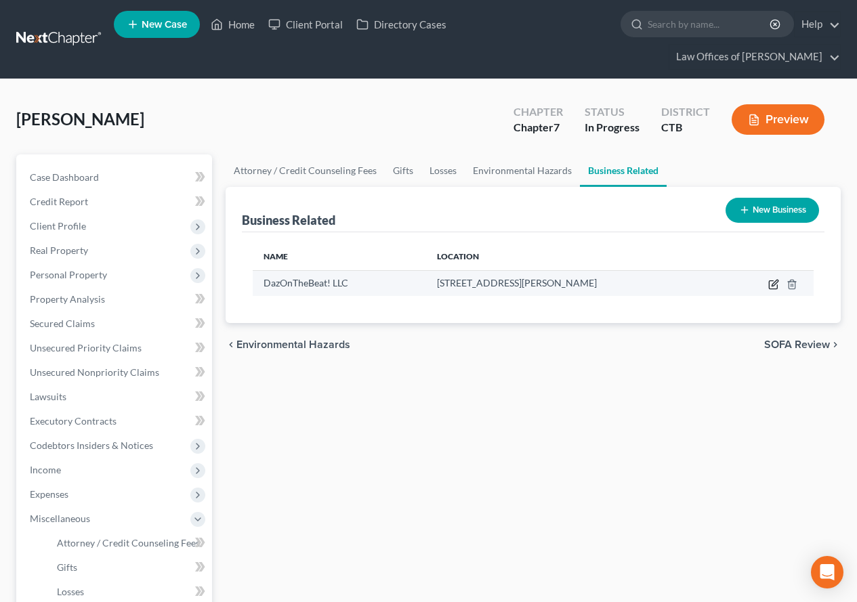
click at [776, 285] on icon "button" at bounding box center [773, 284] width 11 height 11
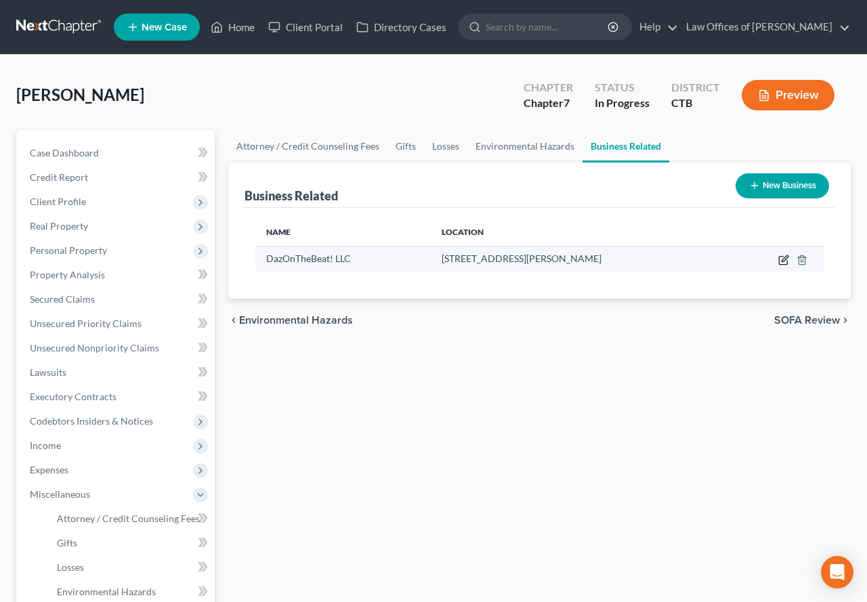
select select "member"
select select "6"
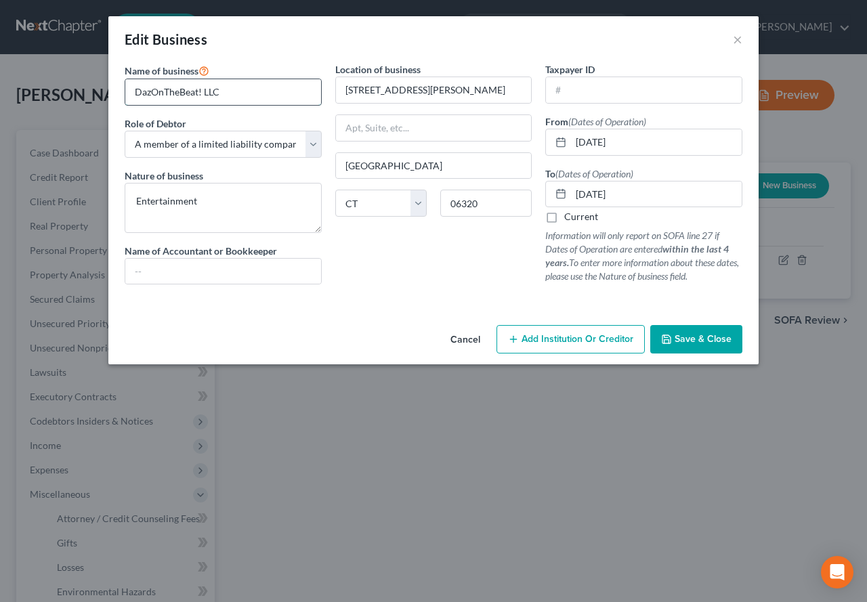
click at [199, 91] on input "DazOnTheBeat! LLC" at bounding box center [223, 92] width 196 height 26
type input "DazOnTheBeat's! LLC"
click at [667, 335] on icon "button" at bounding box center [667, 339] width 8 height 8
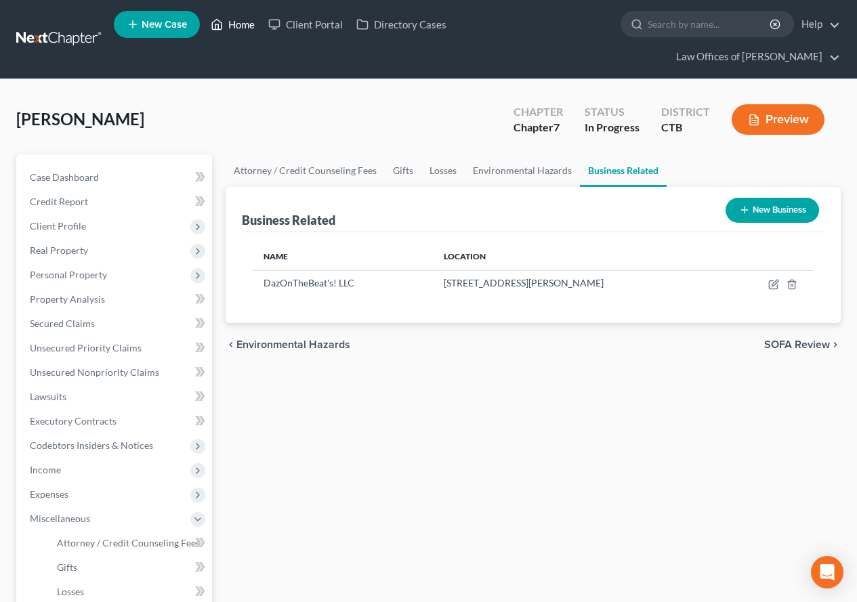
click at [235, 22] on link "Home" at bounding box center [233, 24] width 58 height 24
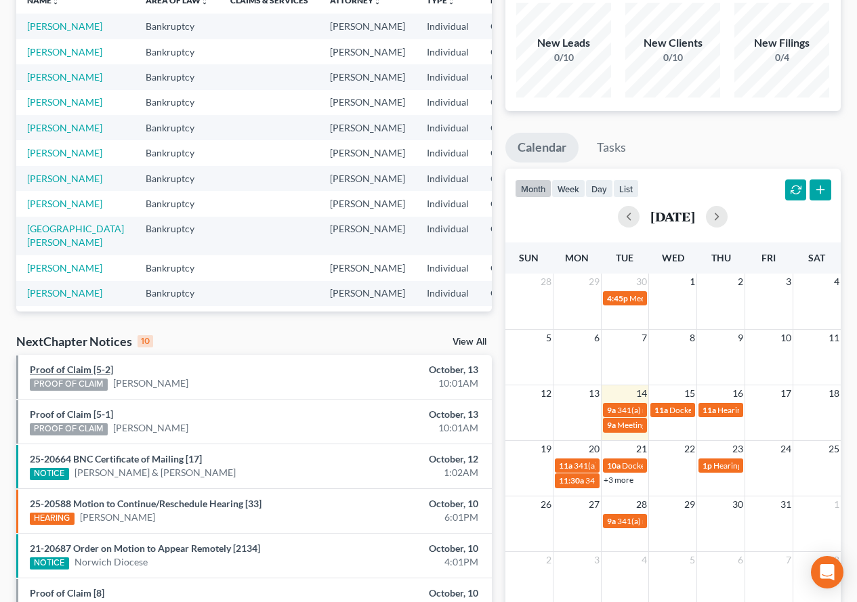
click at [67, 368] on link "Proof of Claim [5-2]" at bounding box center [71, 370] width 83 height 12
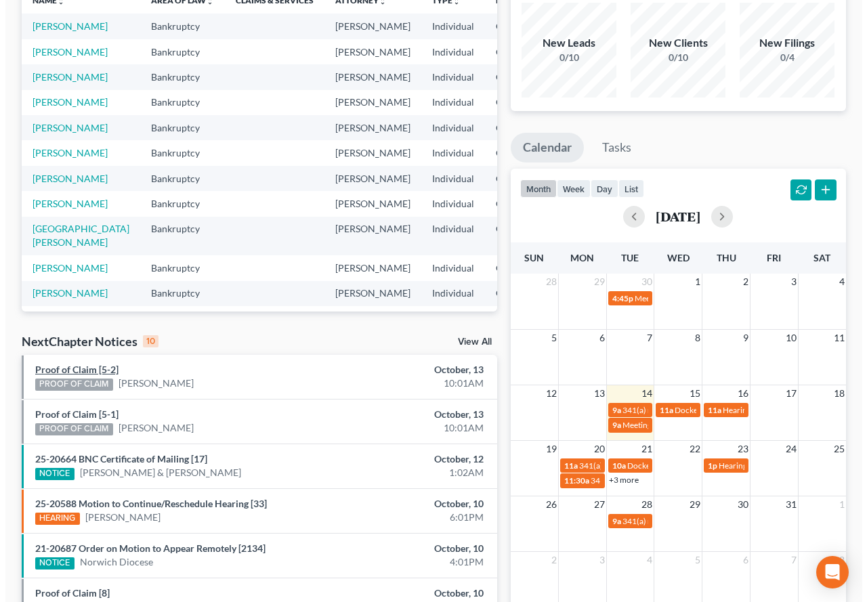
scroll to position [111, 0]
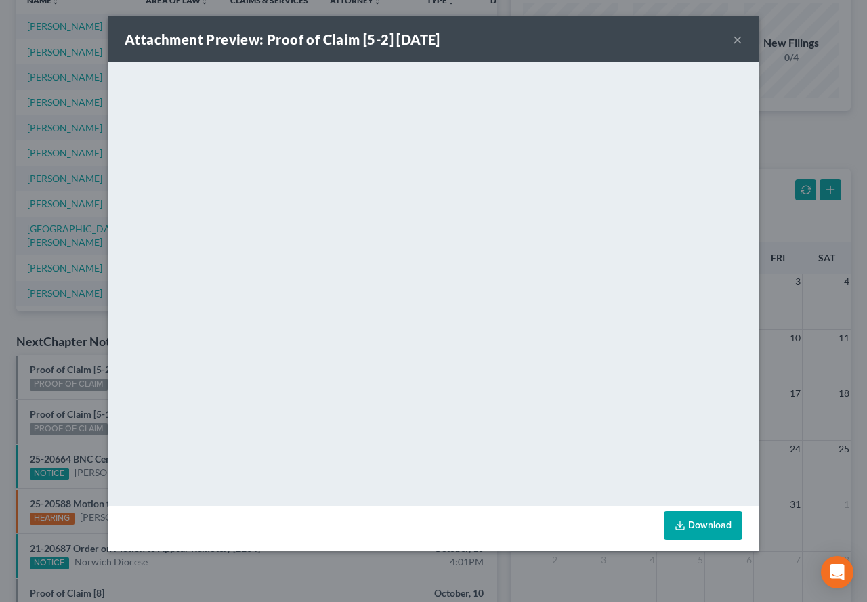
click at [736, 40] on button "×" at bounding box center [737, 39] width 9 height 16
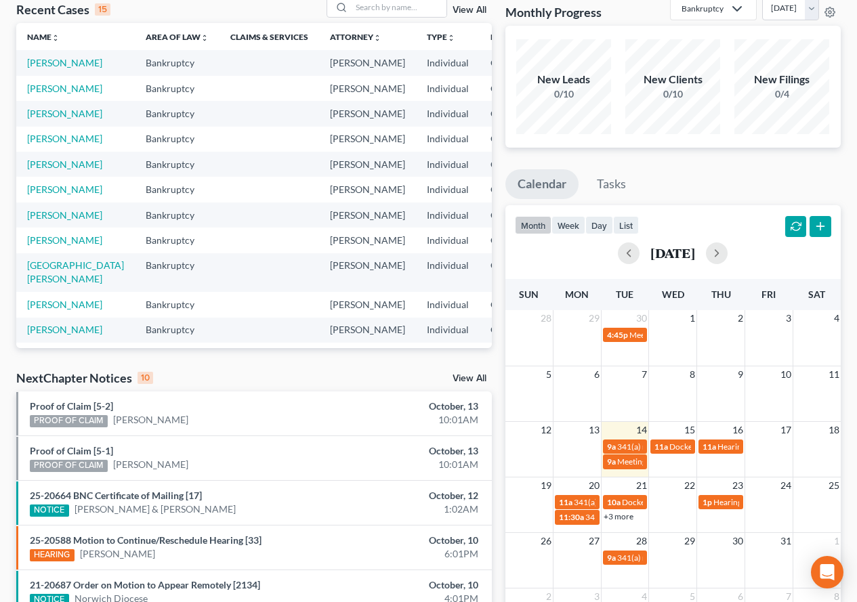
scroll to position [68, 0]
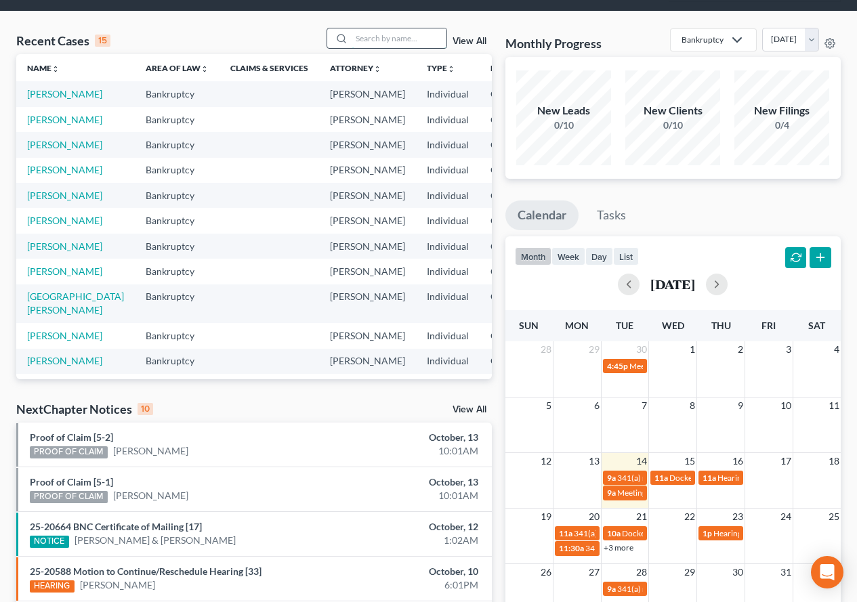
click at [360, 45] on input "search" at bounding box center [399, 38] width 95 height 20
type input "[PERSON_NAME]"
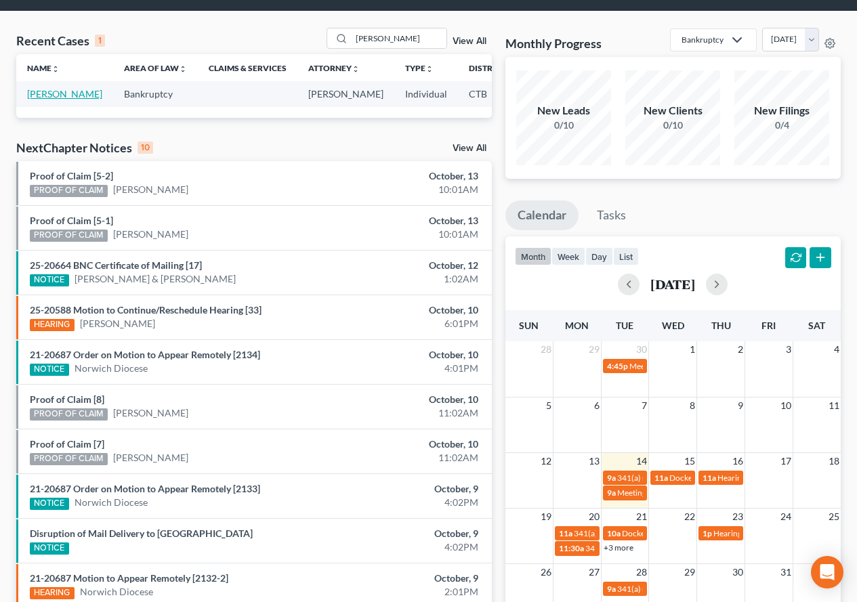
click at [33, 100] on link "[PERSON_NAME]" at bounding box center [64, 94] width 75 height 12
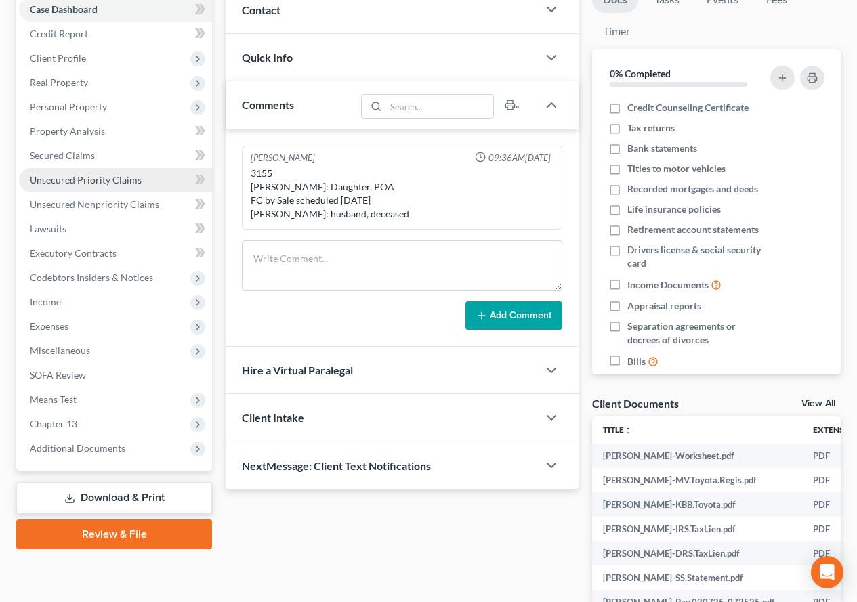
scroll to position [203, 0]
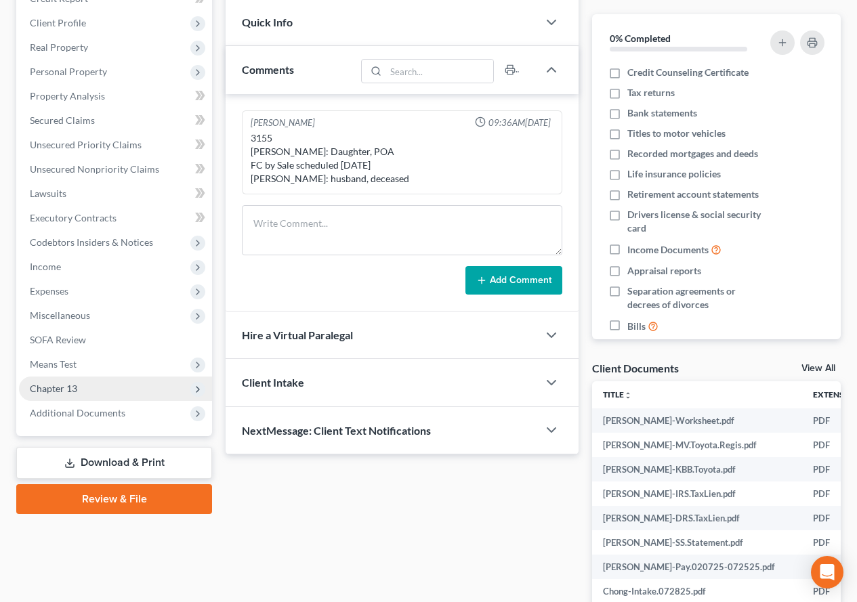
click at [61, 392] on span "Chapter 13" at bounding box center [53, 389] width 47 height 12
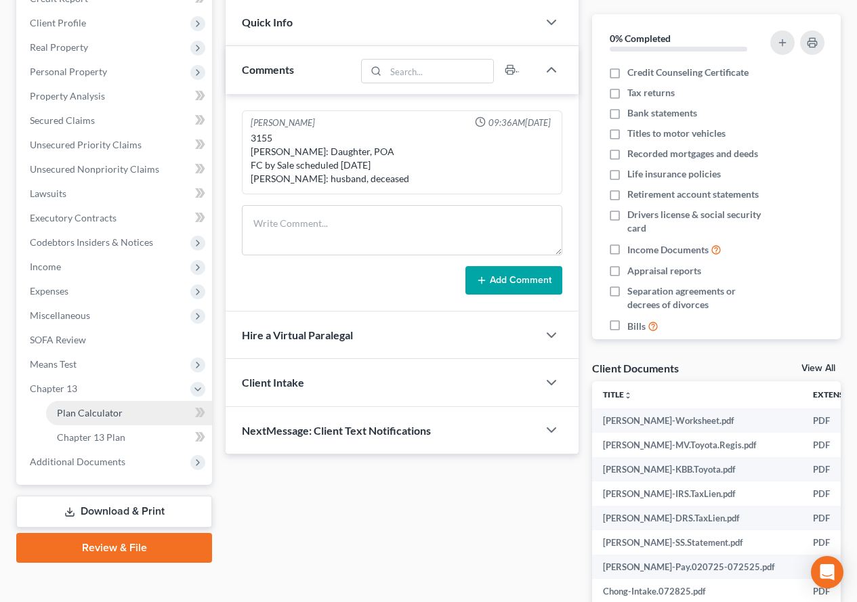
click at [72, 412] on span "Plan Calculator" at bounding box center [90, 413] width 66 height 12
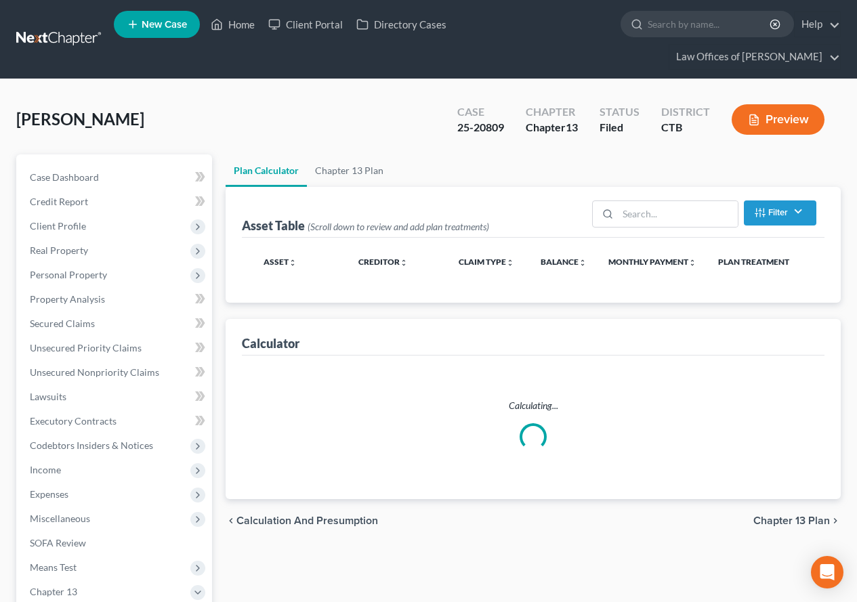
select select "59"
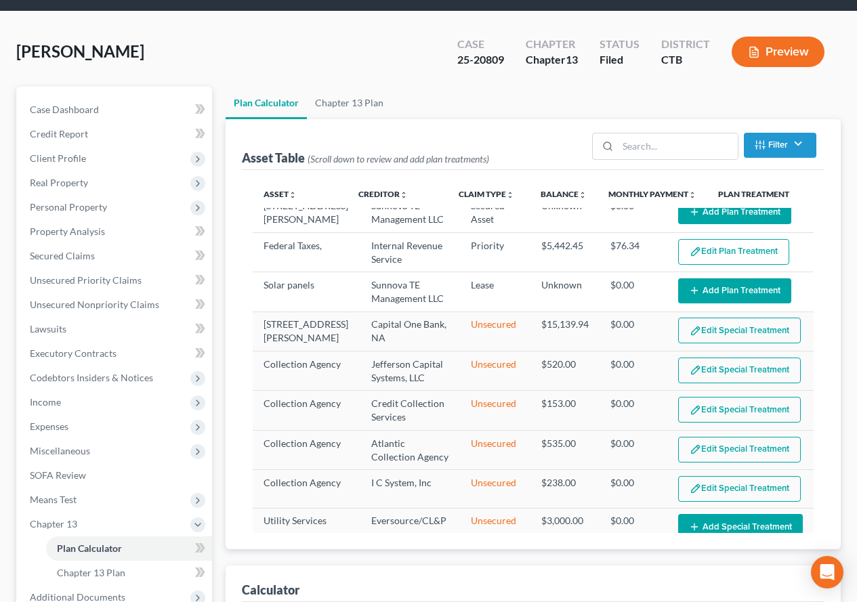
scroll to position [197, 0]
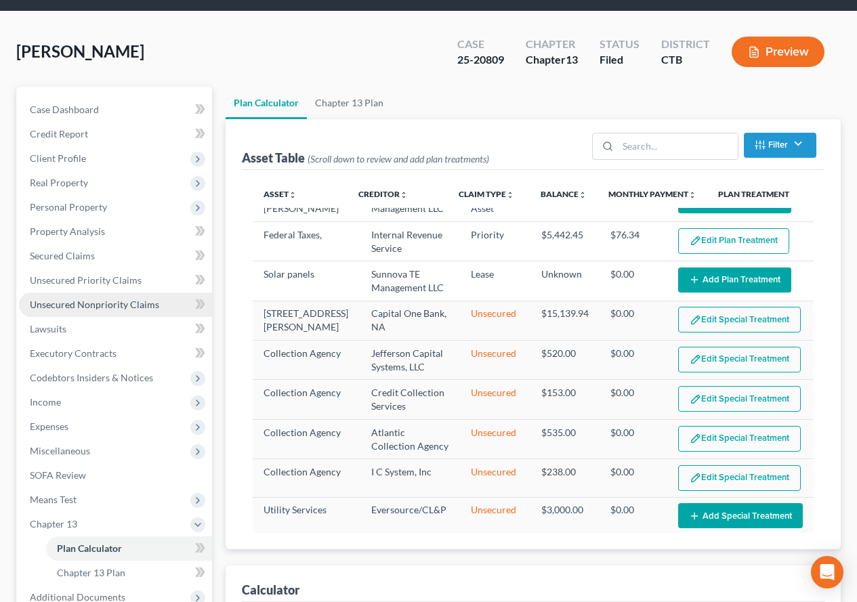
click at [60, 308] on span "Unsecured Nonpriority Claims" at bounding box center [94, 305] width 129 height 12
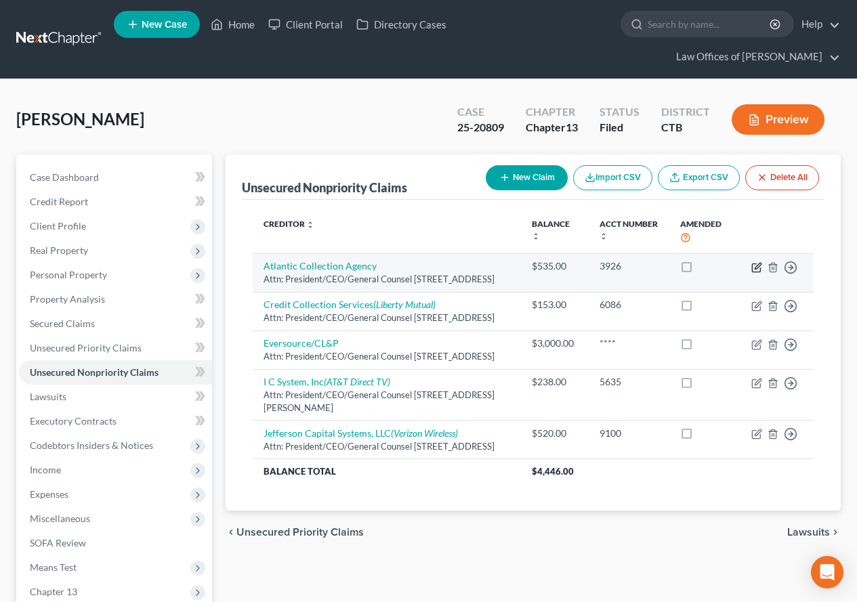
click at [755, 268] on icon "button" at bounding box center [758, 266] width 6 height 6
select select "6"
select select "1"
select select "0"
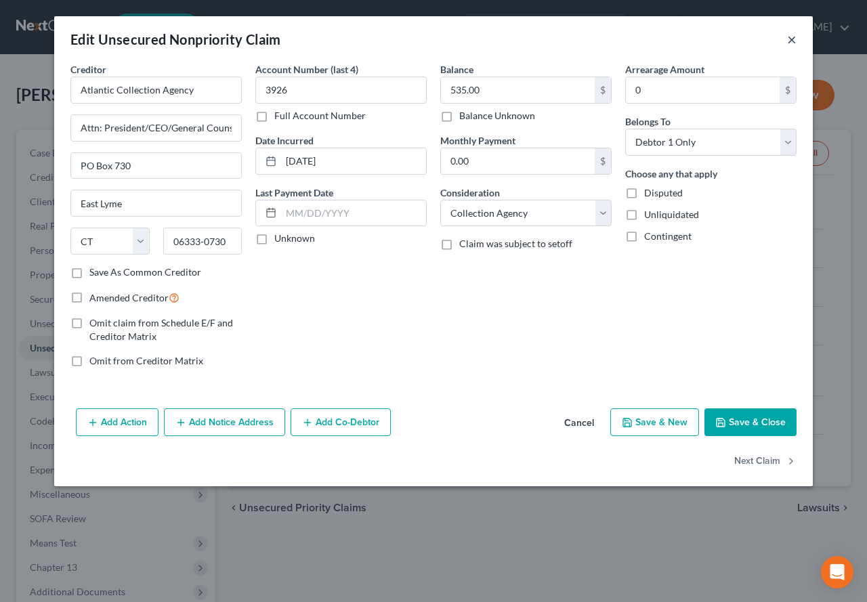
click at [795, 39] on button "×" at bounding box center [791, 39] width 9 height 16
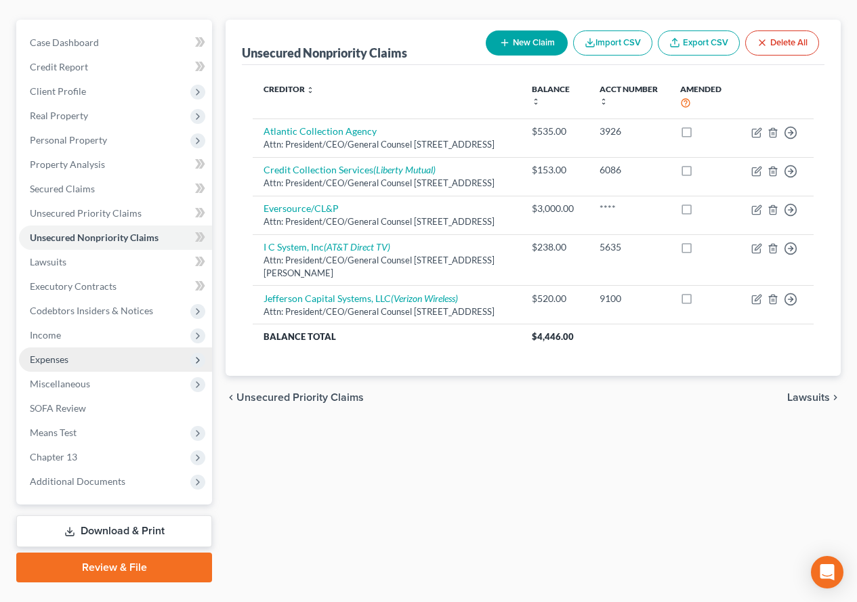
scroll to position [136, 0]
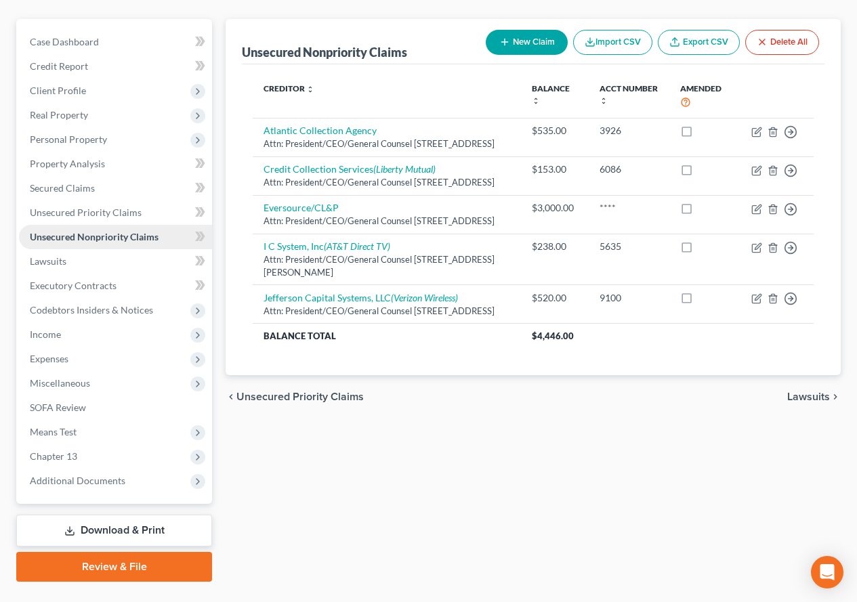
click at [50, 238] on span "Unsecured Nonpriority Claims" at bounding box center [94, 237] width 129 height 12
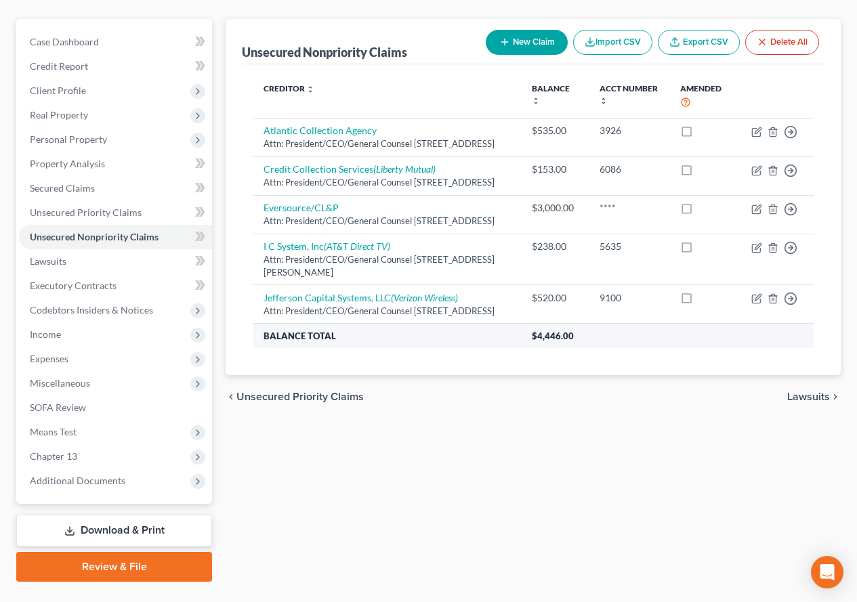
scroll to position [0, 0]
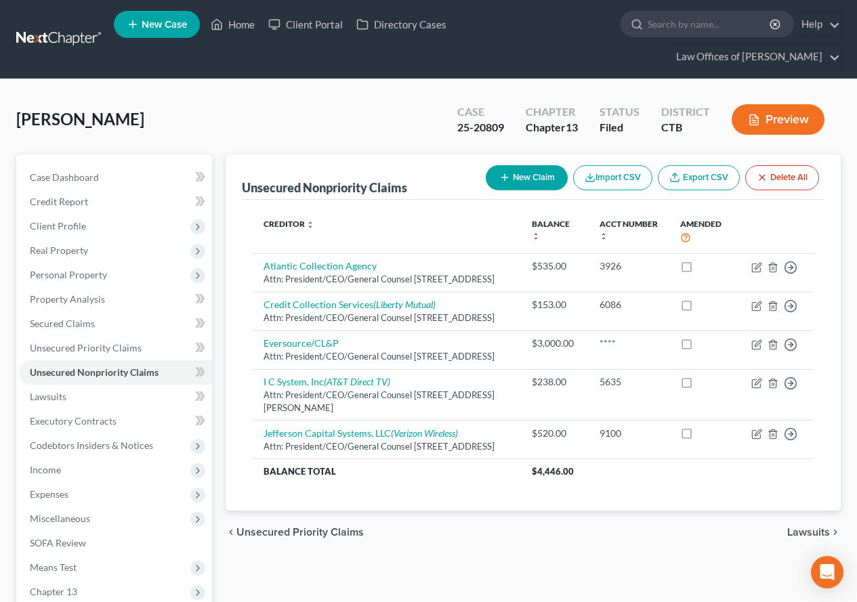
click at [505, 175] on icon "button" at bounding box center [504, 177] width 11 height 11
select select "0"
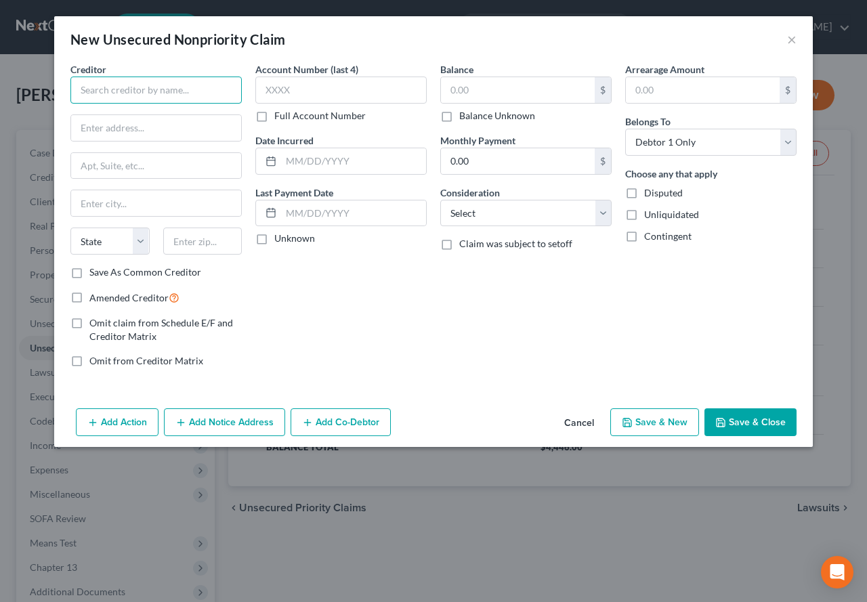
click at [175, 93] on input "text" at bounding box center [155, 90] width 171 height 27
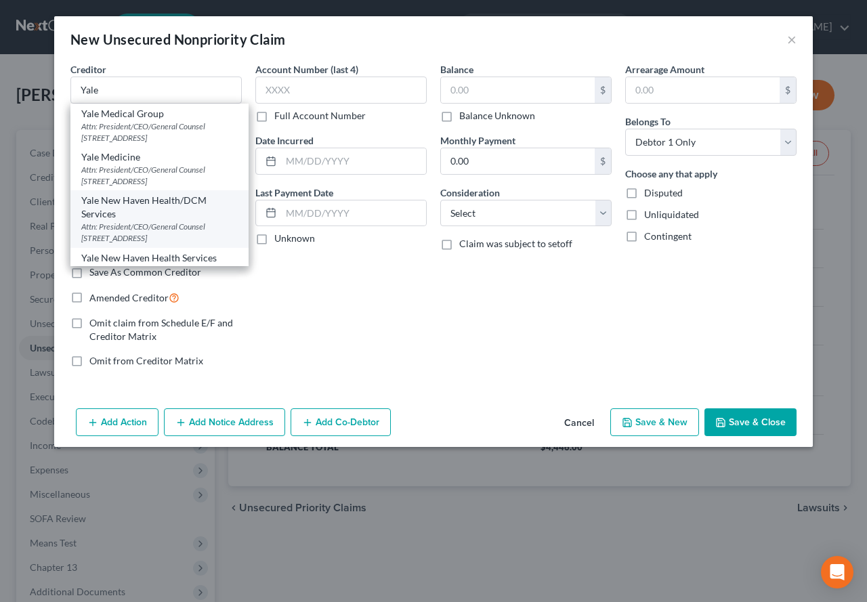
click at [121, 224] on div "Attn: President/CEO/General Counsel [STREET_ADDRESS]" at bounding box center [159, 232] width 157 height 23
type input "Yale New Haven Health/DCM Services"
type input "Attn: President/CEO/General Counsel"
type input "PO Box 1123"
type input "[GEOGRAPHIC_DATA]"
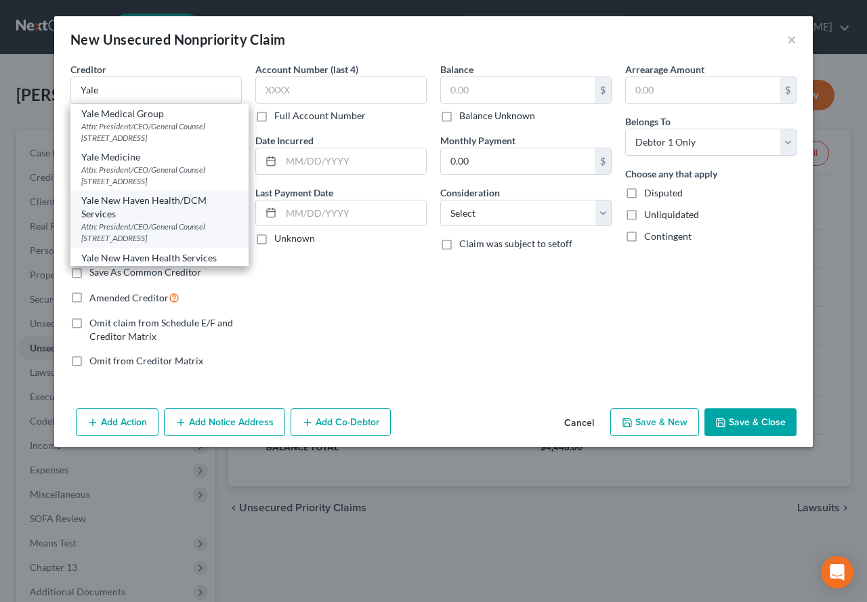
select select "24"
type input "55440-1123"
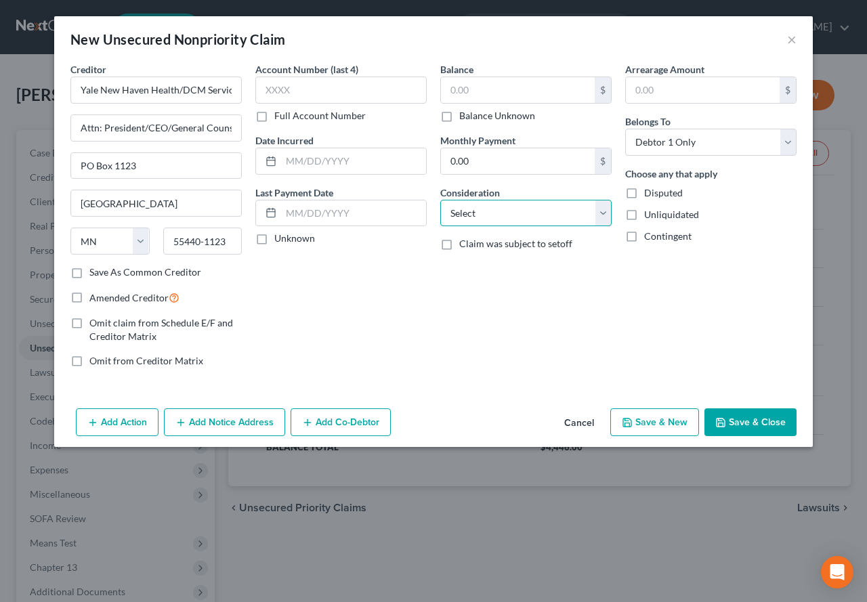
click at [602, 209] on select "Select Cable / Satellite Services Collection Agency Credit Card Debt Debt Couns…" at bounding box center [525, 213] width 171 height 27
select select "9"
click at [440, 200] on select "Select Cable / Satellite Services Collection Agency Credit Card Debt Debt Couns…" at bounding box center [525, 213] width 171 height 27
drag, startPoint x: 471, startPoint y: 43, endPoint x: 455, endPoint y: 70, distance: 32.2
click at [471, 43] on div "New Unsecured Nonpriority Claim ×" at bounding box center [433, 39] width 759 height 46
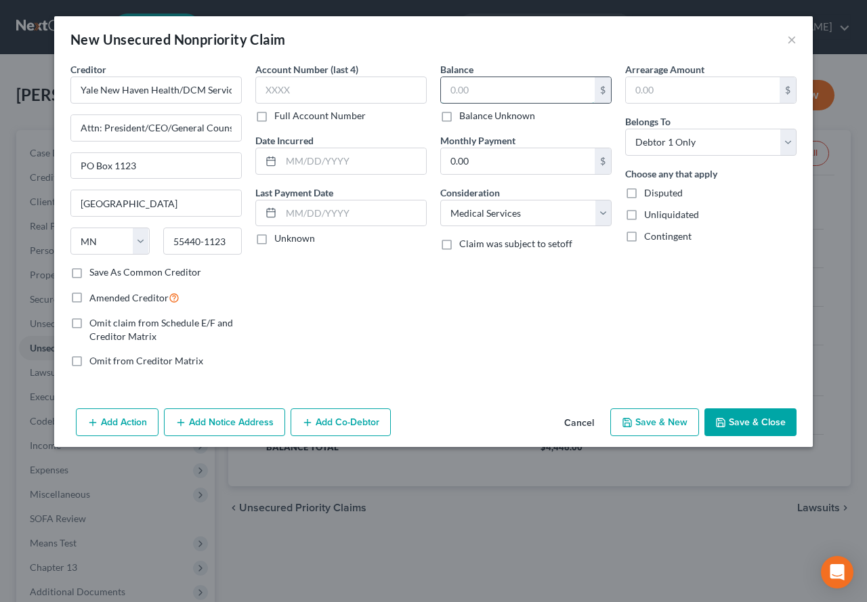
click at [497, 89] on input "text" at bounding box center [518, 90] width 154 height 26
type input "1,245.99"
click at [541, 50] on div "New Unsecured Nonpriority Claim ×" at bounding box center [433, 39] width 759 height 46
click at [316, 86] on input "text" at bounding box center [340, 90] width 171 height 27
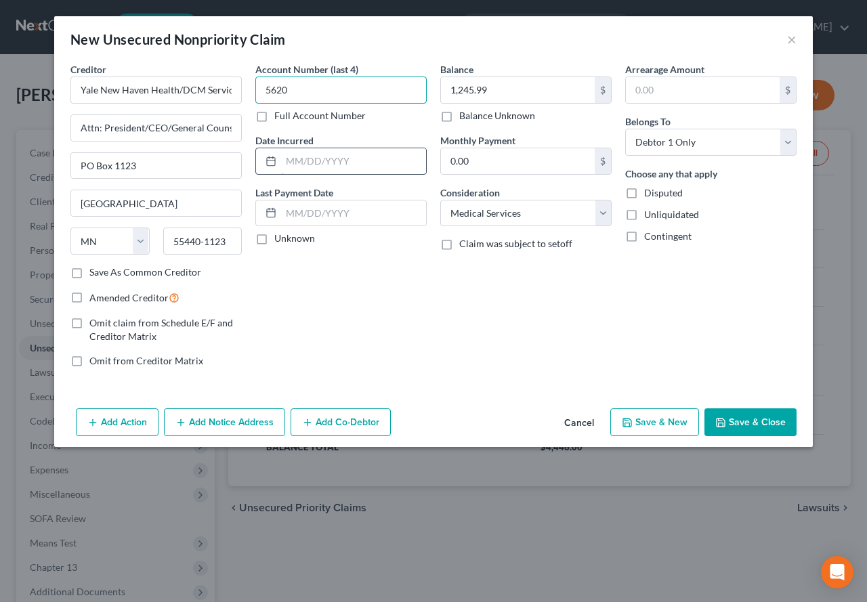
type input "5620"
click at [299, 151] on input "text" at bounding box center [353, 161] width 145 height 26
type input "[DATE]"
click at [730, 424] on button "Save & Close" at bounding box center [751, 423] width 92 height 28
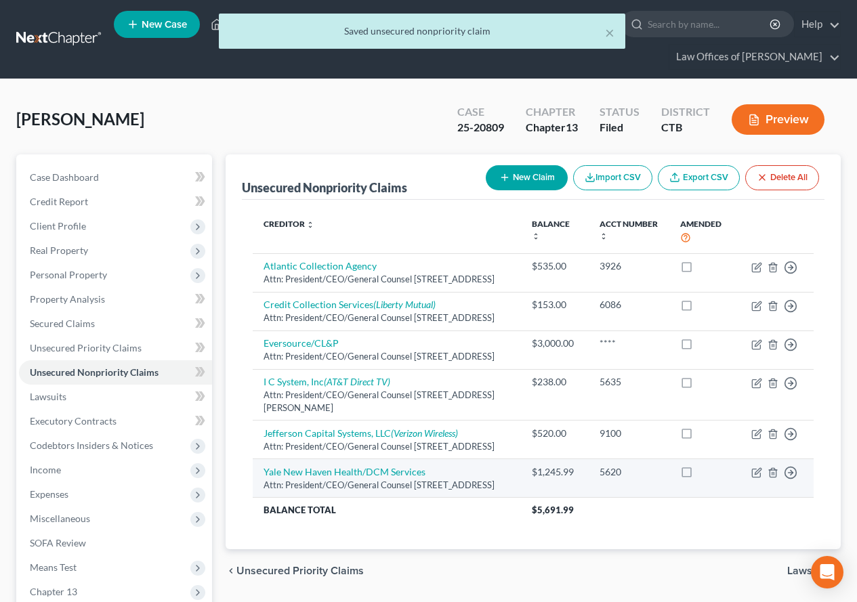
click at [699, 476] on label at bounding box center [699, 476] width 0 height 0
click at [705, 474] on input "checkbox" at bounding box center [709, 469] width 9 height 9
checkbox input "true"
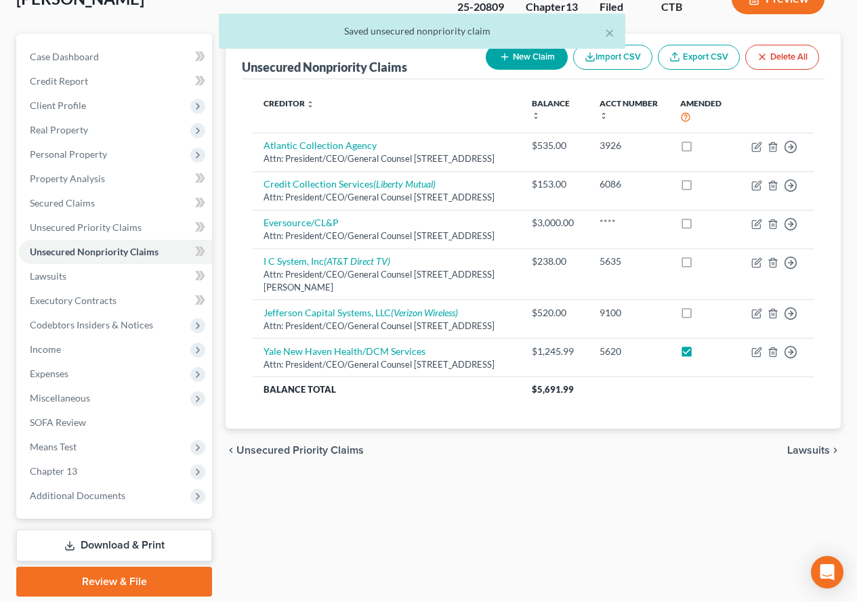
scroll to position [136, 0]
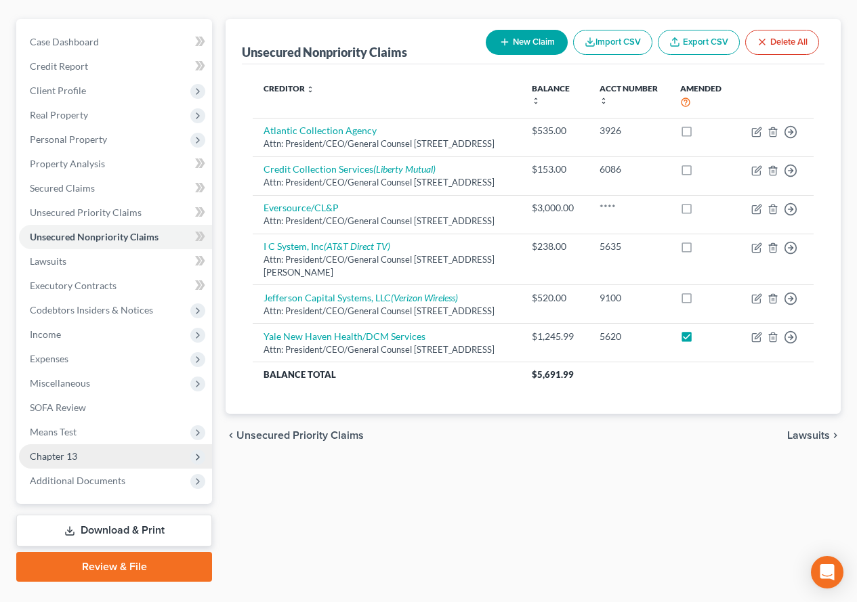
click at [56, 455] on span "Chapter 13" at bounding box center [53, 457] width 47 height 12
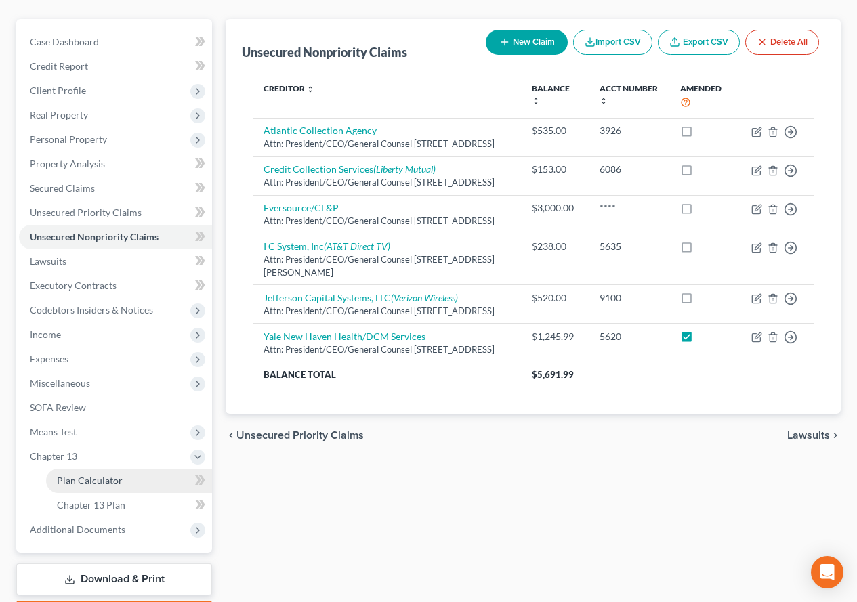
click at [84, 487] on link "Plan Calculator" at bounding box center [129, 481] width 166 height 24
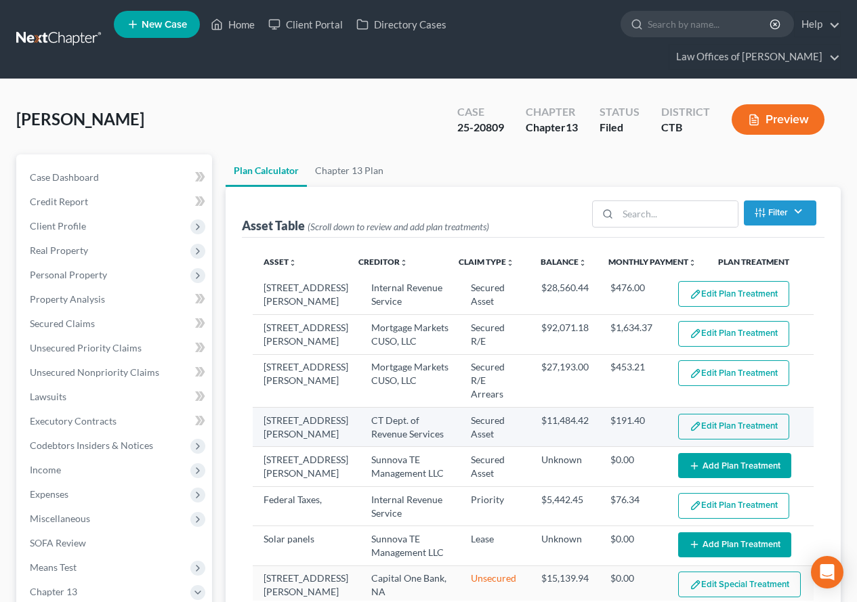
select select "59"
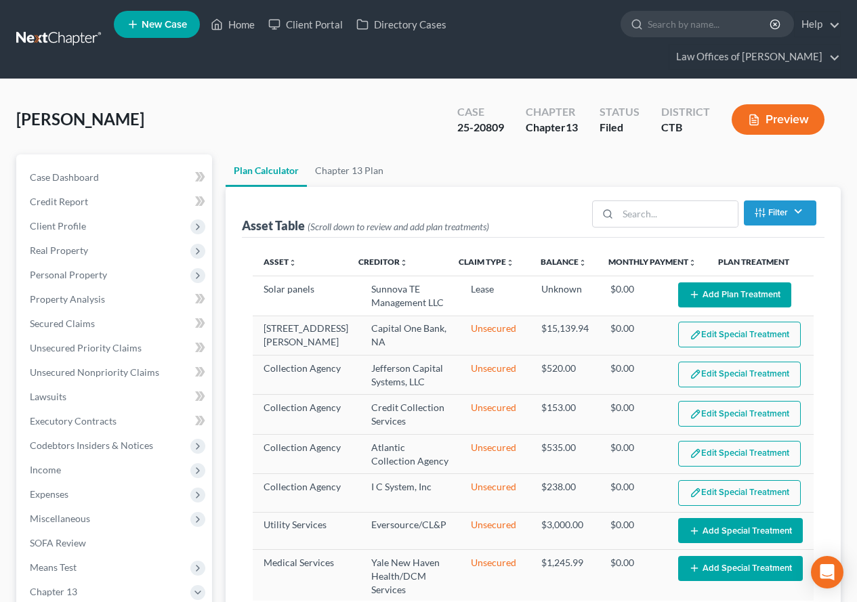
scroll to position [68, 0]
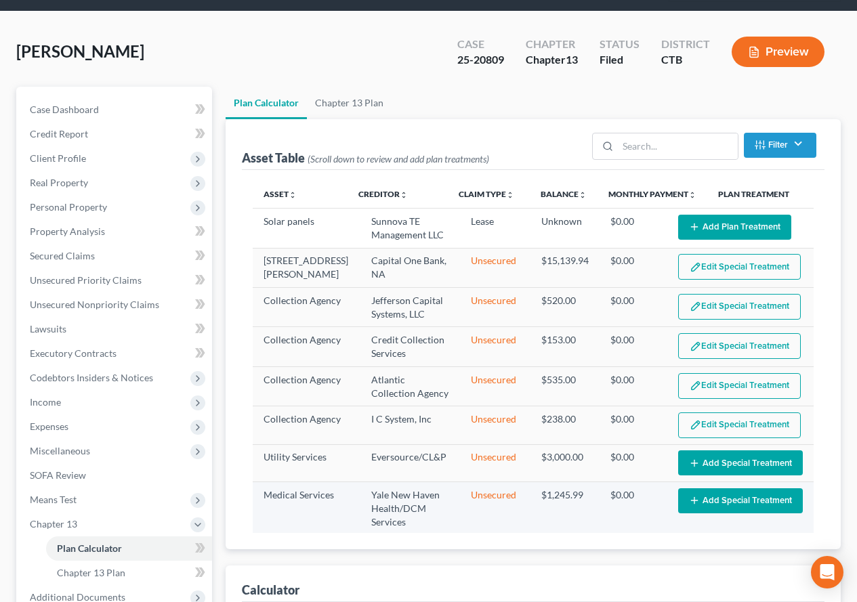
click at [717, 497] on button "Add Special Treatment" at bounding box center [740, 500] width 125 height 25
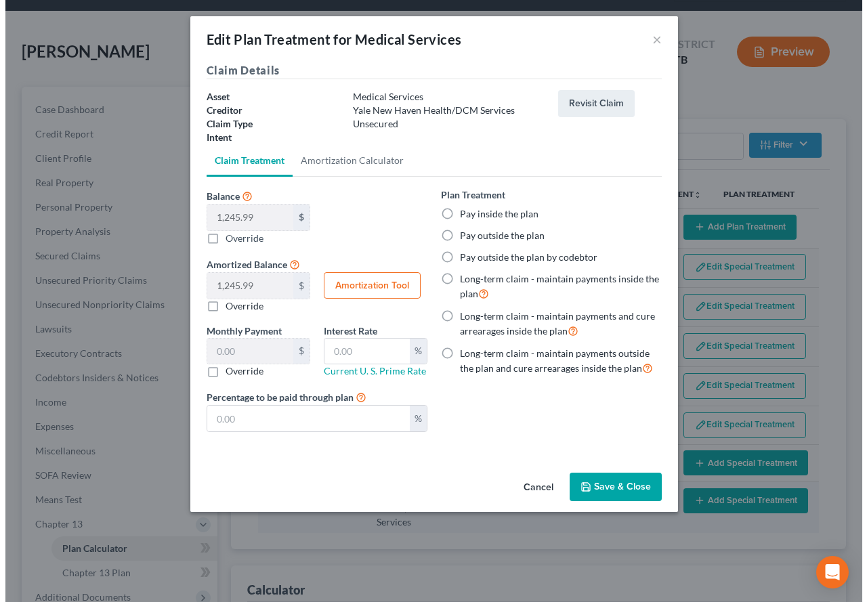
scroll to position [38, 0]
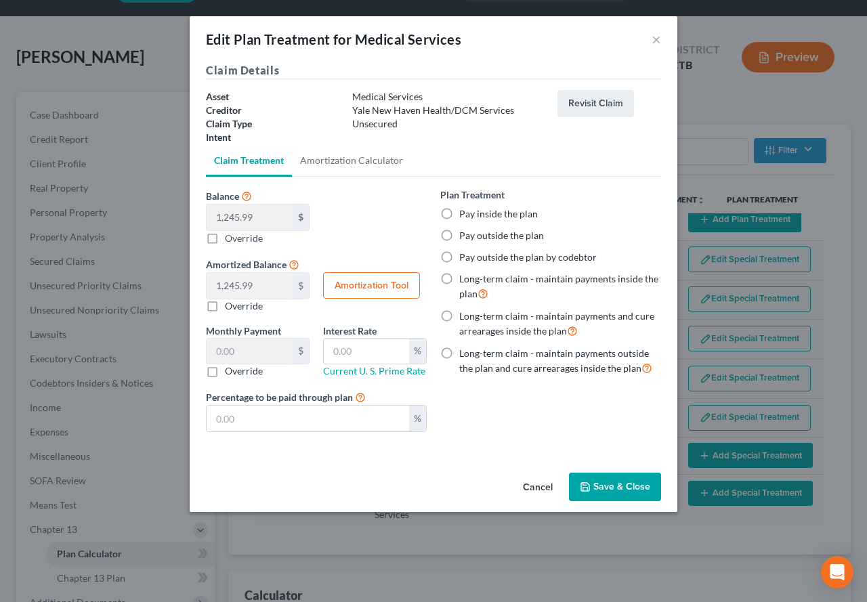
click at [459, 234] on label "Pay outside the plan" at bounding box center [501, 236] width 85 height 14
click at [465, 234] on input "Pay outside the plan" at bounding box center [469, 233] width 9 height 9
radio input "true"
click at [459, 214] on label "Pay inside the plan" at bounding box center [498, 214] width 79 height 14
click at [465, 214] on input "Pay inside the plan" at bounding box center [469, 211] width 9 height 9
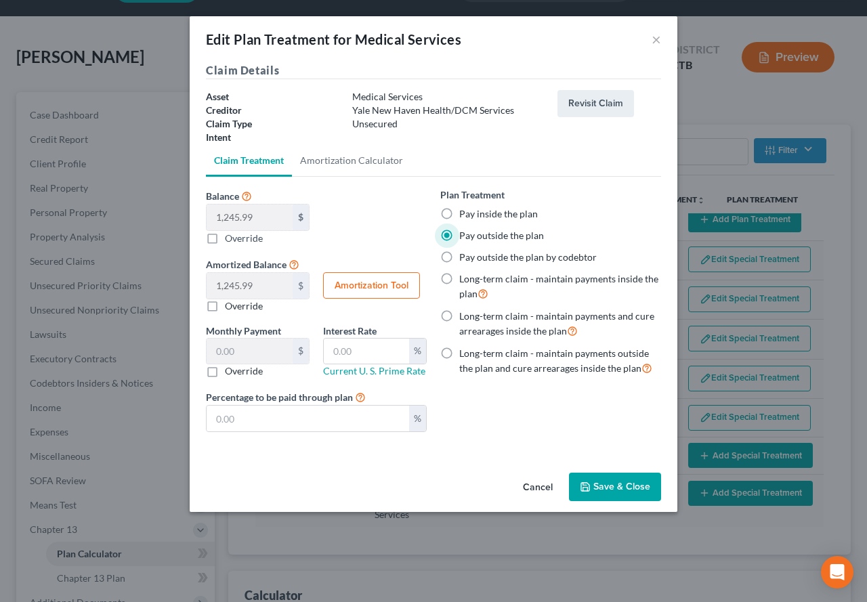
radio input "true"
click at [598, 486] on button "Save & Close" at bounding box center [615, 487] width 92 height 28
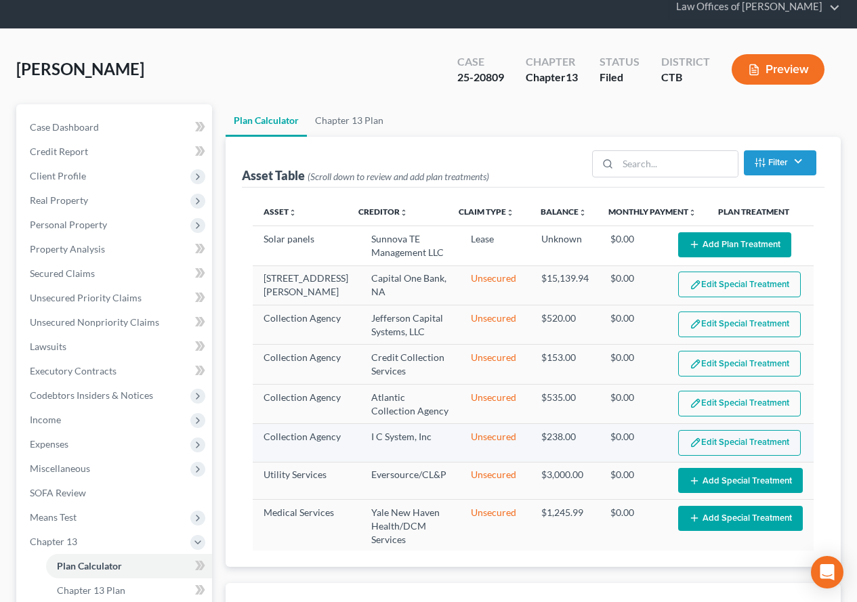
select select "59"
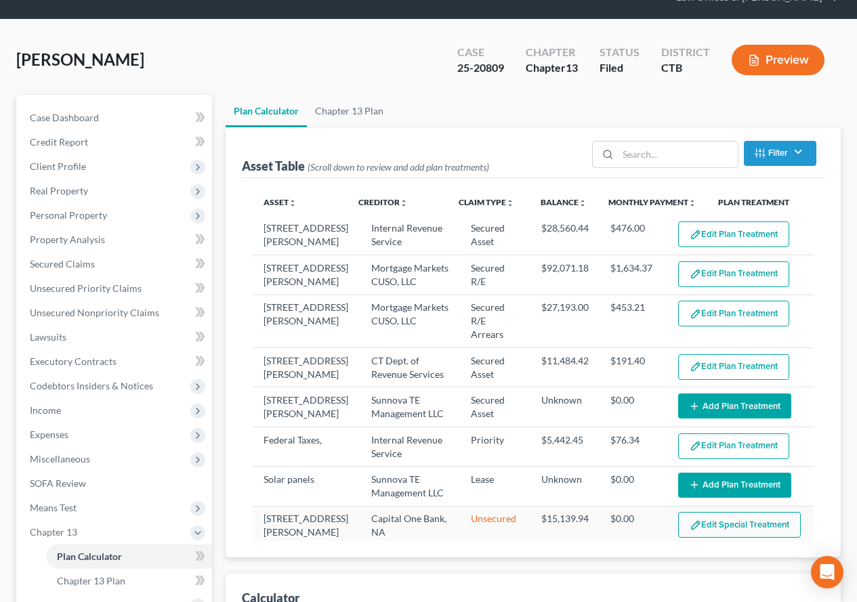
scroll to position [0, 0]
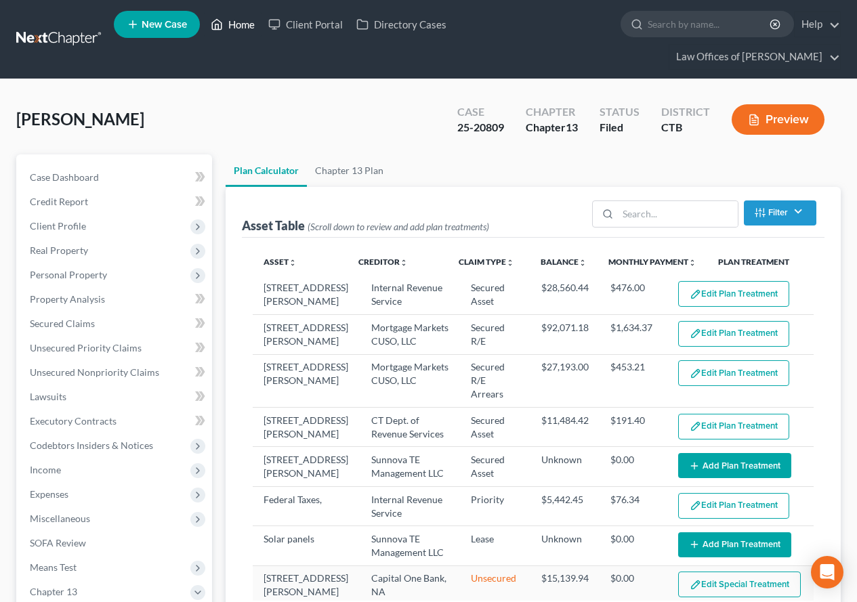
click at [242, 23] on link "Home" at bounding box center [233, 24] width 58 height 24
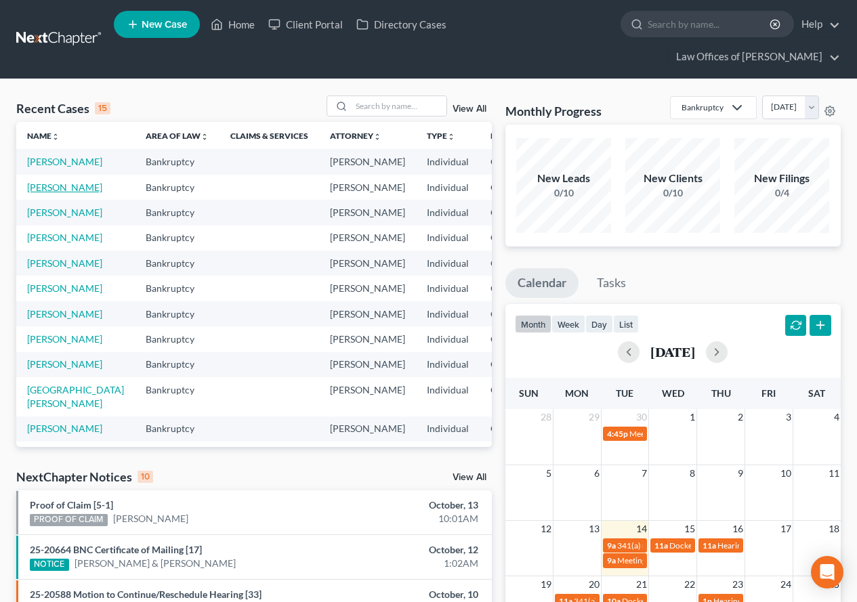
click at [41, 193] on link "[PERSON_NAME]" at bounding box center [64, 188] width 75 height 12
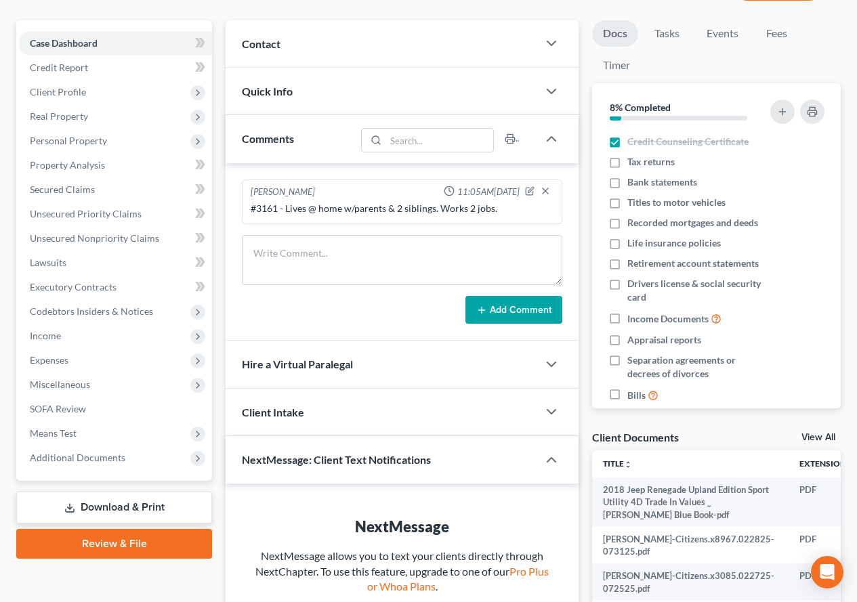
scroll to position [136, 0]
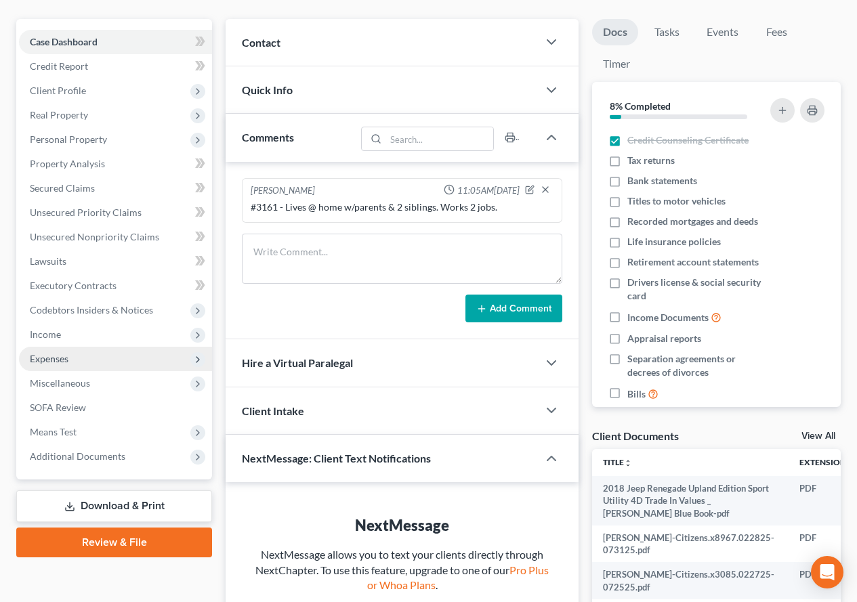
click at [58, 357] on span "Expenses" at bounding box center [49, 359] width 39 height 12
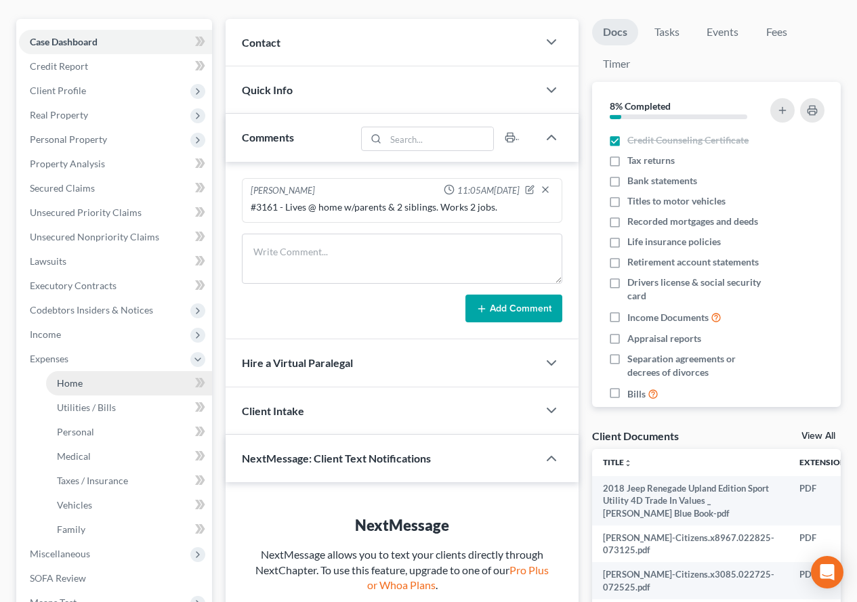
click at [75, 383] on span "Home" at bounding box center [70, 383] width 26 height 12
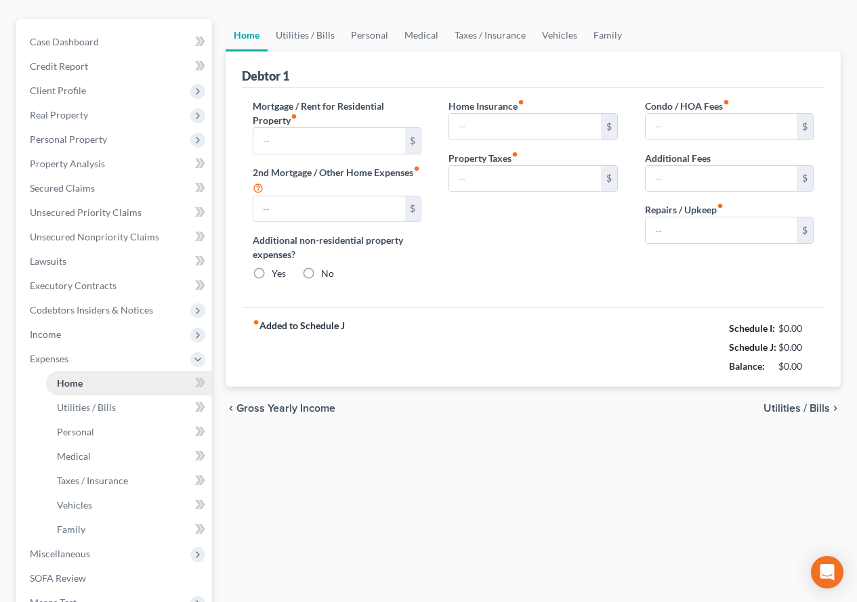
scroll to position [28, 0]
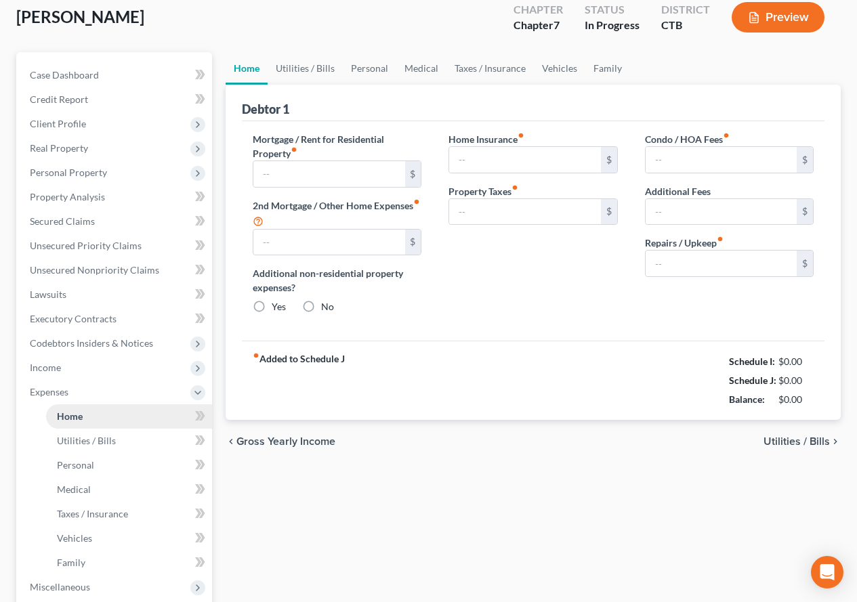
type input "0.00"
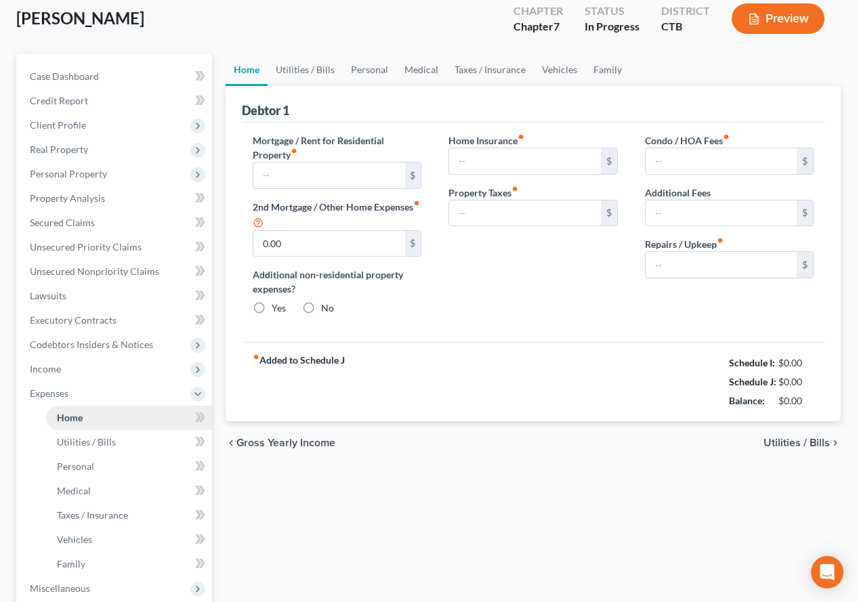
radio input "true"
type input "0.00"
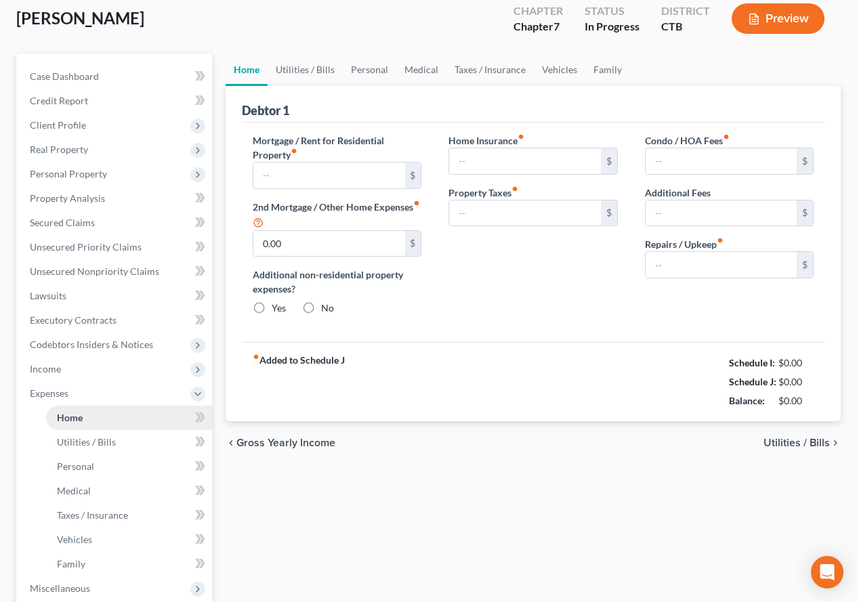
type input "0.00"
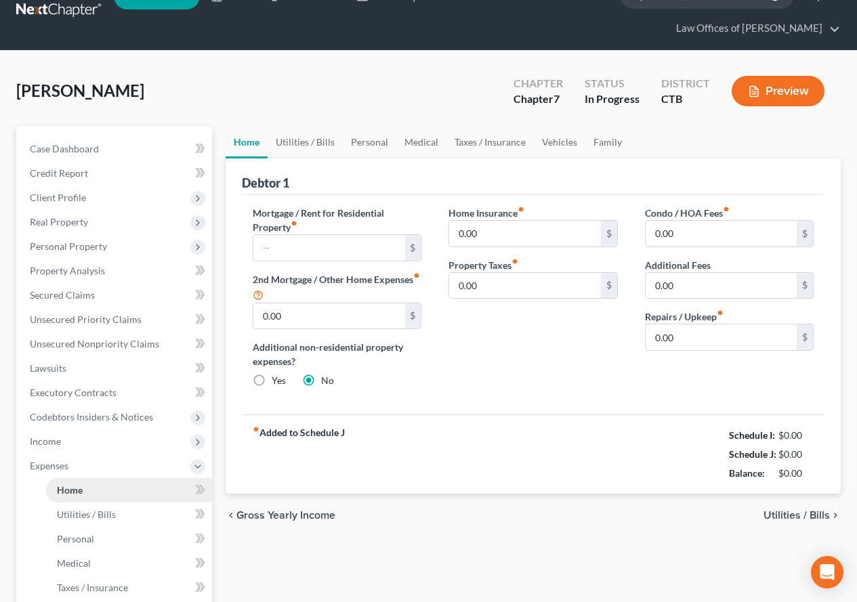
scroll to position [0, 0]
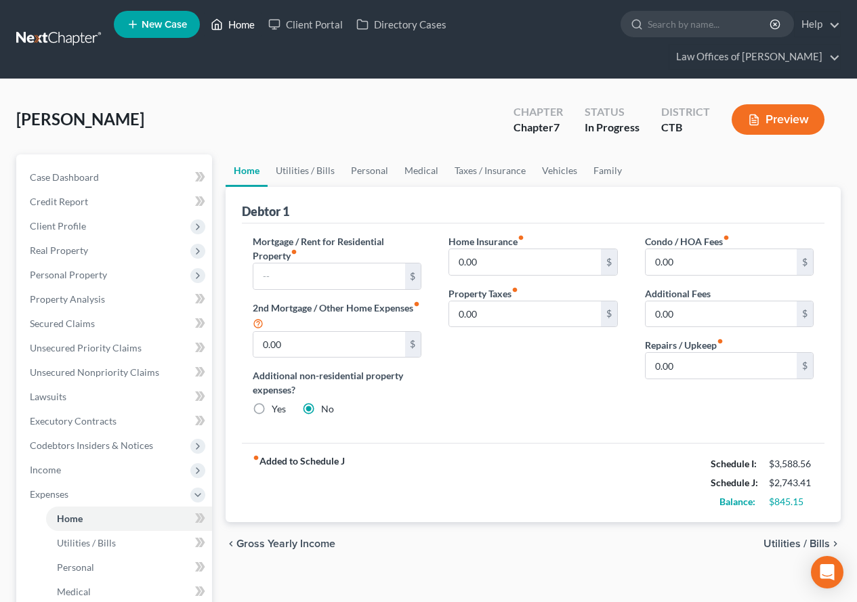
click at [241, 25] on link "Home" at bounding box center [233, 24] width 58 height 24
